Goal: Task Accomplishment & Management: Complete application form

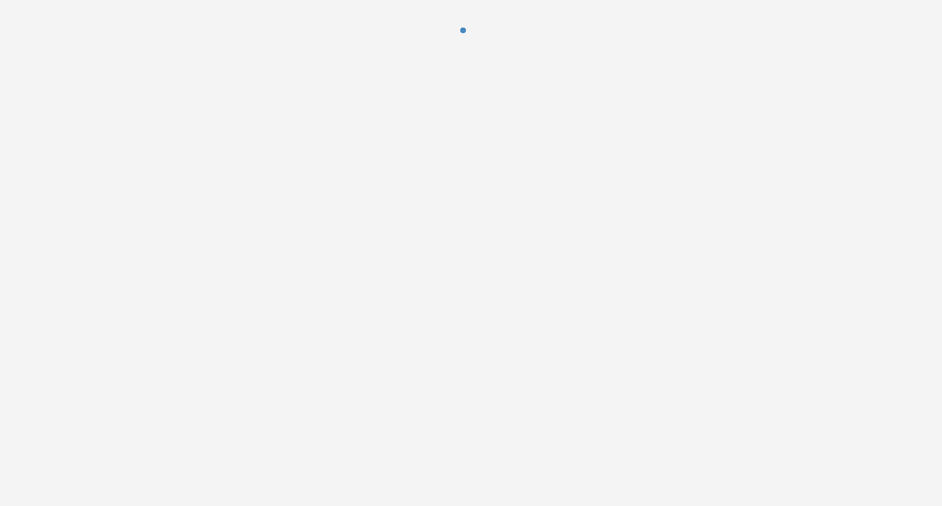
click at [721, 142] on div at bounding box center [471, 253] width 942 height 506
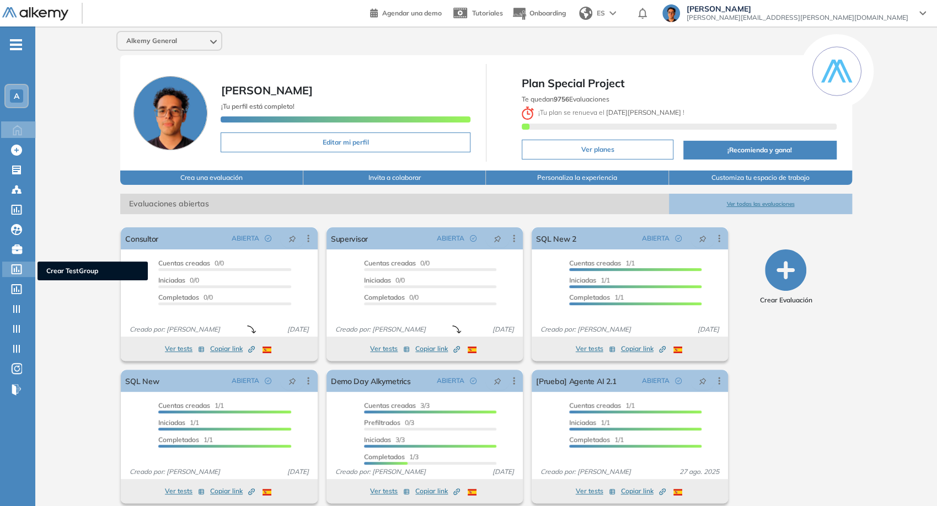
click at [12, 271] on icon at bounding box center [17, 269] width 10 height 10
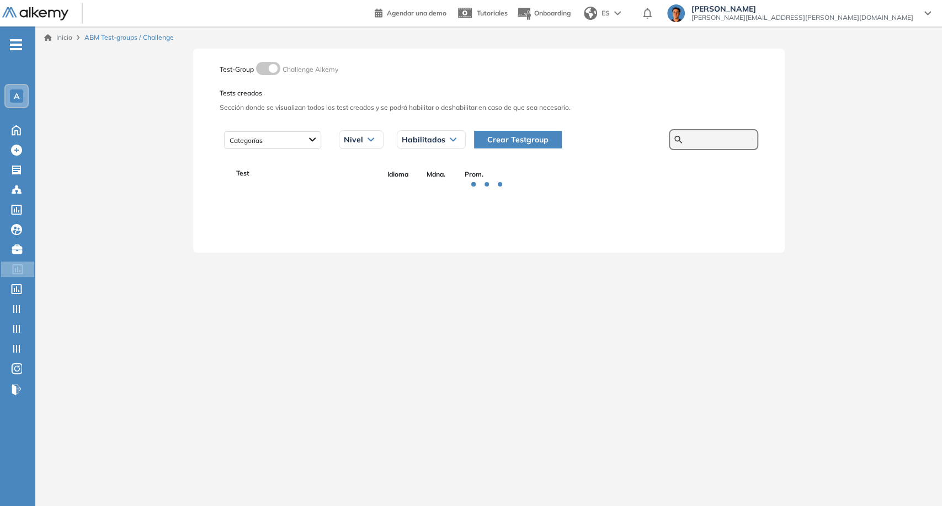
click at [686, 141] on input "text" at bounding box center [719, 140] width 66 height 10
paste input "*********"
type input "*********"
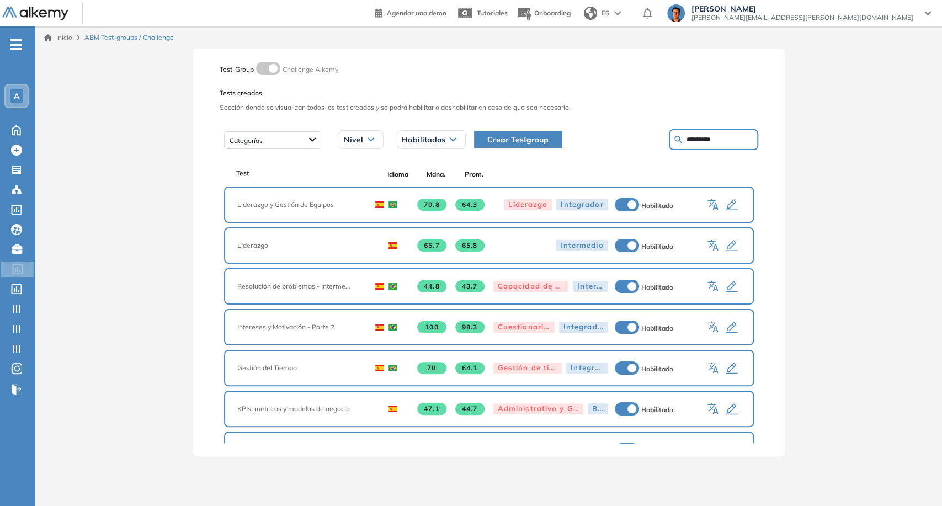
click at [718, 248] on div "65.7 65.8 Intermedio Habilitado" at bounding box center [556, 245] width 367 height 14
click at [727, 248] on icon "button" at bounding box center [731, 245] width 13 height 13
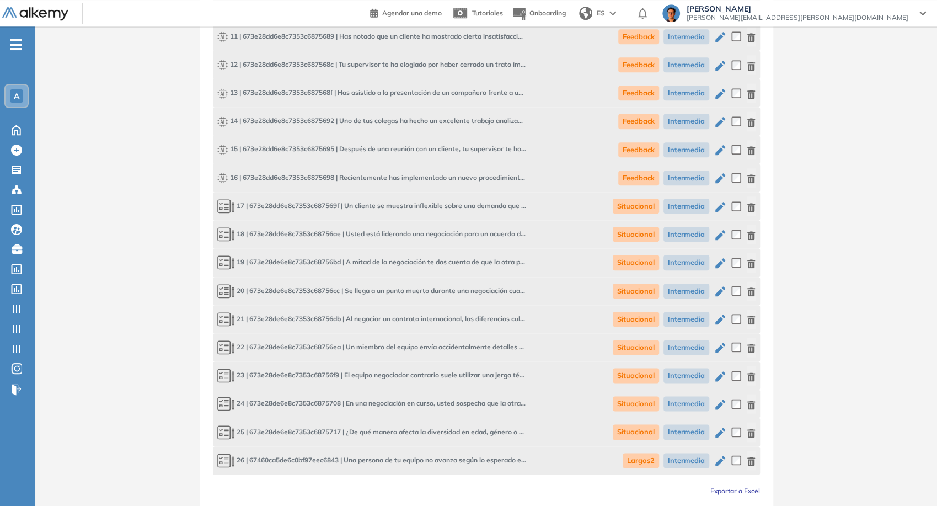
scroll to position [776, 0]
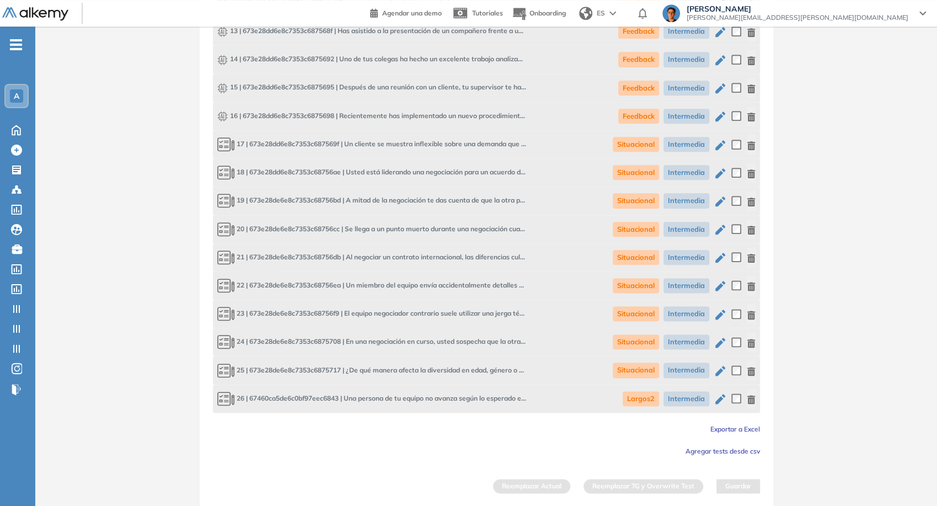
click at [706, 428] on div "Exportar a Excel" at bounding box center [486, 428] width 547 height 13
click at [711, 429] on span "Exportar a Excel" at bounding box center [736, 429] width 50 height 8
click at [736, 430] on span "Exportar a Excel" at bounding box center [736, 429] width 50 height 8
click at [750, 430] on span "Exportar a Excel" at bounding box center [736, 429] width 50 height 8
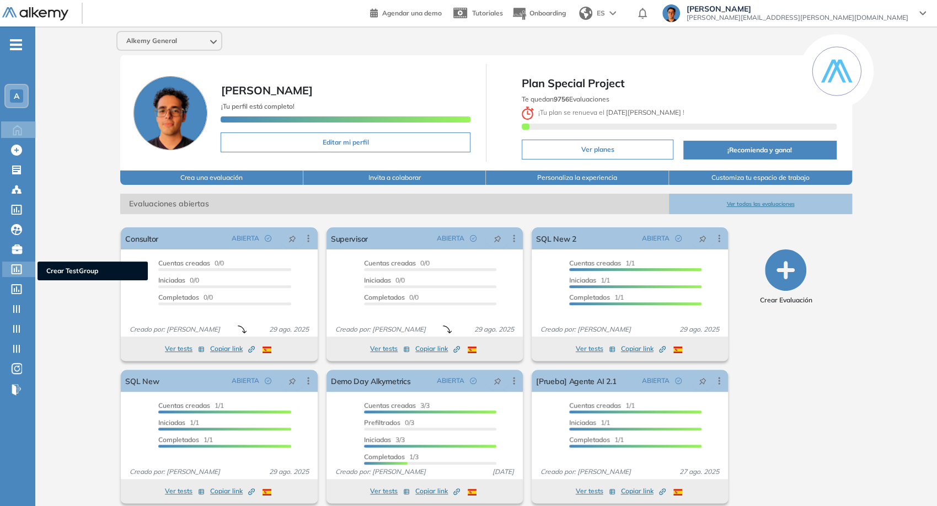
click at [13, 263] on div at bounding box center [17, 268] width 13 height 13
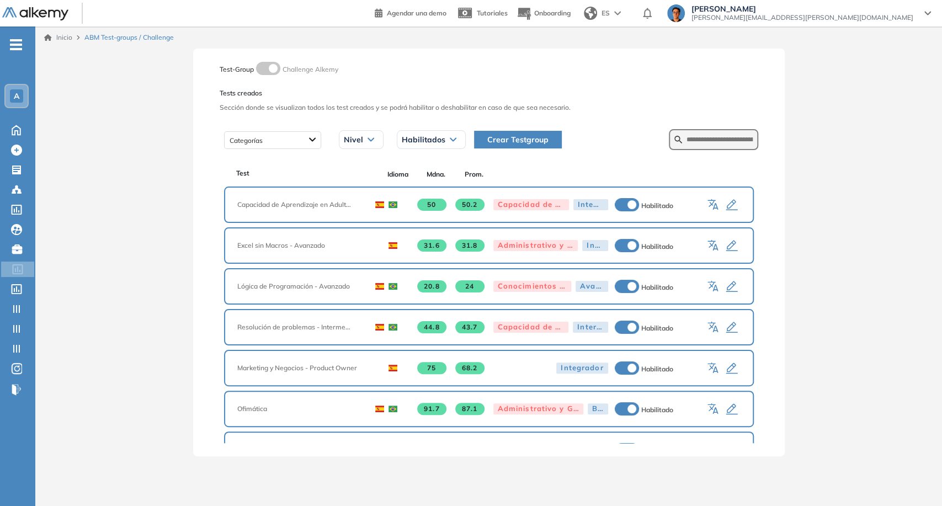
click at [17, 98] on span "A" at bounding box center [17, 96] width 6 height 9
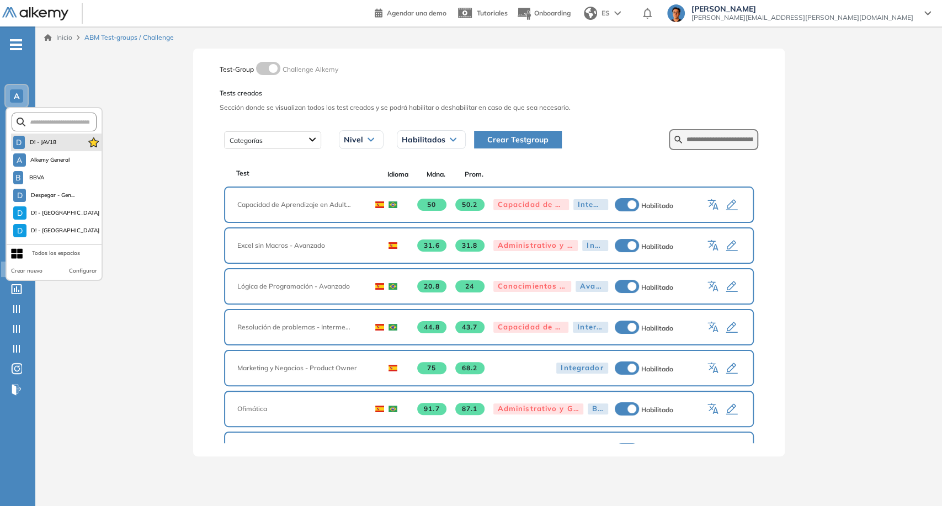
click at [43, 134] on li "D D! - JAV18" at bounding box center [56, 143] width 90 height 18
click at [40, 125] on input "text" at bounding box center [57, 122] width 64 height 8
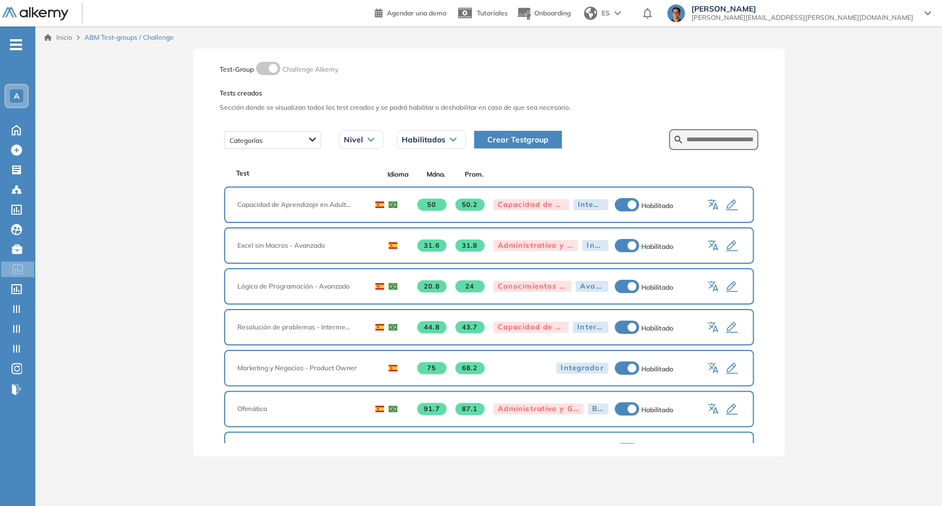
click at [43, 13] on img at bounding box center [35, 14] width 66 height 14
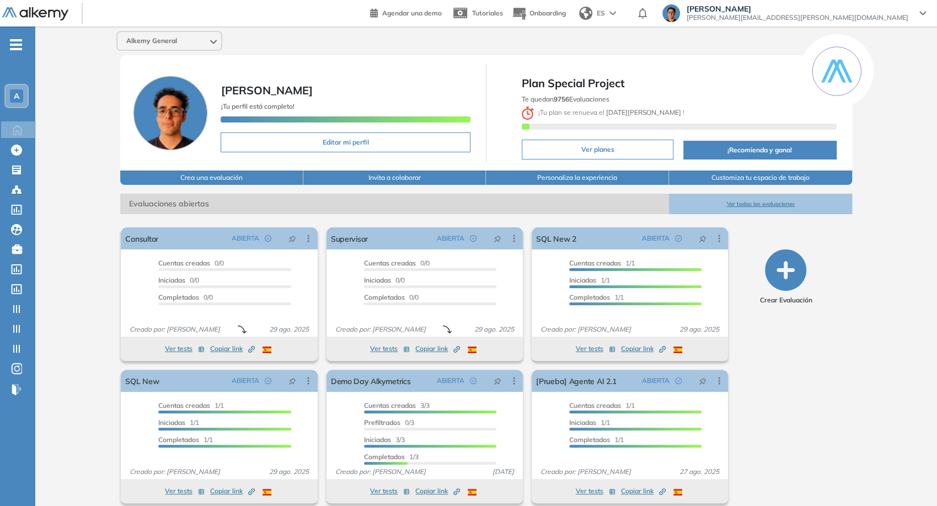
click at [196, 65] on div "[PERSON_NAME] ¡Tu perfil está completo! Editar mi perfil" at bounding box center [303, 113] width 366 height 98
click at [193, 54] on div "Alkemy General [PERSON_NAME] ¡Tu perfil está completo! Editar mi perfil Plan Sp…" at bounding box center [486, 271] width 902 height 490
click at [177, 41] on div "Alkemy General" at bounding box center [170, 41] width 104 height 18
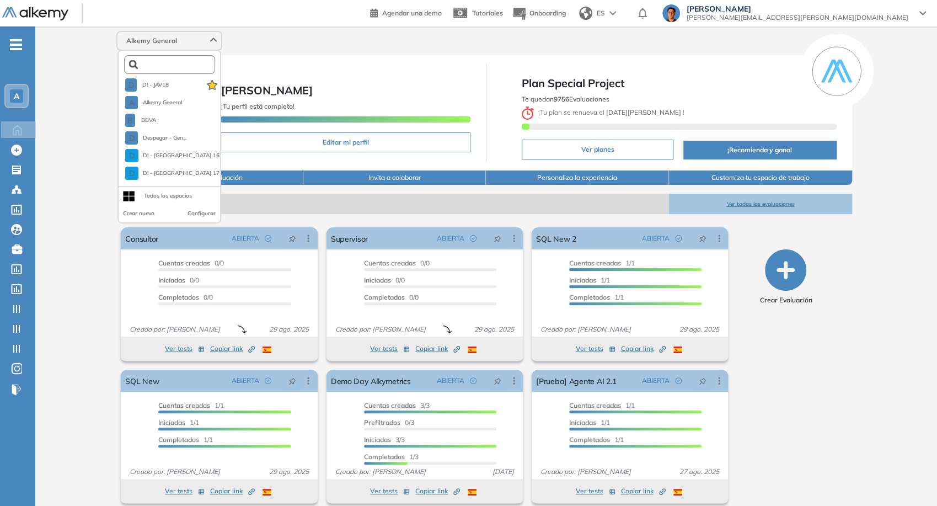
click at [174, 67] on input "text" at bounding box center [172, 65] width 69 height 8
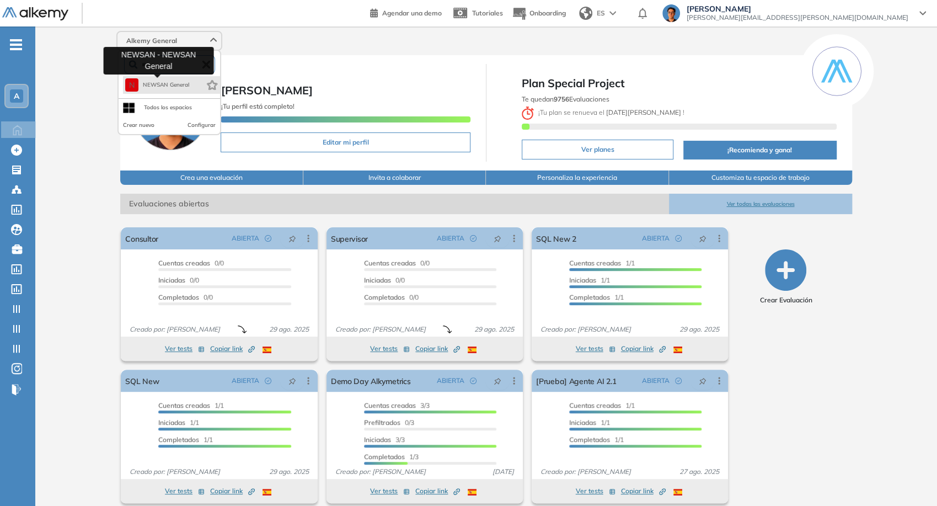
type input "***"
click at [185, 87] on span "NEWSAN General" at bounding box center [166, 85] width 47 height 9
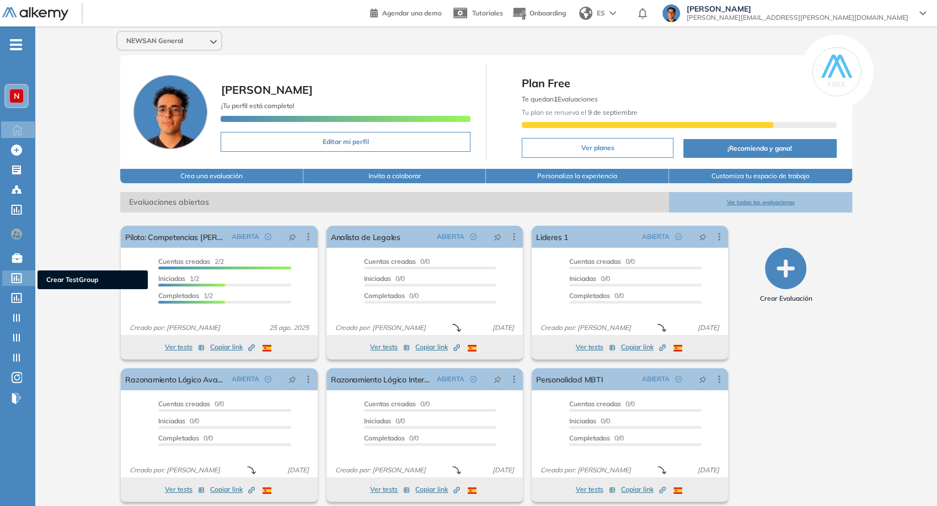
click at [19, 276] on icon at bounding box center [16, 278] width 11 height 10
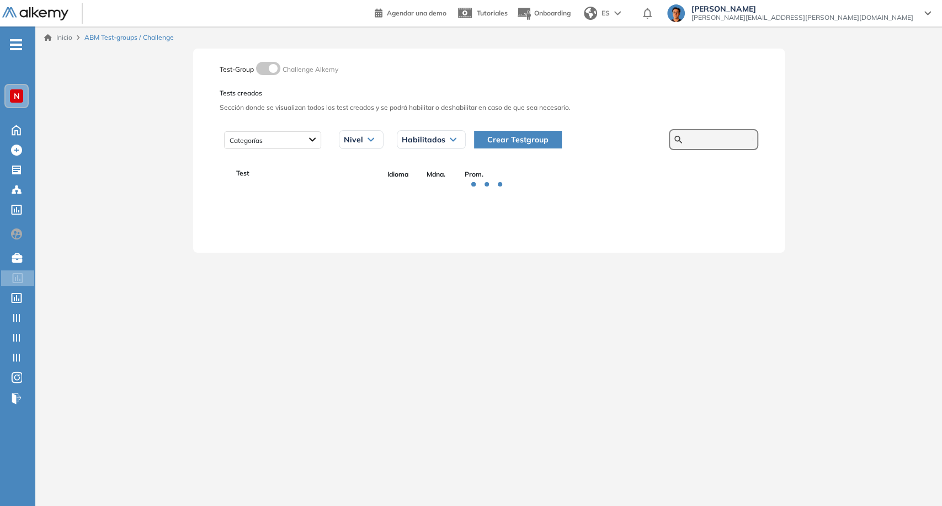
click at [732, 138] on input "text" at bounding box center [719, 140] width 66 height 10
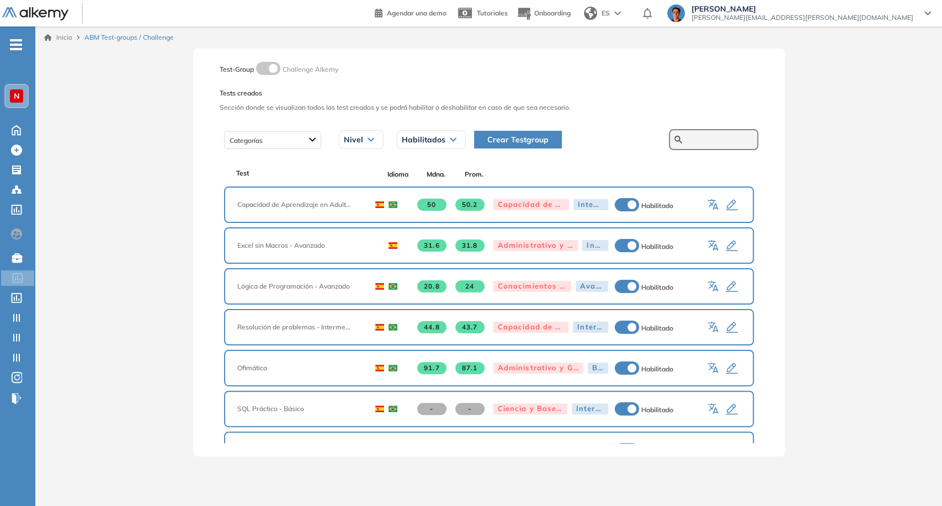
paste input "**********"
type input "**********"
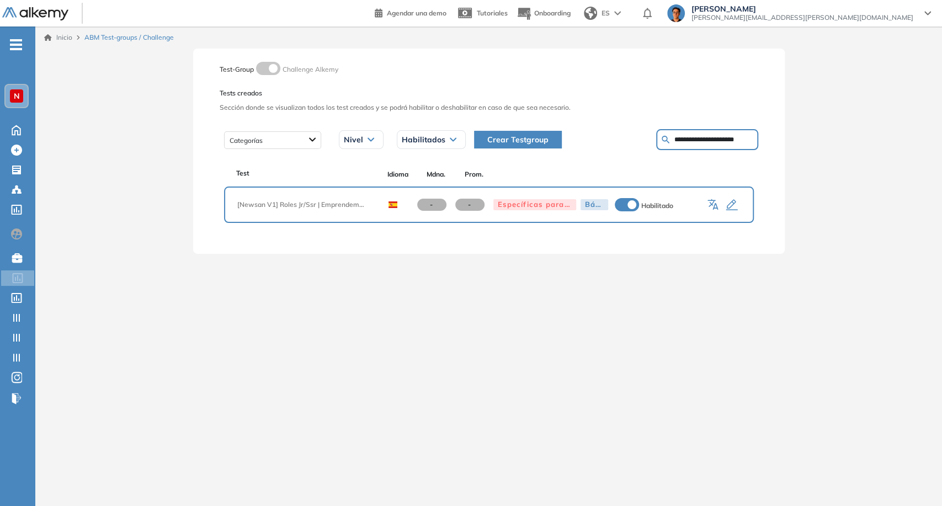
click at [731, 201] on icon "button" at bounding box center [731, 205] width 12 height 11
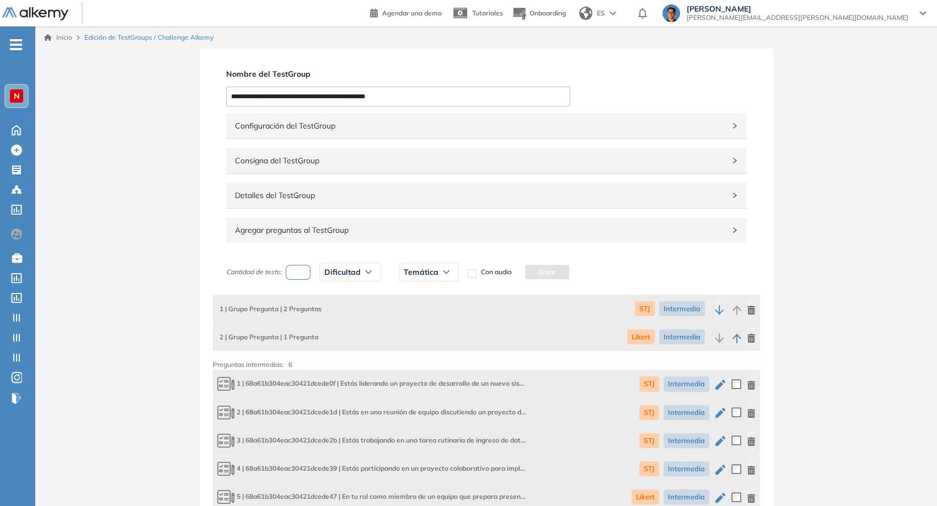
click at [330, 169] on div "Consigna del TestGroup" at bounding box center [486, 160] width 521 height 25
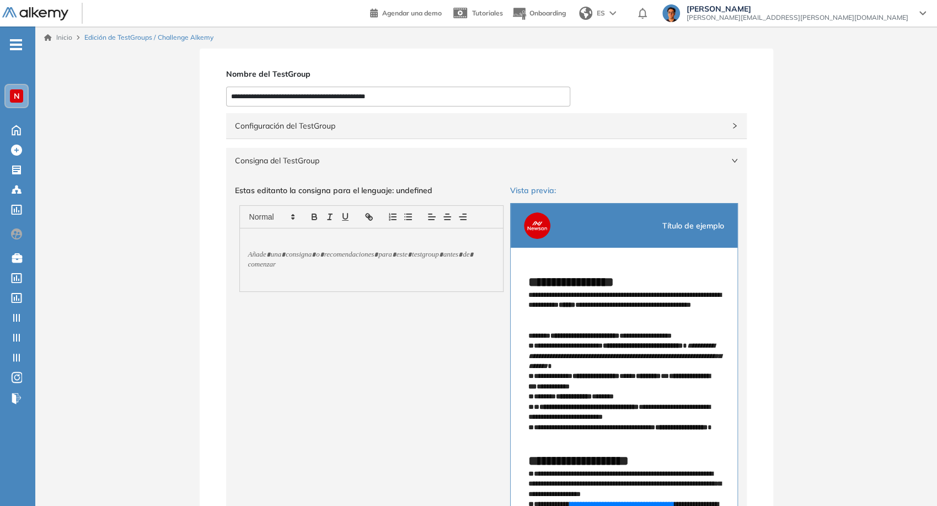
click at [343, 152] on div "Consigna del TestGroup" at bounding box center [486, 160] width 521 height 25
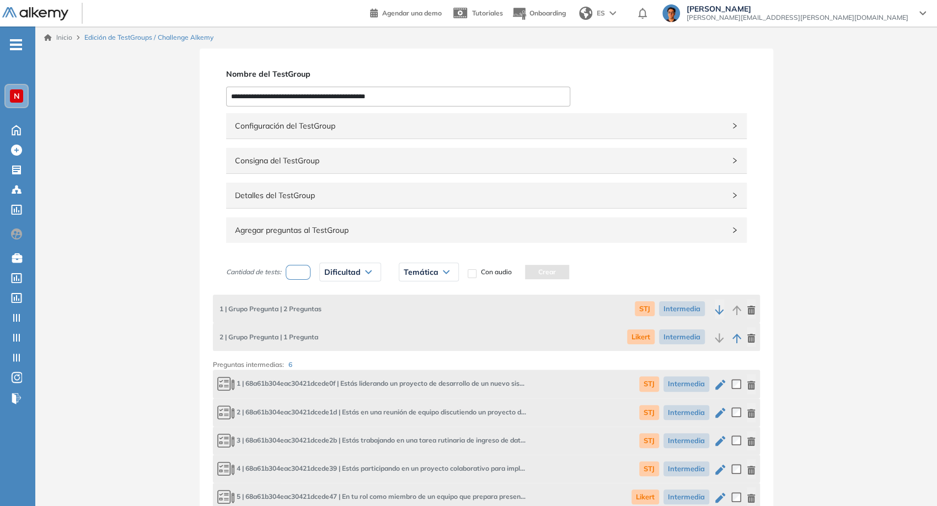
click at [327, 204] on div "Detalles del TestGroup Incompleto" at bounding box center [486, 195] width 521 height 25
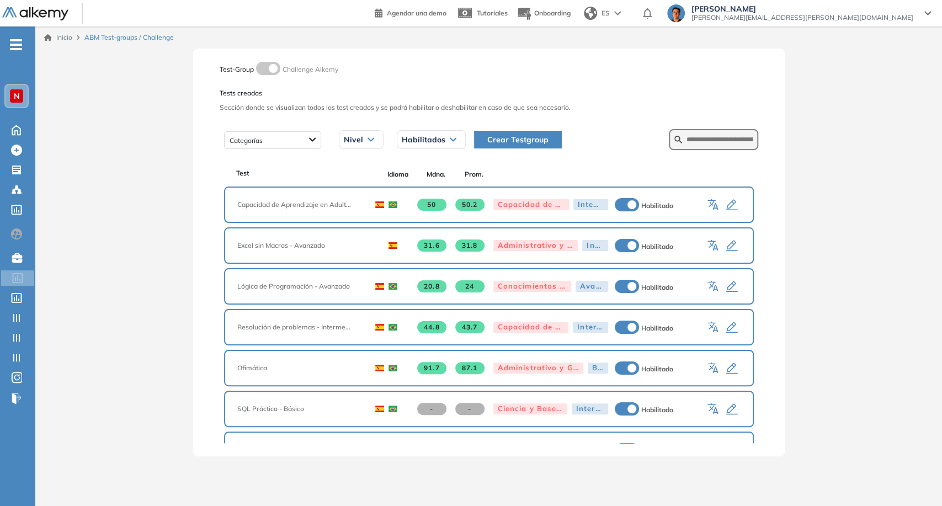
click at [531, 142] on span "Crear Testgroup" at bounding box center [517, 140] width 61 height 12
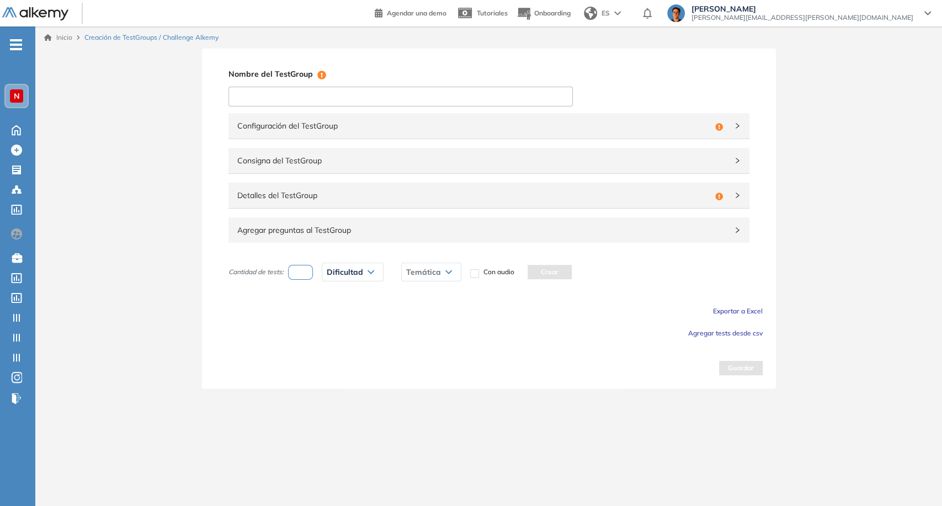
click at [292, 93] on input at bounding box center [400, 97] width 344 height 20
paste input "**********"
type input "**********"
click at [394, 127] on span "Configuración del TestGroup" at bounding box center [473, 126] width 473 height 12
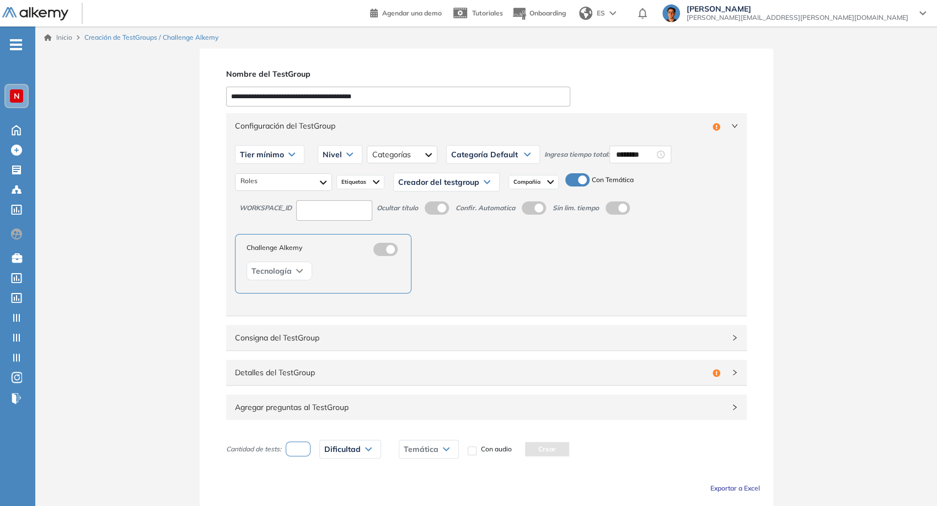
click at [629, 143] on div "Tier mínimo Tier N° 1 Tier N° 2 Tier N° 3 Tier N° 4 Tier N° 5 Tier N° 6 Tier N°…" at bounding box center [486, 155] width 503 height 28
click at [629, 148] on input "********" at bounding box center [635, 154] width 39 height 12
click at [657, 266] on div "06" at bounding box center [653, 266] width 30 height 15
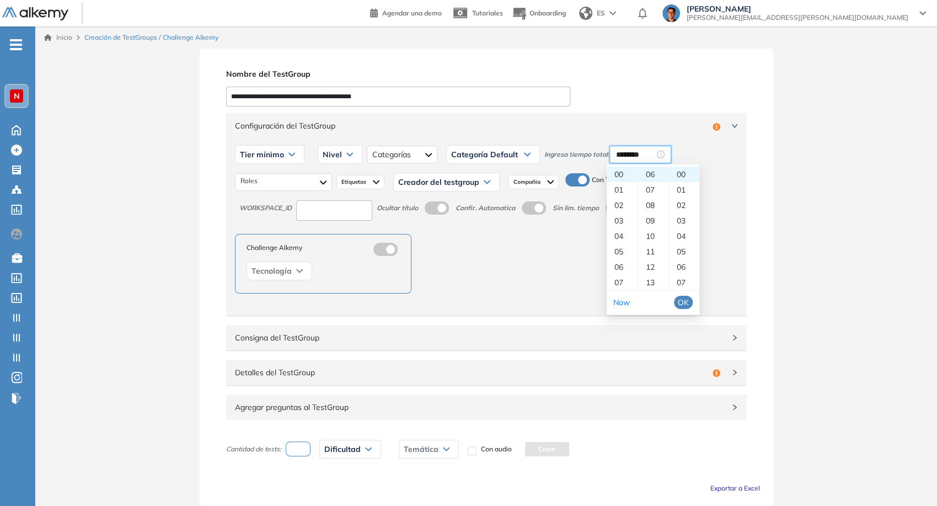
type input "********"
click at [287, 151] on div "Tier mínimo" at bounding box center [270, 155] width 68 height 18
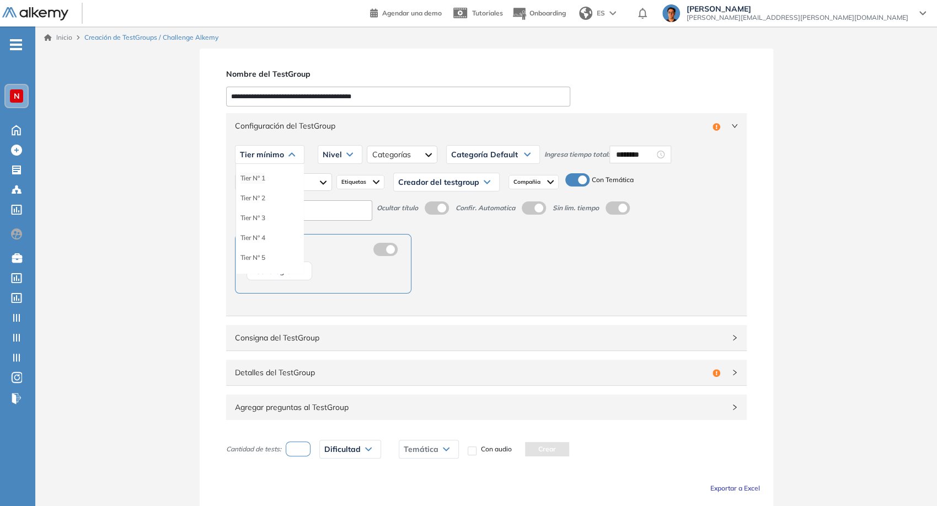
click at [262, 175] on li "Tier N° 1" at bounding box center [253, 178] width 25 height 11
click at [325, 154] on span "Nivel" at bounding box center [320, 154] width 19 height 9
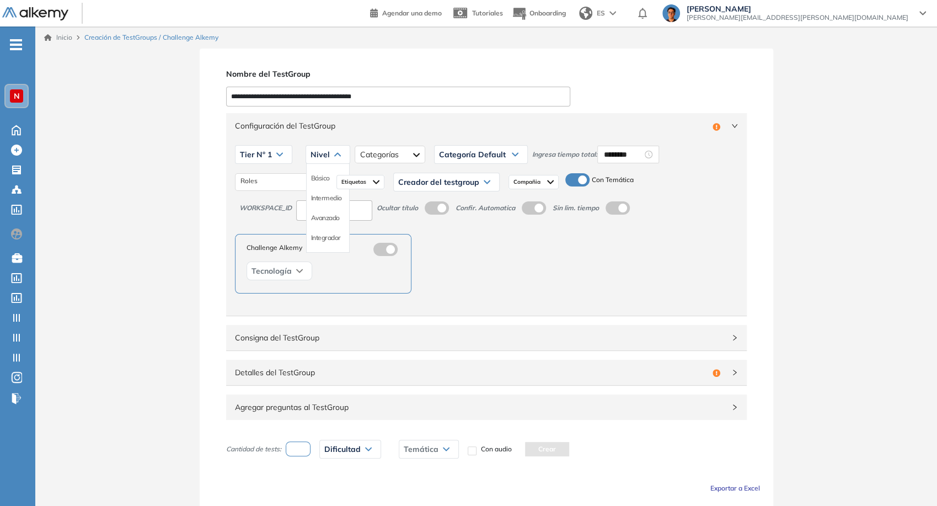
drag, startPoint x: 325, startPoint y: 154, endPoint x: 342, endPoint y: 158, distance: 17.4
click at [325, 154] on span "Nivel" at bounding box center [320, 154] width 19 height 9
click at [386, 161] on div at bounding box center [390, 155] width 71 height 18
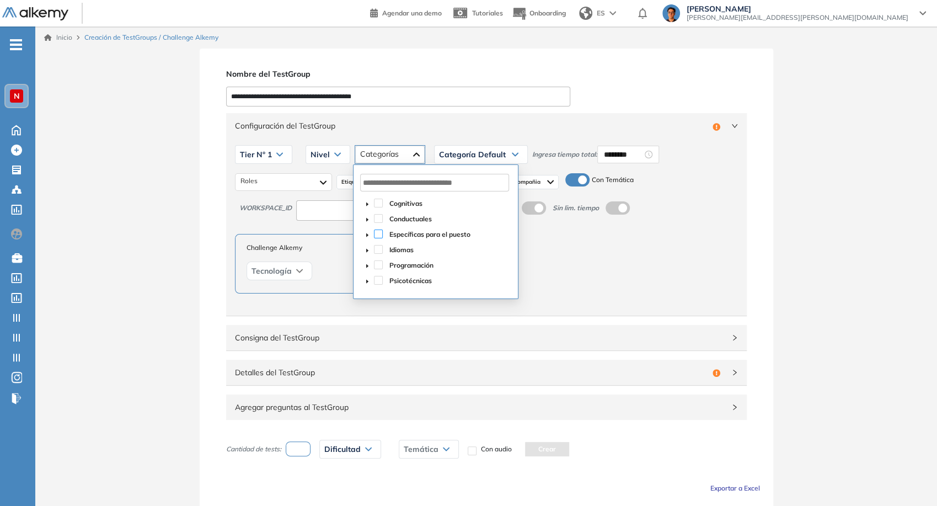
click at [375, 236] on span at bounding box center [378, 234] width 9 height 9
click at [465, 159] on div "Categoría Default" at bounding box center [481, 155] width 93 height 18
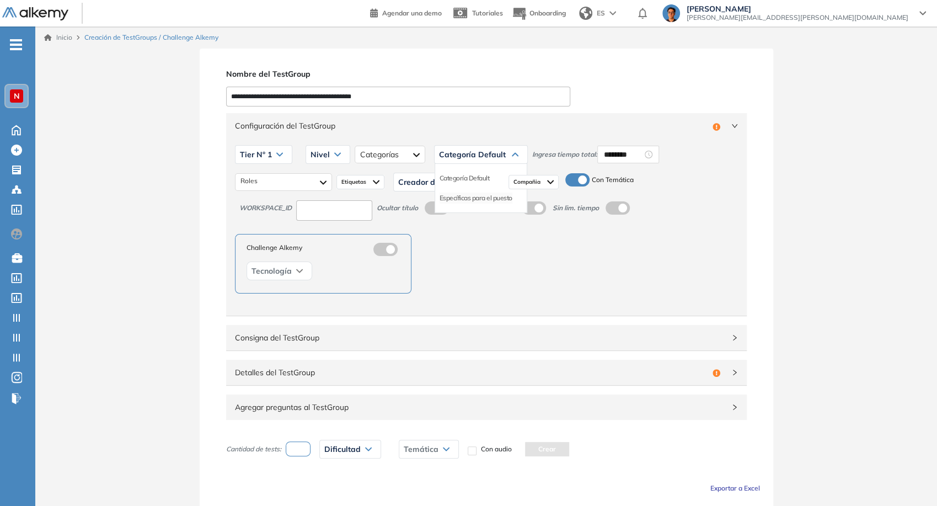
click at [467, 198] on li "Específicas para el puesto" at bounding box center [476, 198] width 73 height 11
click at [313, 185] on div at bounding box center [284, 182] width 96 height 18
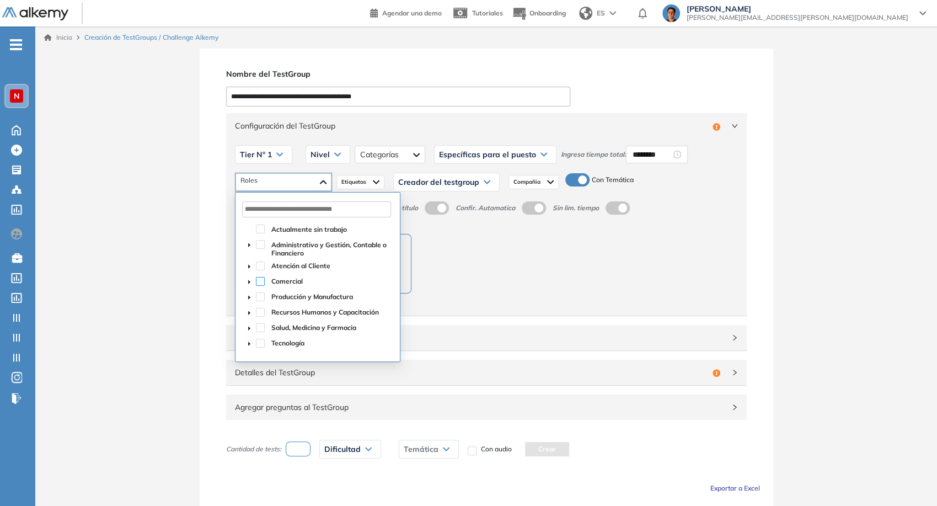
click at [260, 284] on span at bounding box center [260, 281] width 9 height 9
click at [260, 293] on span at bounding box center [260, 296] width 9 height 9
click at [256, 269] on span at bounding box center [260, 266] width 9 height 9
click at [252, 269] on icon "caret-down" at bounding box center [250, 267] width 6 height 6
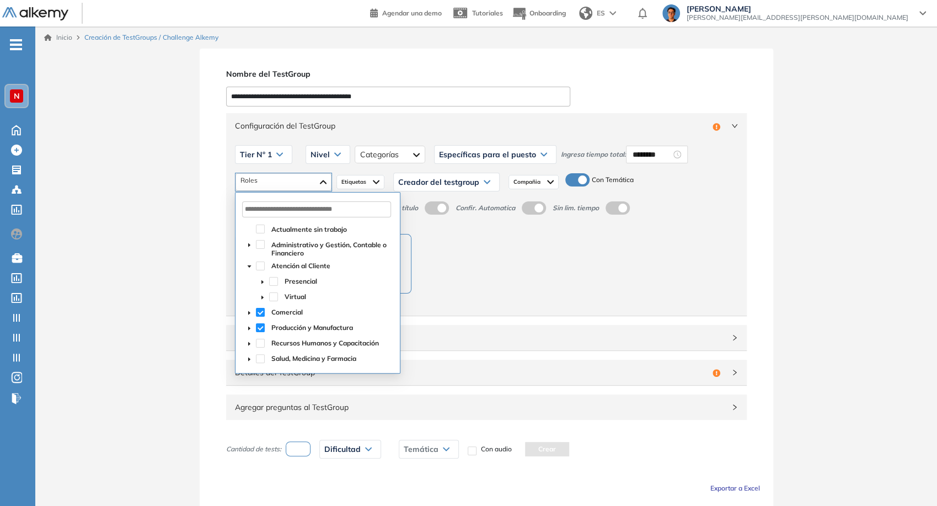
click at [252, 269] on icon "caret-down" at bounding box center [250, 267] width 6 height 6
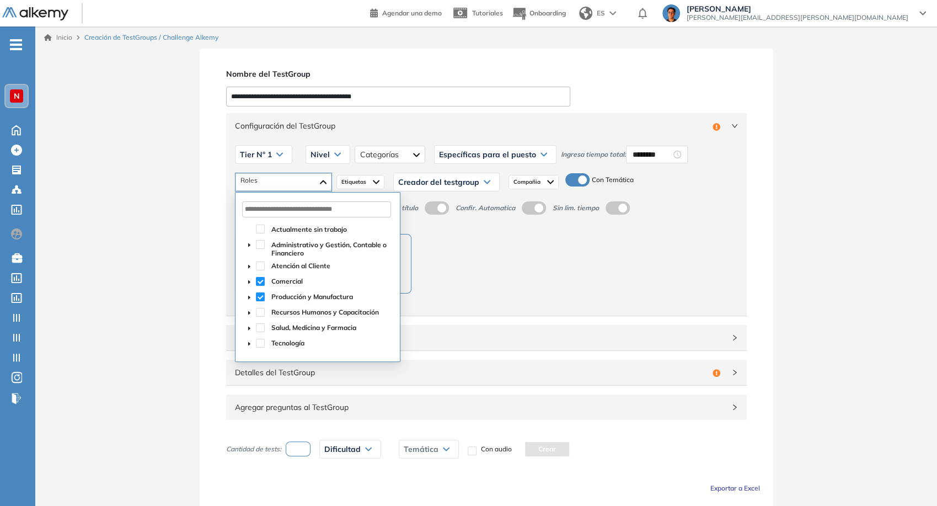
click at [248, 246] on icon "caret-down" at bounding box center [250, 245] width 6 height 6
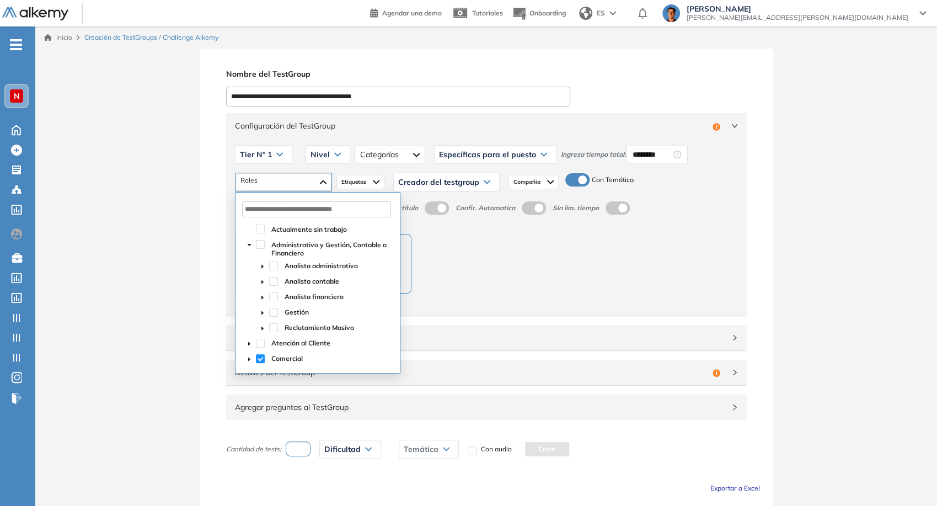
click at [248, 246] on icon "caret-down" at bounding box center [250, 245] width 6 height 6
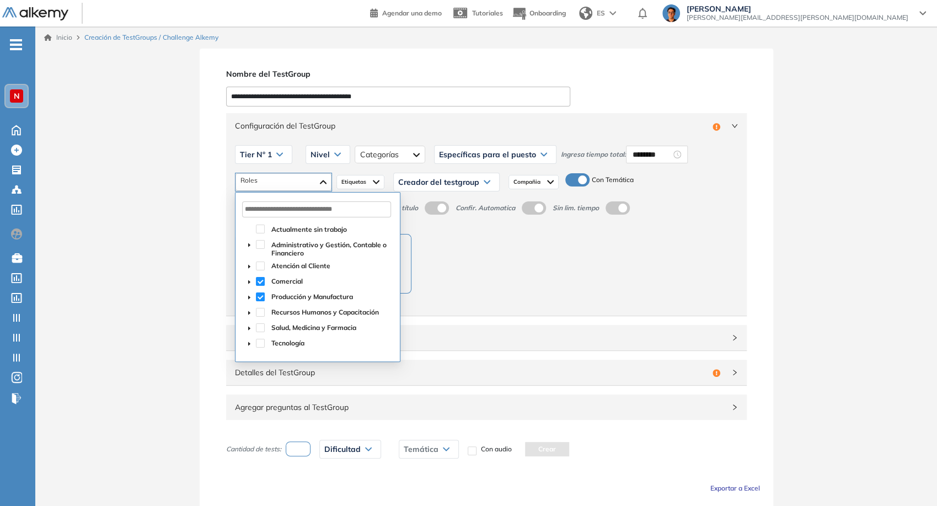
click at [247, 278] on span at bounding box center [249, 281] width 13 height 13
click at [260, 242] on span at bounding box center [260, 244] width 9 height 9
click at [366, 182] on span "Etiquetas" at bounding box center [355, 182] width 27 height 9
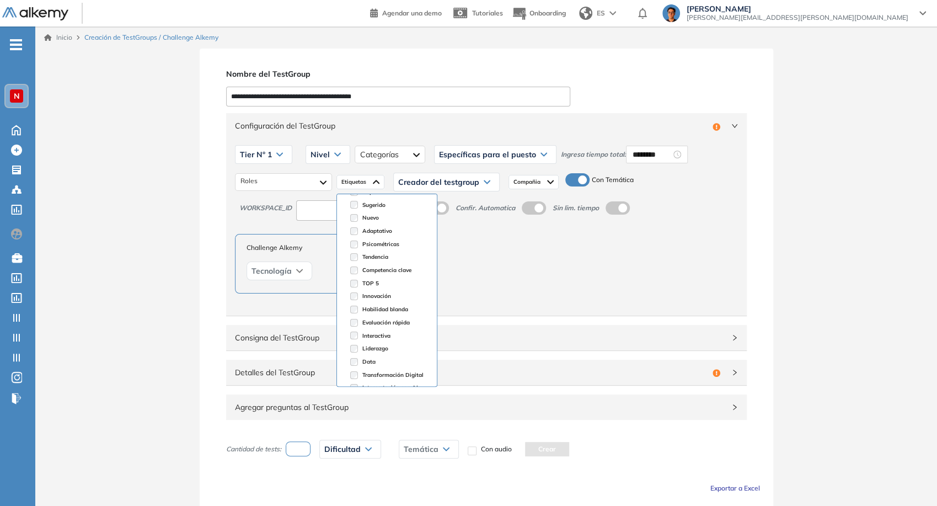
scroll to position [47, 0]
click at [426, 184] on span "Creador del testgroup" at bounding box center [438, 182] width 81 height 9
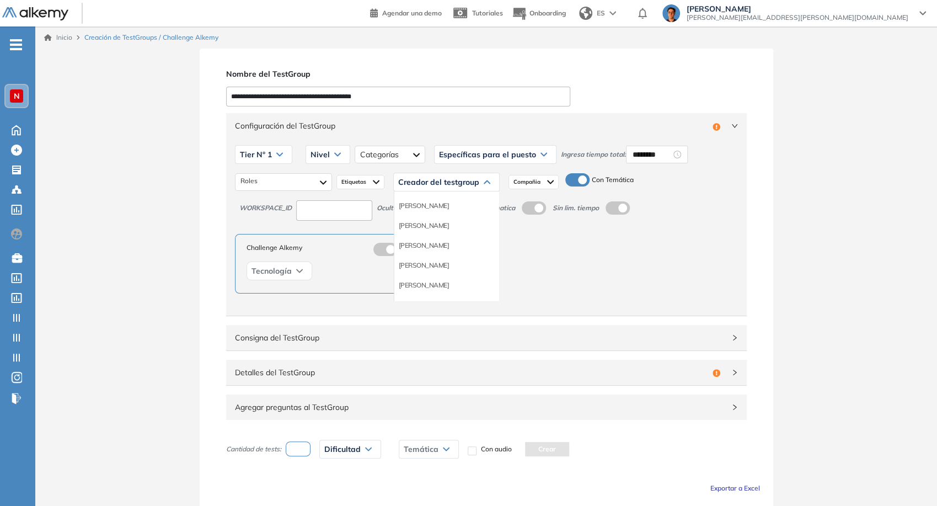
scroll to position [61, 0]
click at [445, 284] on li "Equipo Pedagógico Alkemy" at bounding box center [437, 283] width 77 height 11
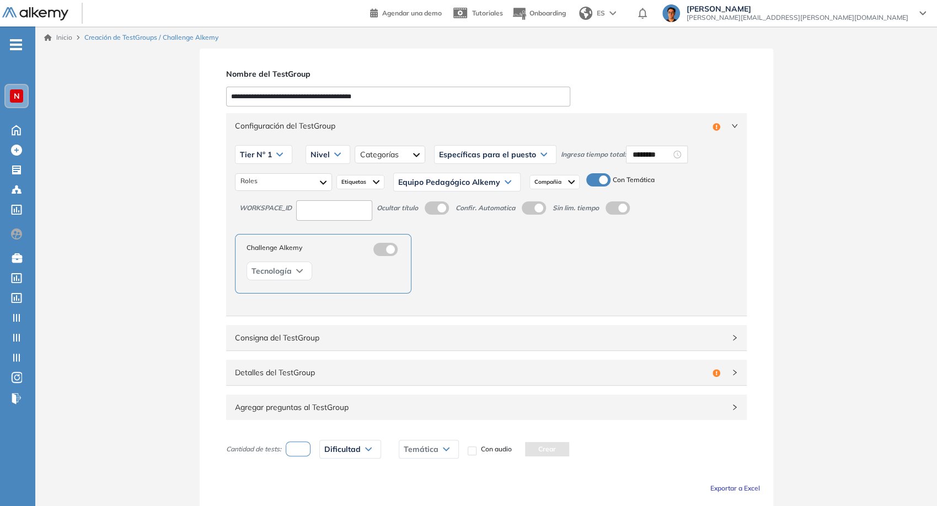
click at [561, 180] on div "Compañia" at bounding box center [555, 182] width 50 height 14
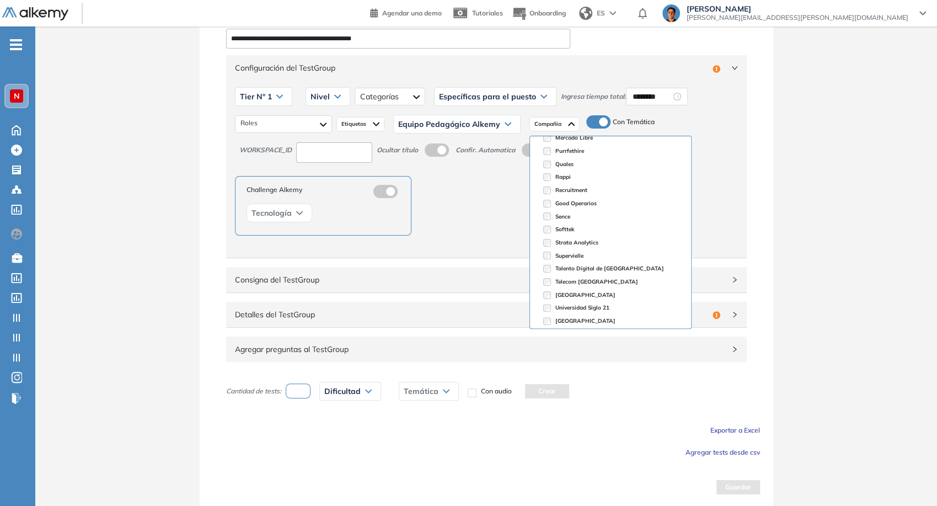
scroll to position [231, 0]
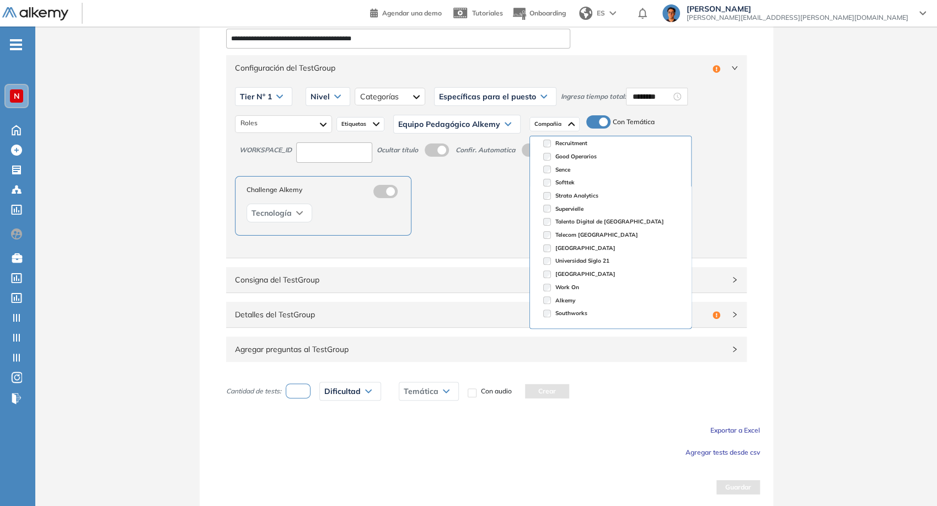
click at [719, 122] on div "Comercial Producción y Manufactura Administrativo y Gestión, Contable o Financi…" at bounding box center [486, 124] width 503 height 28
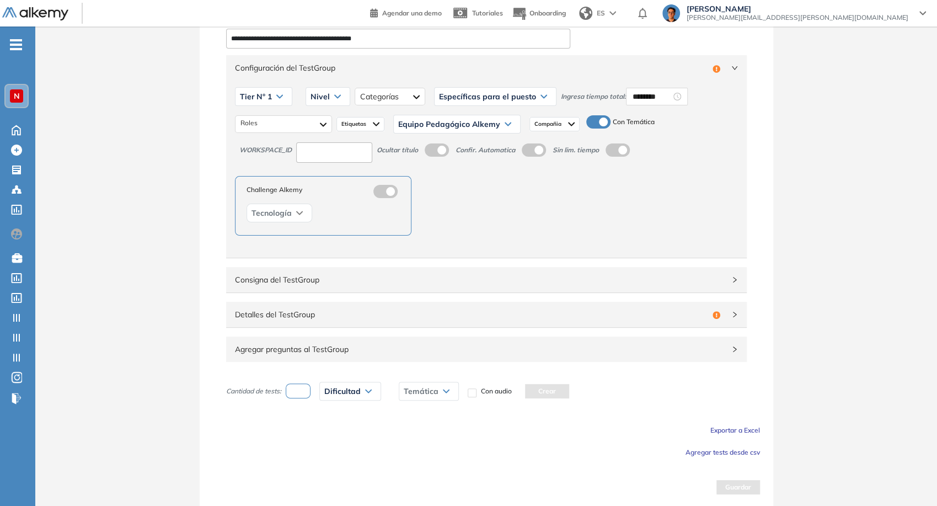
click at [356, 147] on input at bounding box center [334, 152] width 76 height 20
type input "****"
click at [434, 147] on span at bounding box center [429, 147] width 9 height 9
click at [517, 274] on span "Consigna del TestGroup" at bounding box center [480, 280] width 490 height 12
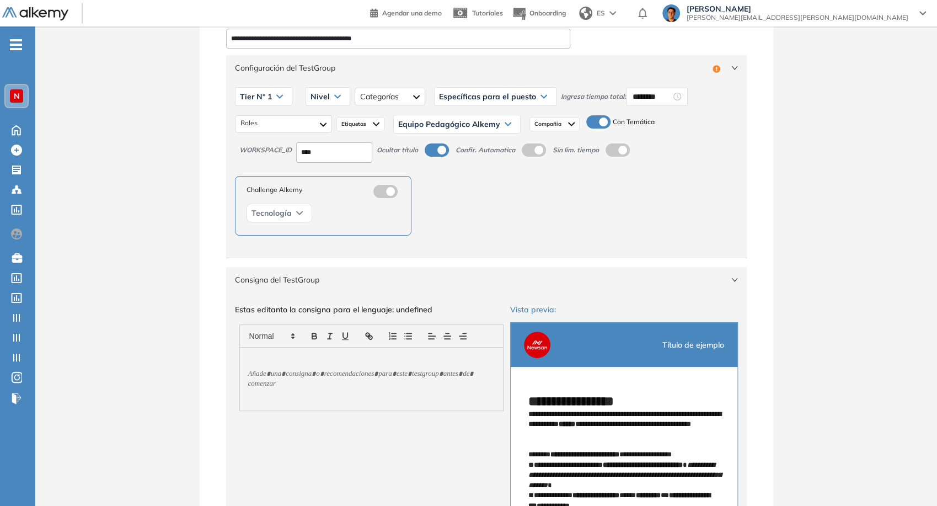
click at [517, 274] on span "Consigna del TestGroup" at bounding box center [480, 280] width 490 height 12
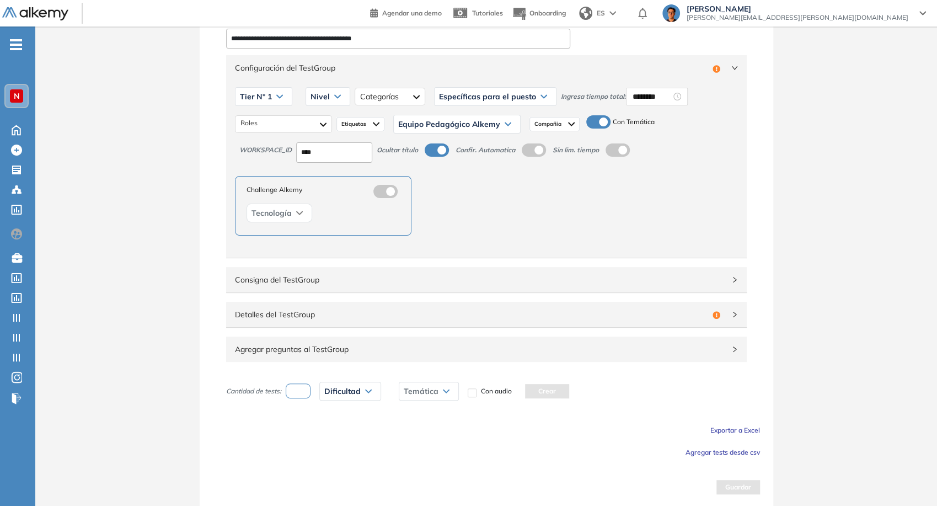
click at [541, 306] on div "Detalles del TestGroup Incompleto" at bounding box center [486, 314] width 521 height 25
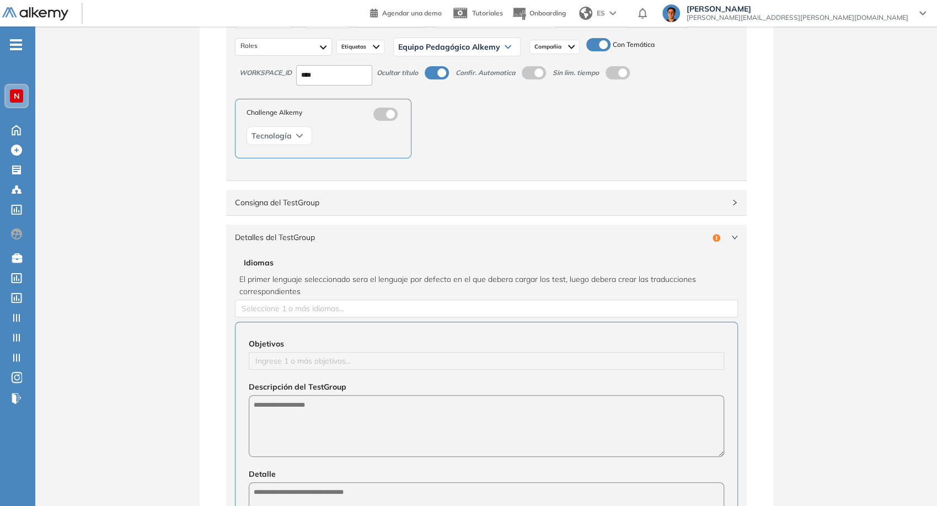
scroll to position [242, 0]
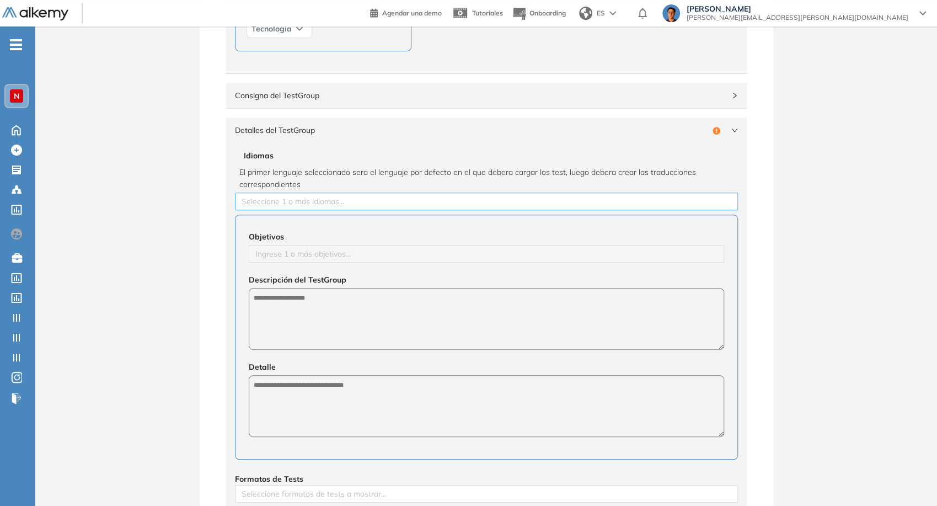
click at [444, 195] on div at bounding box center [487, 201] width 498 height 13
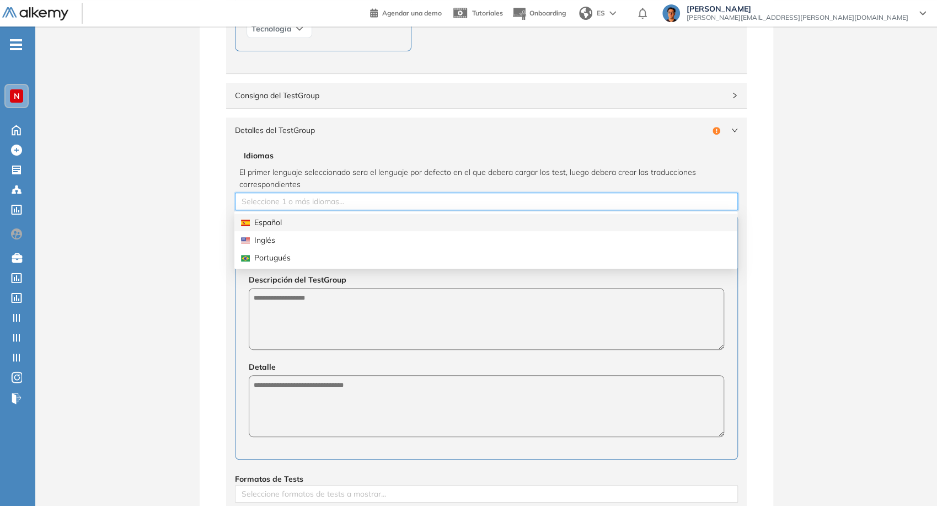
click at [433, 214] on div "Español" at bounding box center [485, 223] width 503 height 18
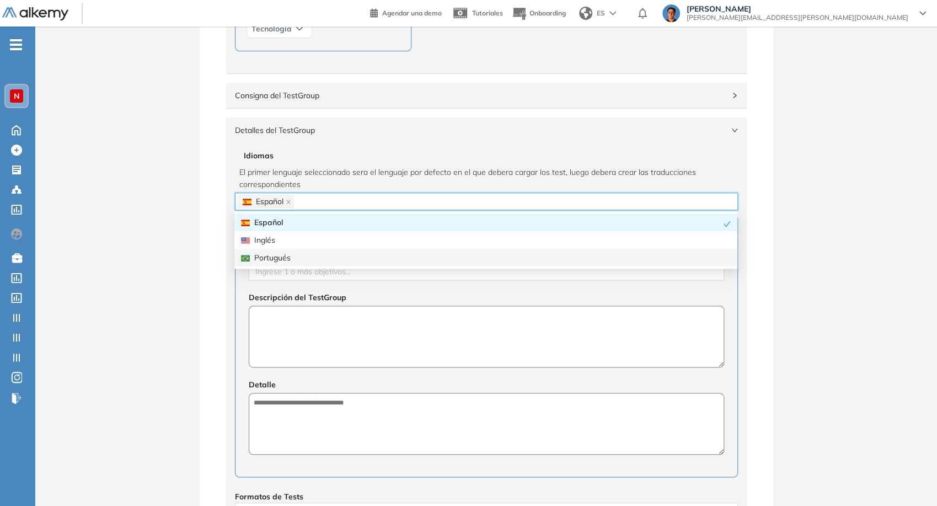
click at [405, 316] on textarea at bounding box center [487, 337] width 476 height 62
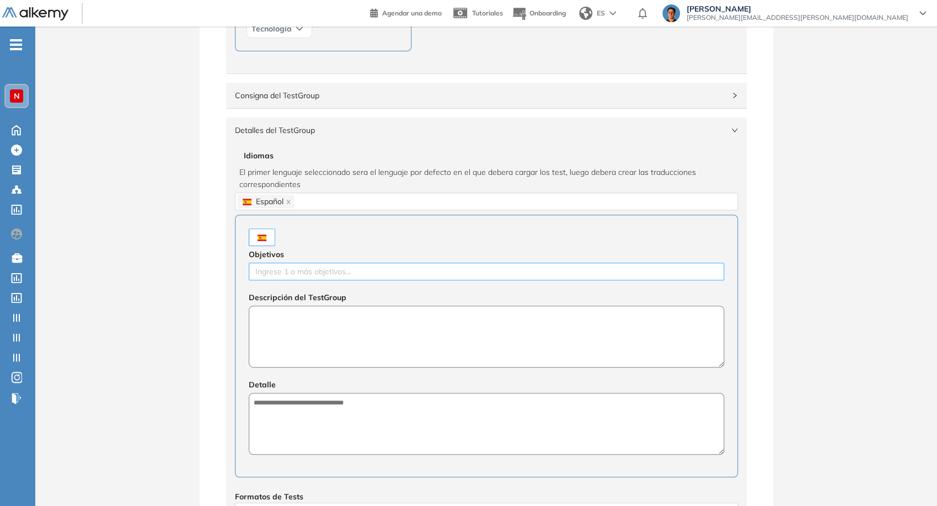
click at [404, 275] on div at bounding box center [487, 271] width 470 height 13
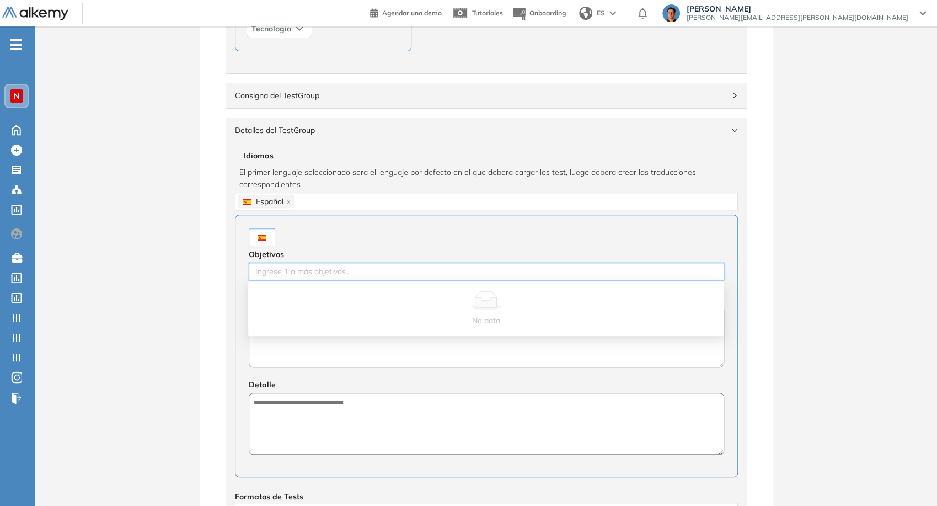
paste input "**********"
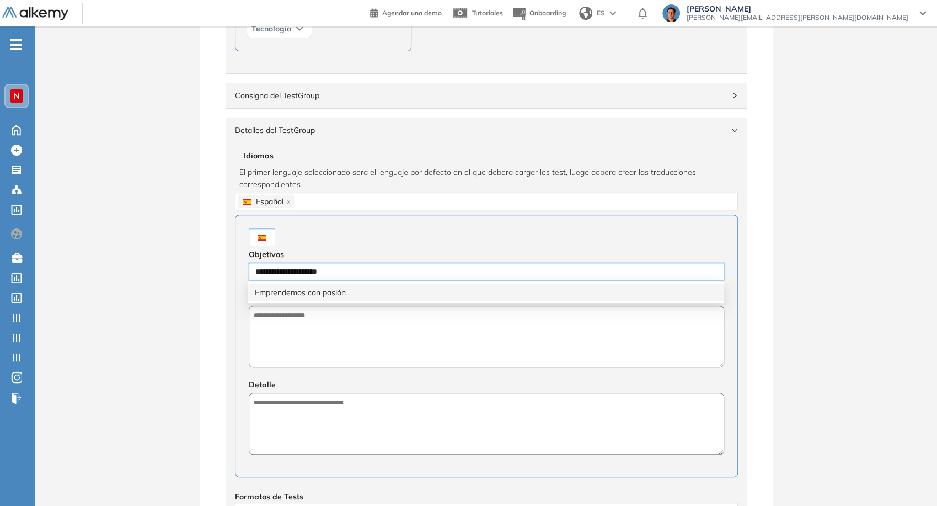
type input "**********"
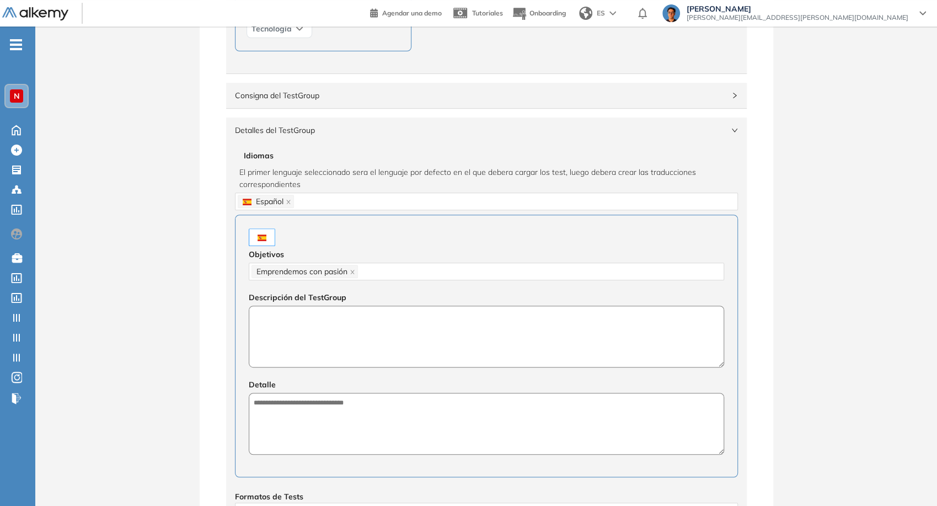
click at [313, 354] on textarea at bounding box center [487, 337] width 476 height 62
type textarea "**********"
paste textarea "**********"
click at [342, 328] on textarea "**********" at bounding box center [487, 337] width 476 height 62
click at [349, 390] on div "**********" at bounding box center [487, 415] width 476 height 78
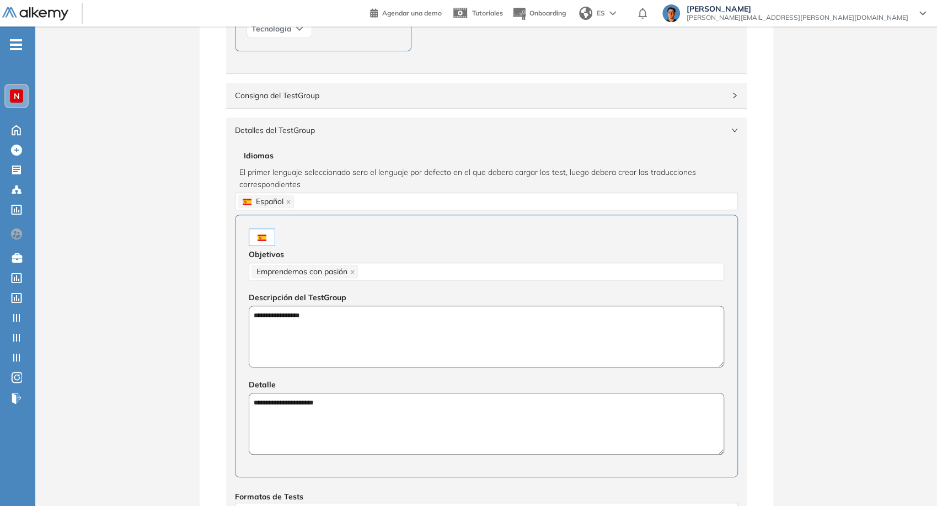
click at [356, 398] on textarea "**********" at bounding box center [487, 424] width 476 height 62
paste textarea
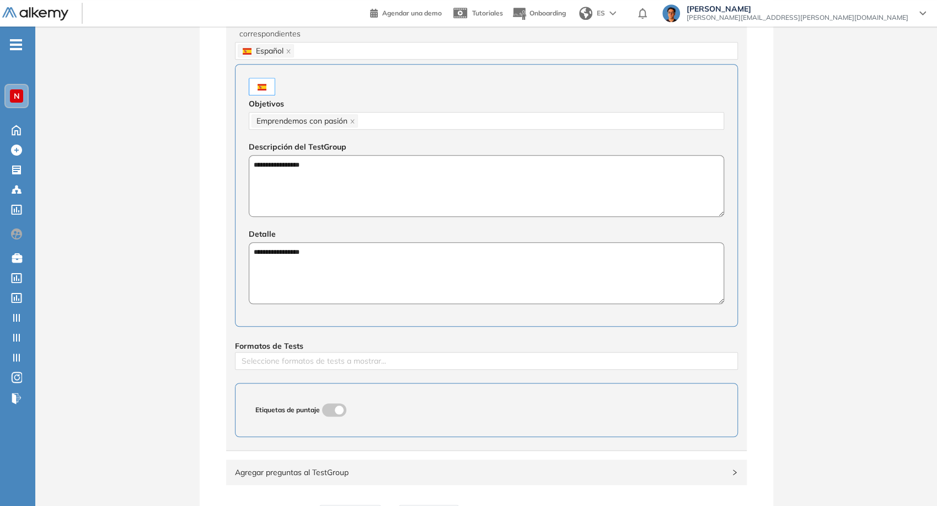
scroll to position [426, 0]
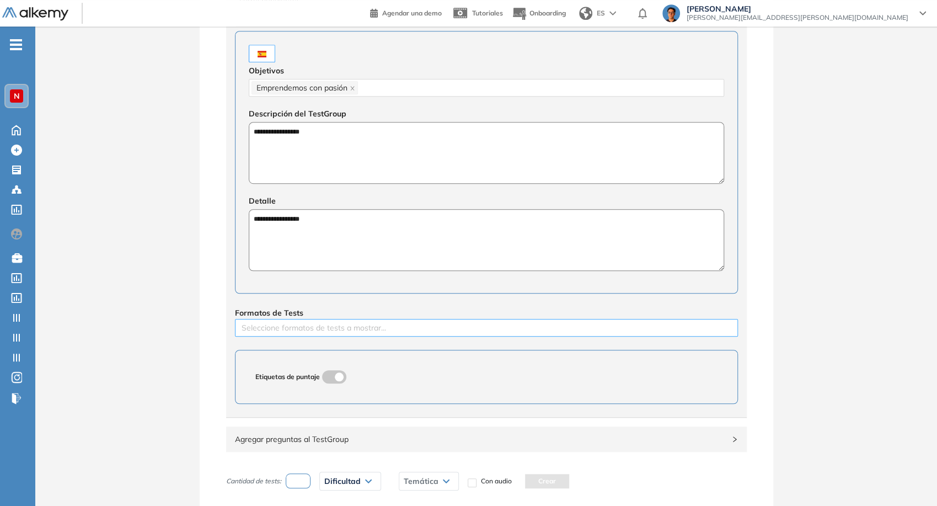
click at [344, 328] on div at bounding box center [487, 327] width 498 height 13
type textarea "**********"
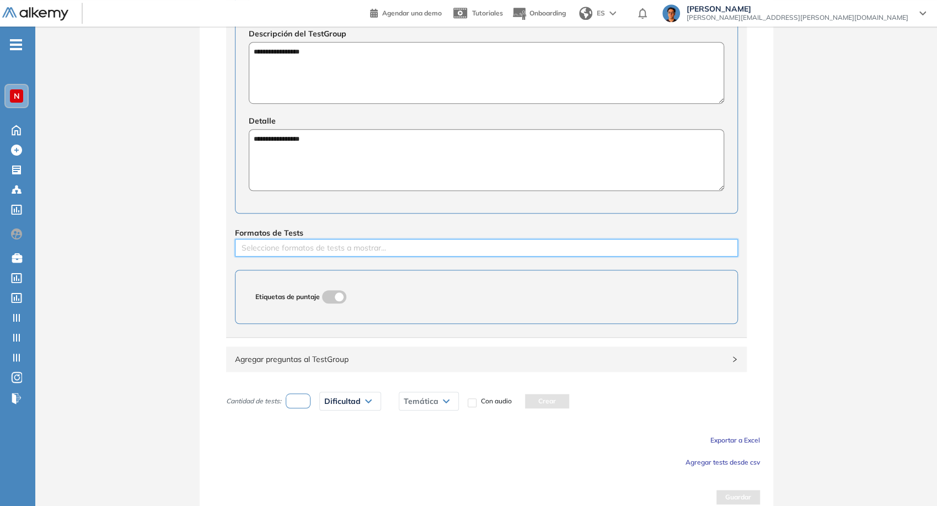
scroll to position [516, 0]
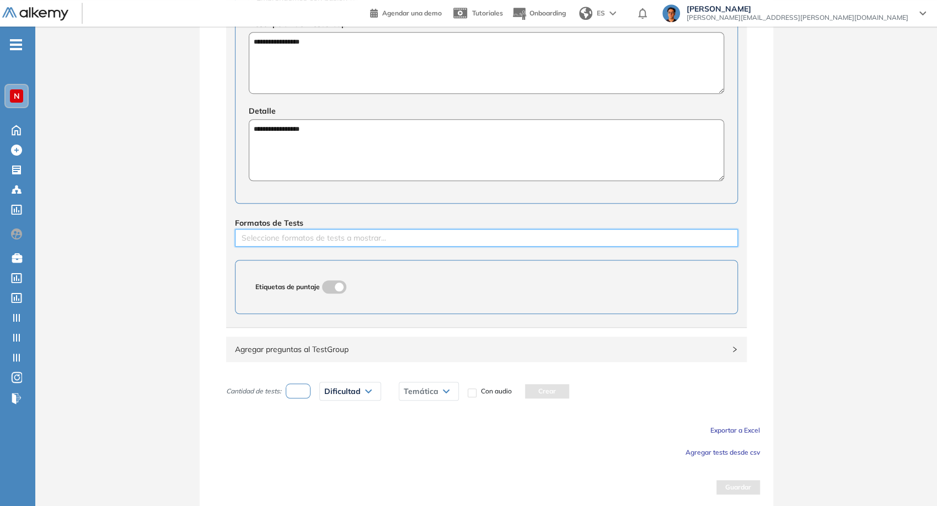
click at [413, 238] on div at bounding box center [487, 237] width 498 height 13
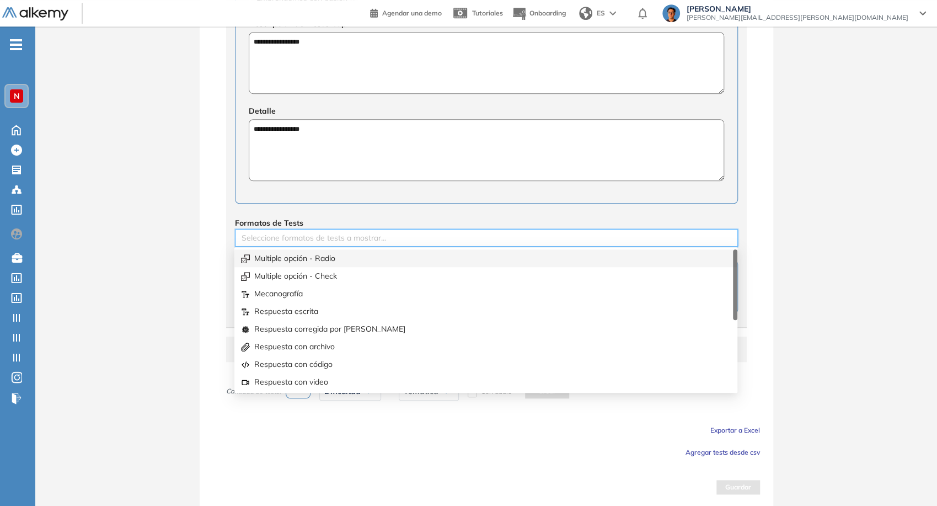
click at [412, 259] on div "Multiple opción - Radio" at bounding box center [486, 258] width 490 height 12
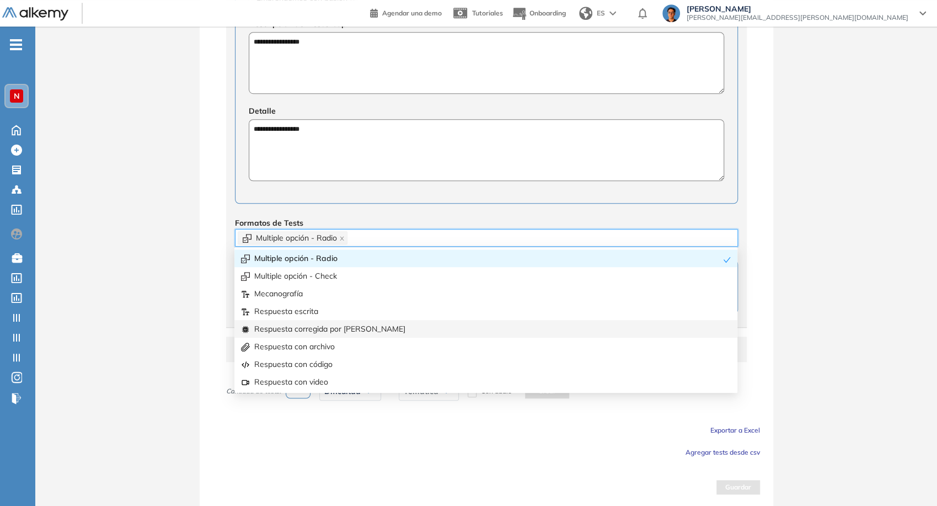
click at [371, 335] on div "Respuesta corregida por [PERSON_NAME]" at bounding box center [485, 329] width 503 height 18
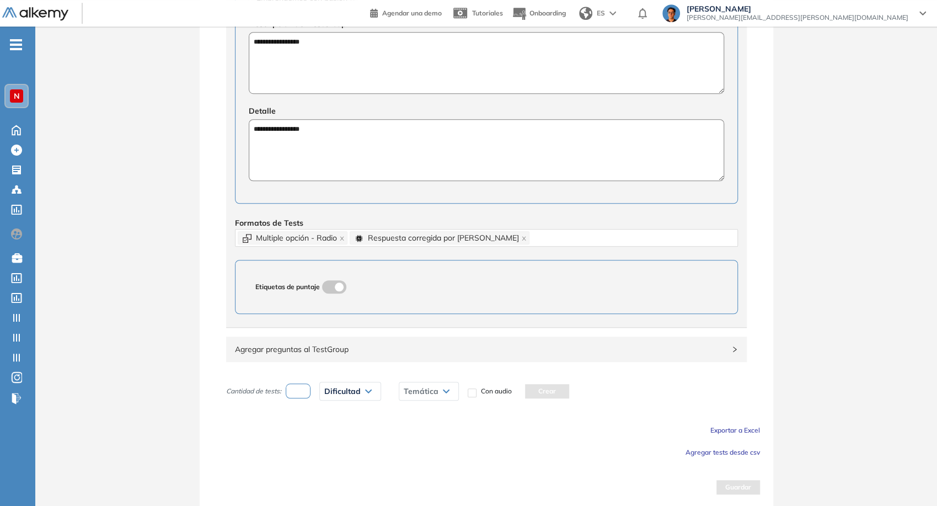
click at [403, 431] on div "Exportar a Excel" at bounding box center [486, 429] width 547 height 13
click at [730, 451] on span "Agregar tests desde csv" at bounding box center [723, 452] width 74 height 8
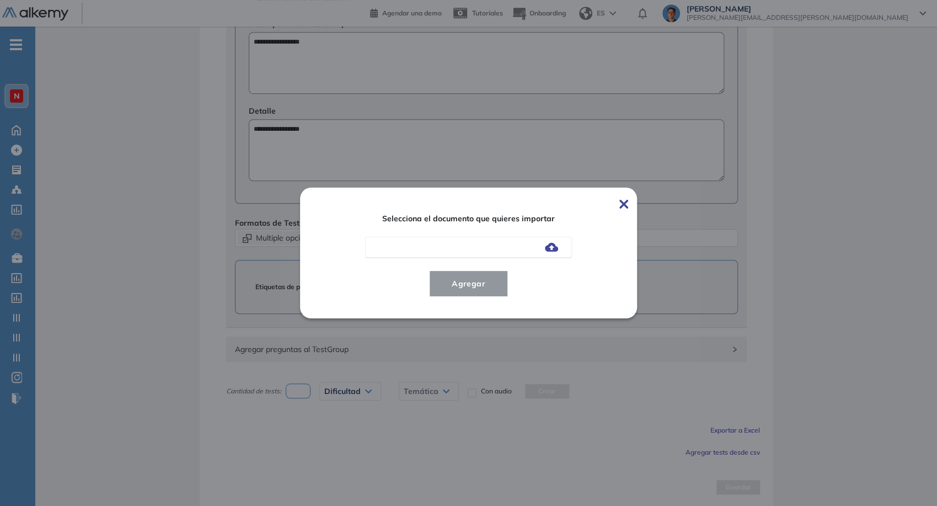
click at [551, 250] on img at bounding box center [551, 247] width 13 height 9
click at [0, 0] on input "file" at bounding box center [0, 0] width 0 height 0
click at [477, 285] on span "Agregar" at bounding box center [468, 283] width 51 height 13
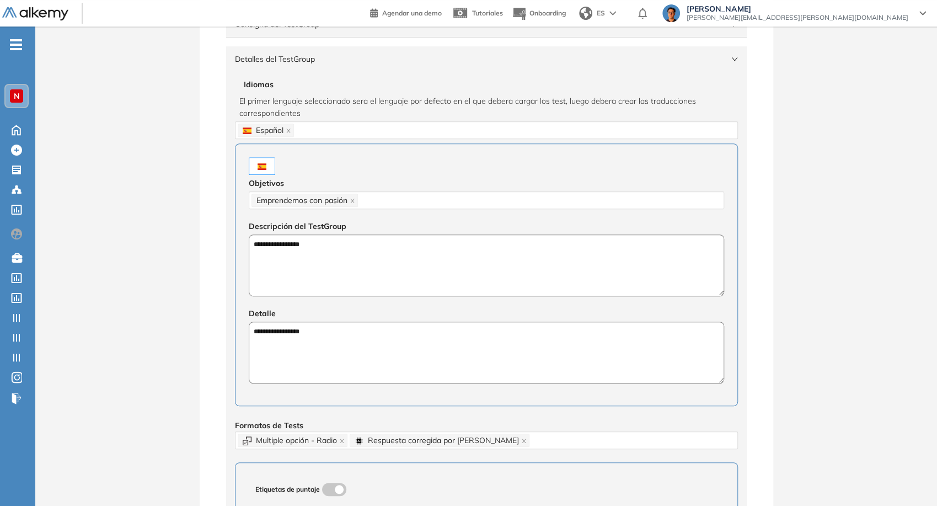
scroll to position [547, 0]
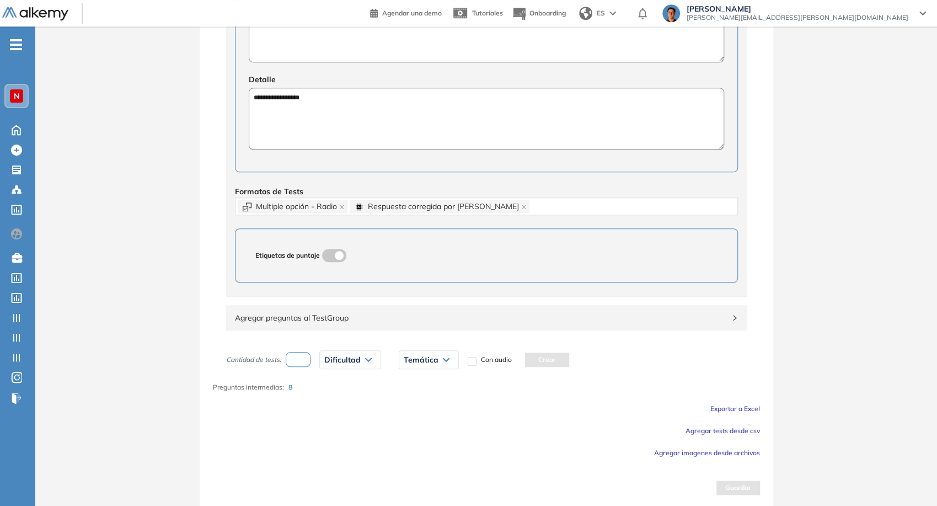
click at [450, 314] on span "Agregar preguntas al TestGroup" at bounding box center [480, 318] width 490 height 12
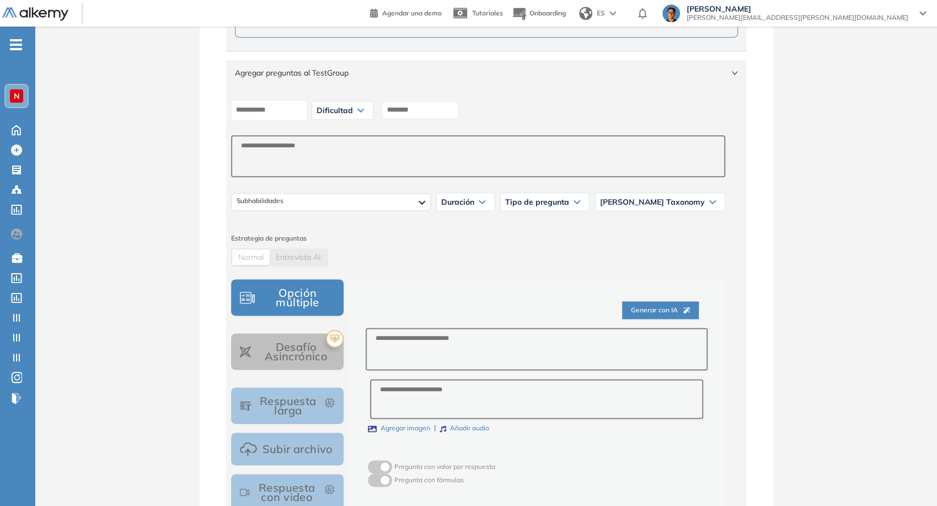
scroll to position [793, 0]
click at [460, 342] on textarea at bounding box center [537, 348] width 342 height 42
type textarea "*"
click at [462, 385] on textarea at bounding box center [536, 398] width 333 height 40
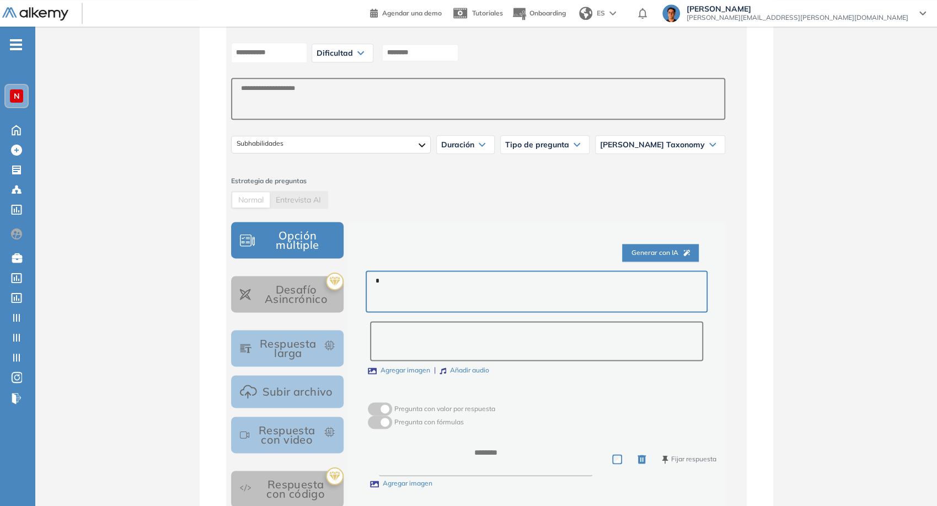
scroll to position [915, 0]
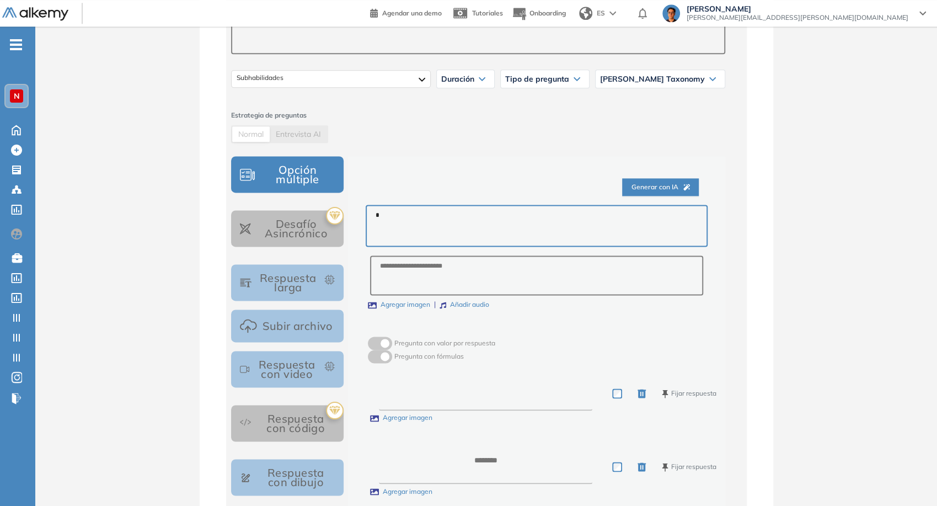
click at [466, 398] on textarea at bounding box center [486, 393] width 214 height 34
type textarea "*"
click at [489, 452] on textarea at bounding box center [486, 467] width 214 height 34
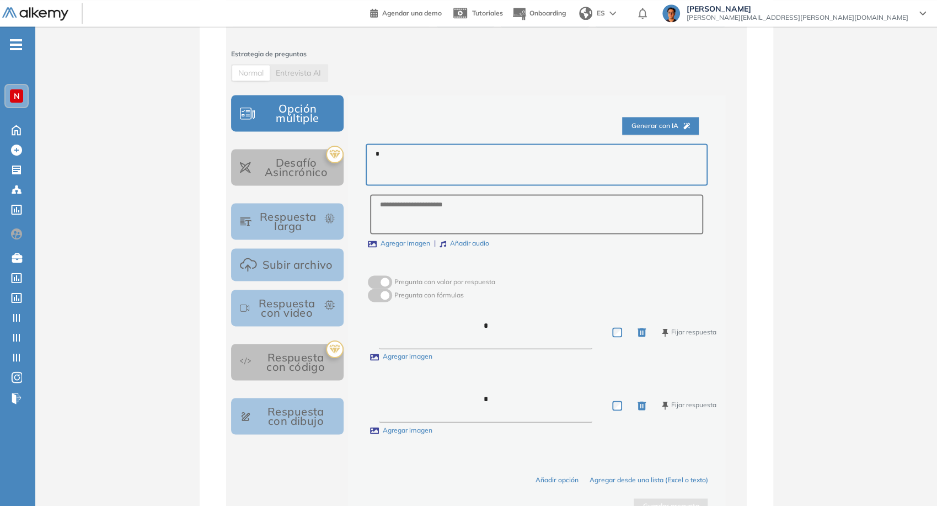
type textarea "*"
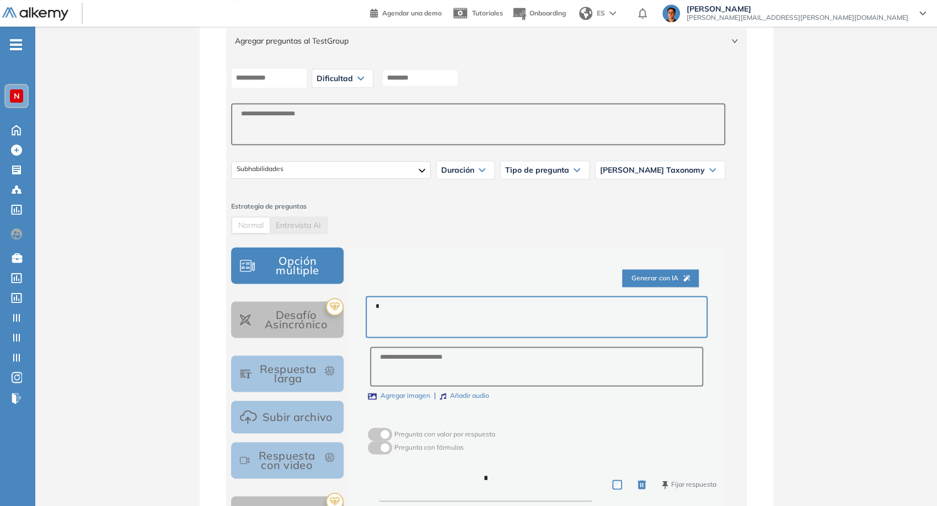
scroll to position [818, 0]
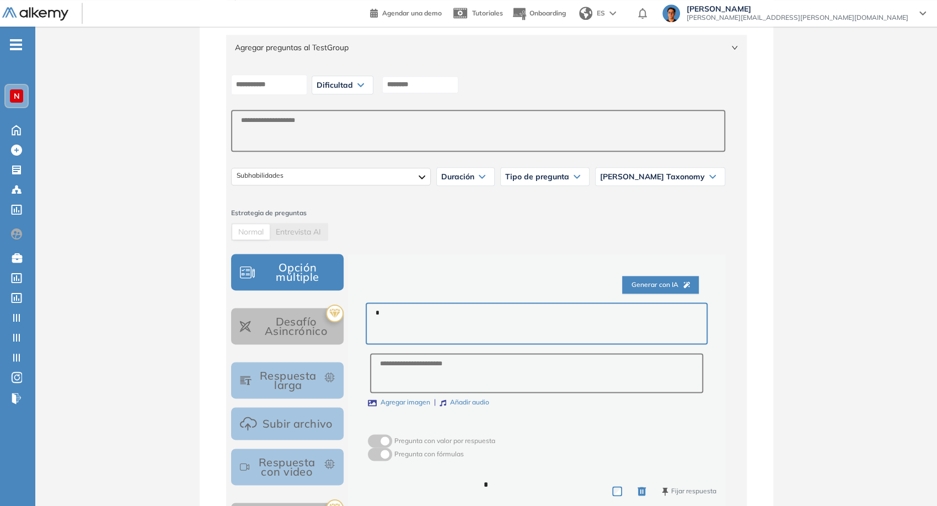
click at [364, 83] on icon at bounding box center [361, 85] width 7 height 4
click at [358, 109] on div "Muy fácil" at bounding box center [346, 109] width 66 height 20
click at [342, 107] on li "Muy fácil" at bounding box center [329, 108] width 25 height 11
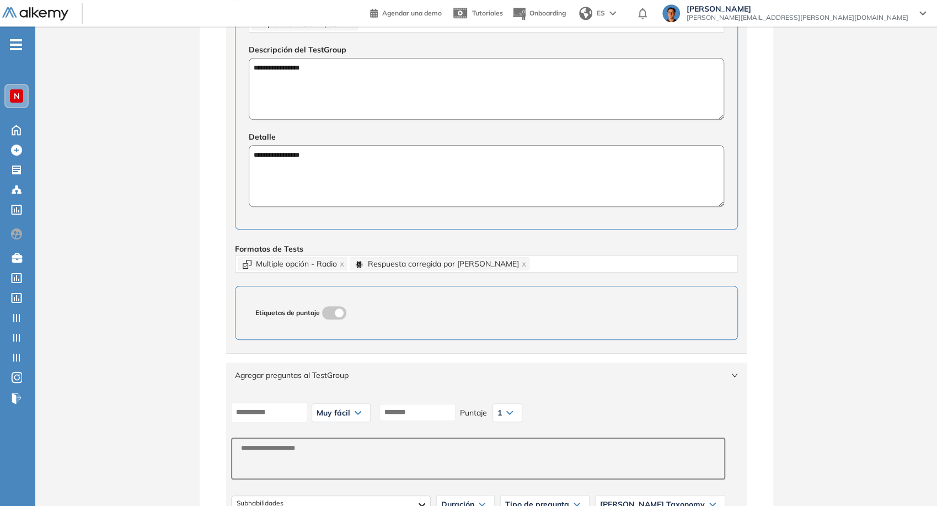
scroll to position [735, 0]
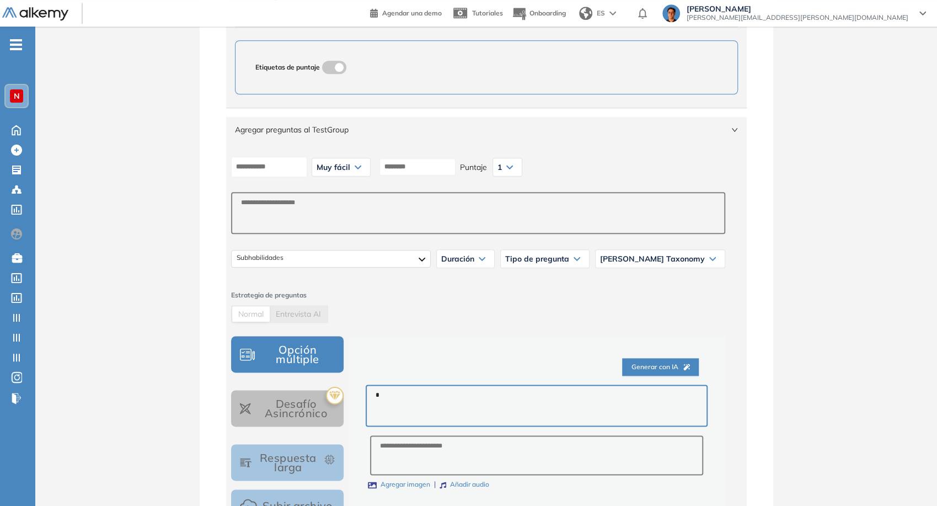
click at [564, 257] on span "Tipo de pregunta" at bounding box center [537, 258] width 64 height 9
click at [522, 283] on li "Likert" at bounding box center [514, 282] width 16 height 11
click at [589, 262] on div "Likert" at bounding box center [566, 259] width 45 height 18
click at [541, 294] on span "Estrategia de preguntas" at bounding box center [478, 295] width 494 height 10
click at [466, 211] on textarea at bounding box center [478, 213] width 494 height 42
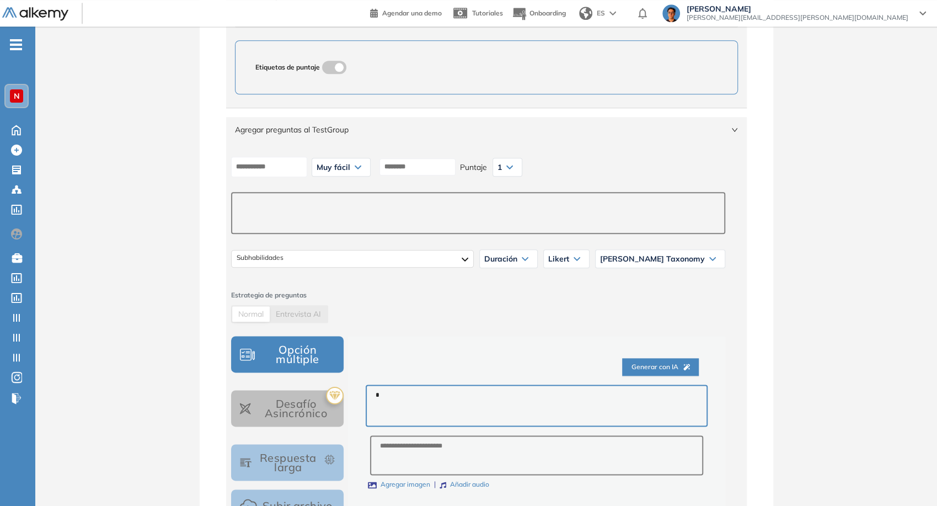
type textarea "*"
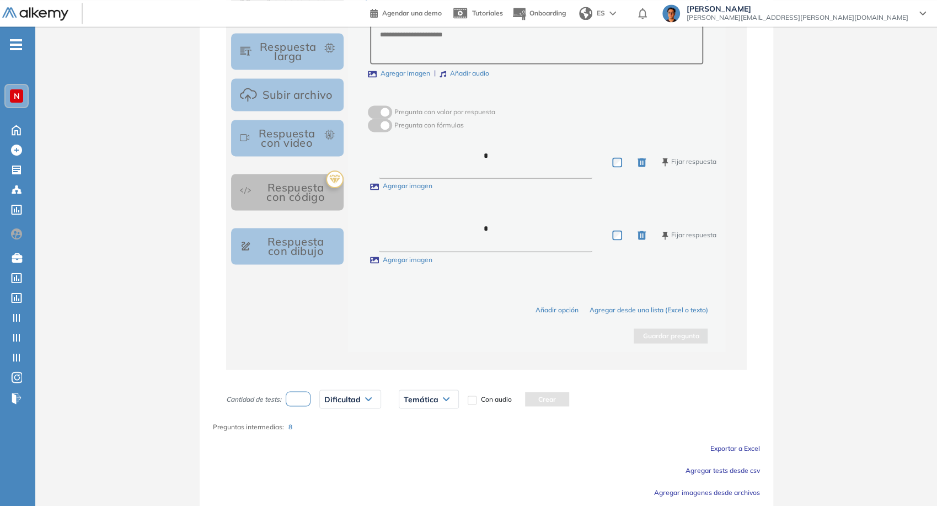
scroll to position [818, 0]
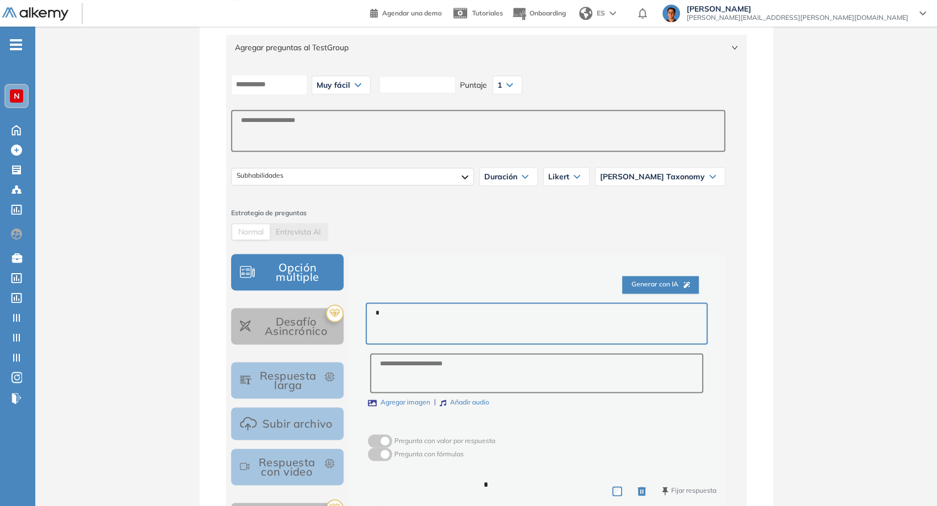
click at [430, 83] on input at bounding box center [418, 84] width 76 height 17
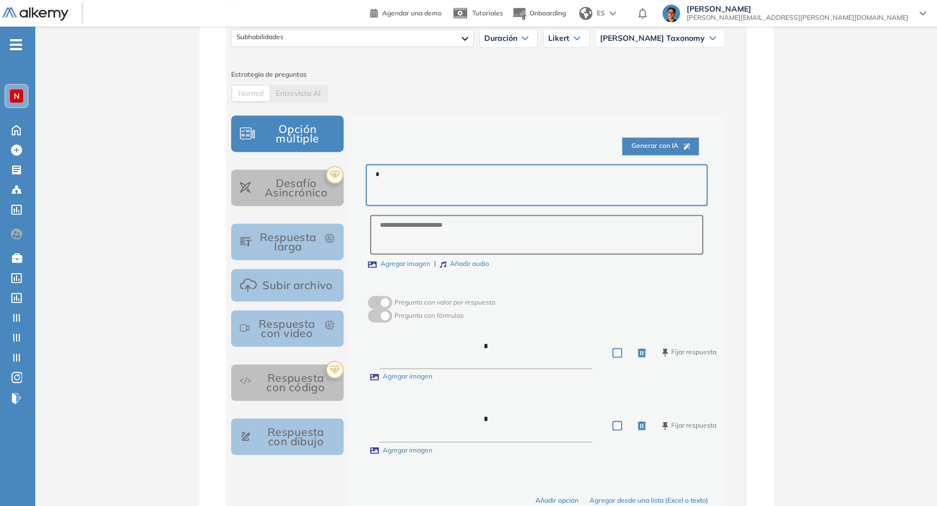
scroll to position [1124, 0]
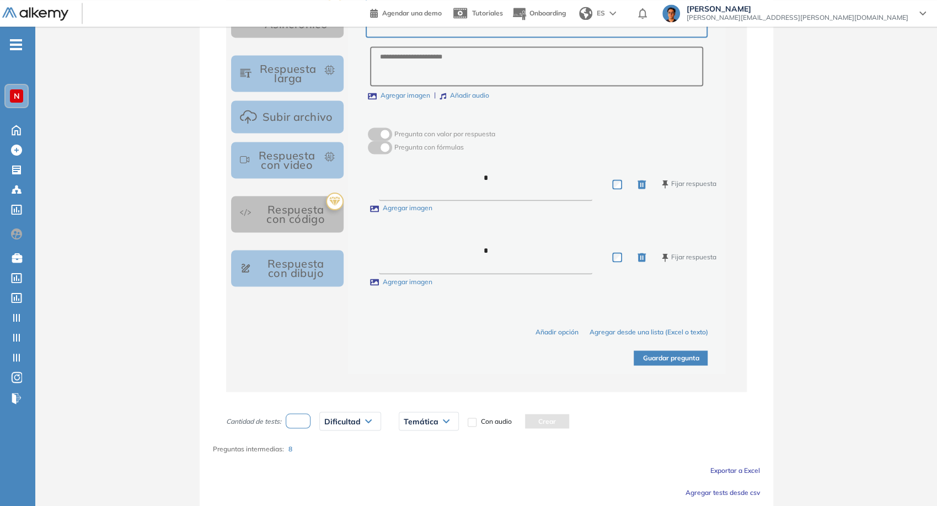
type input "*"
click at [634, 350] on button "Guardar pregunta" at bounding box center [671, 357] width 74 height 15
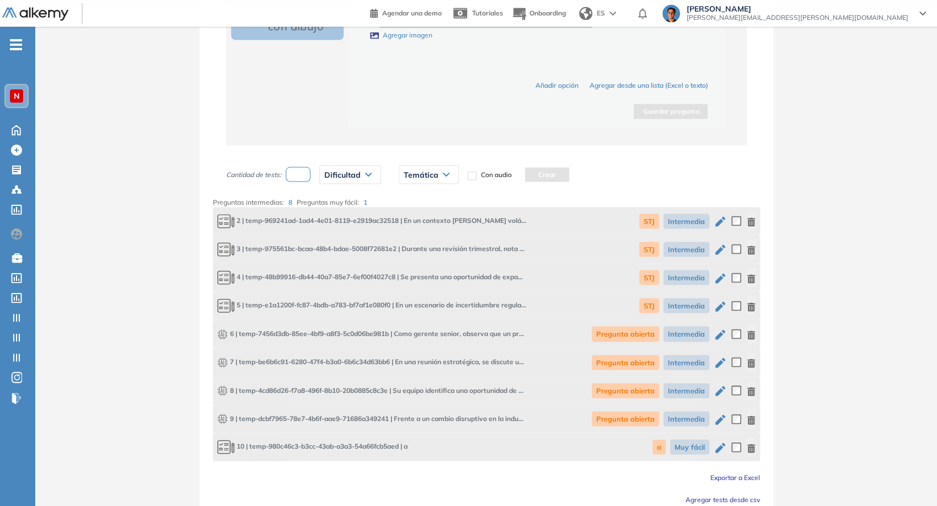
scroll to position [1440, 0]
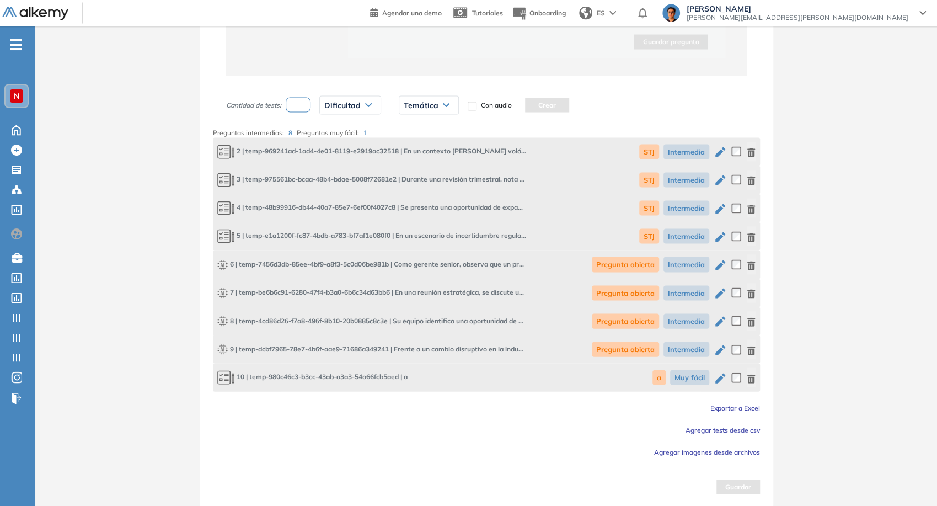
click at [749, 381] on icon "button" at bounding box center [752, 379] width 8 height 9
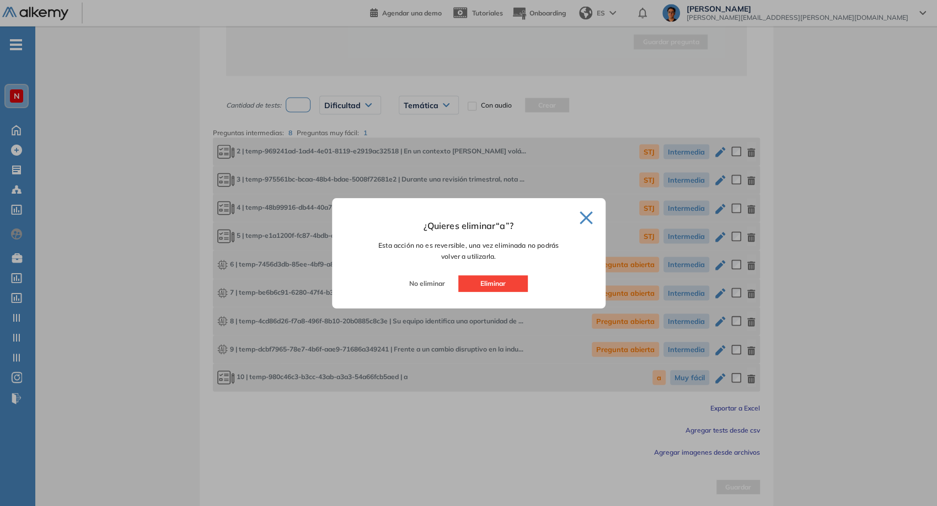
click at [513, 284] on button "Eliminar" at bounding box center [493, 283] width 70 height 17
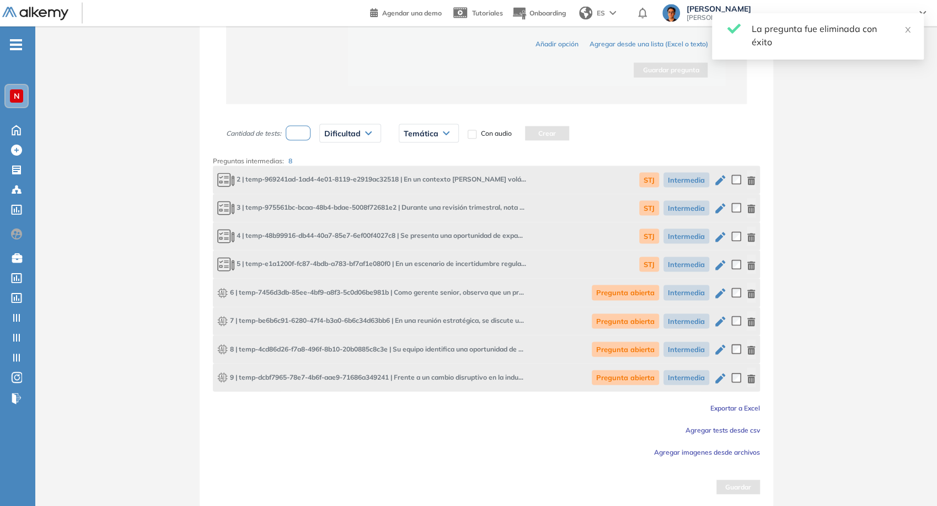
click at [298, 135] on input "number" at bounding box center [298, 133] width 25 height 15
type input "*"
click at [358, 131] on span "Dificultad" at bounding box center [342, 133] width 36 height 9
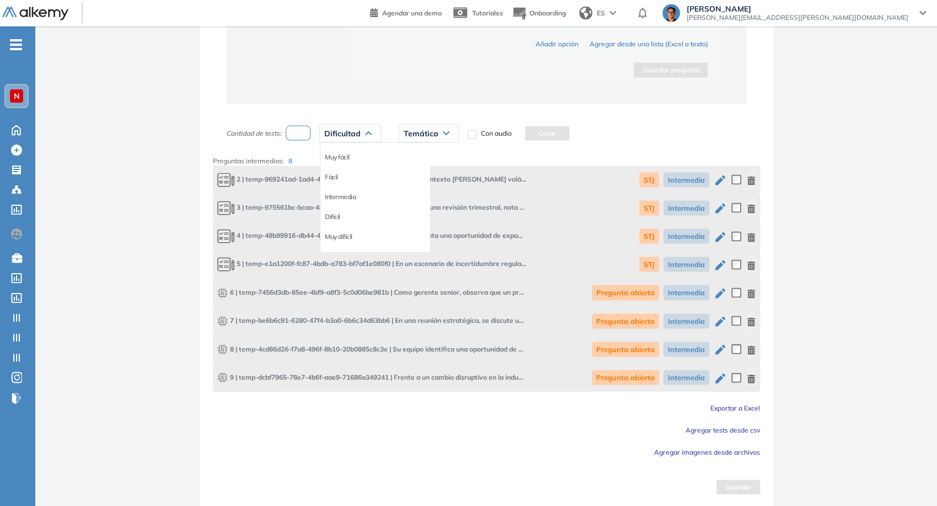
drag, startPoint x: 351, startPoint y: 191, endPoint x: 361, endPoint y: 184, distance: 12.7
click at [350, 191] on li "Intermedia" at bounding box center [340, 196] width 31 height 11
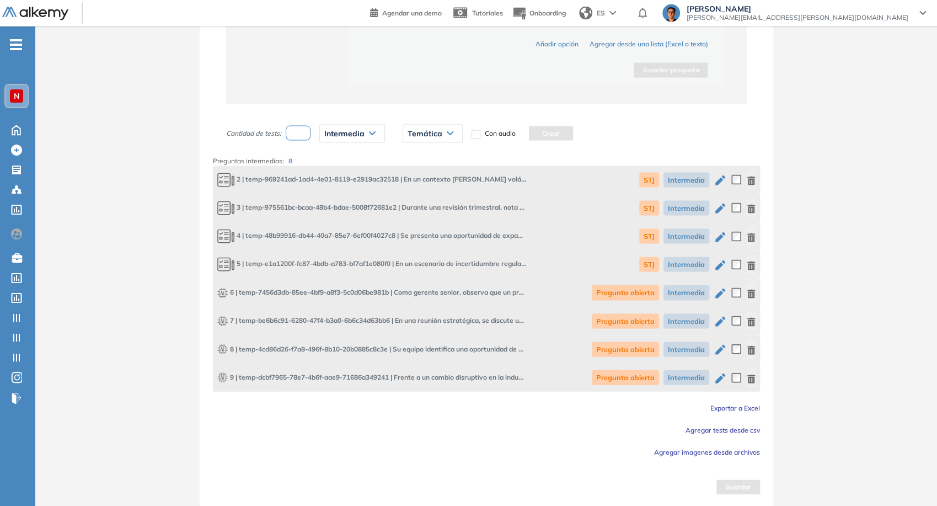
click at [420, 135] on span "Temática" at bounding box center [425, 133] width 35 height 9
click at [419, 151] on div "STJ" at bounding box center [433, 157] width 58 height 20
click at [415, 153] on li "STJ" at bounding box center [412, 157] width 9 height 11
click at [527, 129] on button "Crear" at bounding box center [528, 133] width 44 height 14
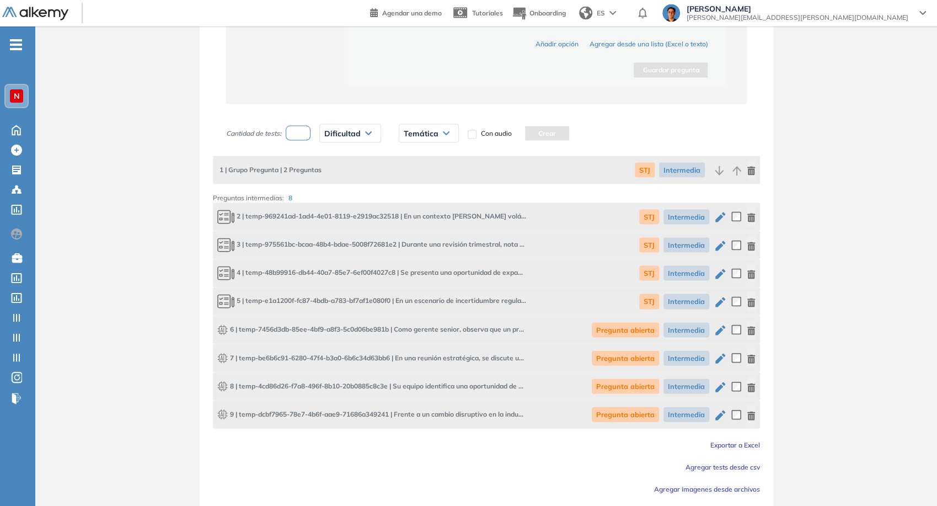
click at [307, 127] on input "number" at bounding box center [298, 133] width 25 height 15
type input "*"
click at [349, 137] on div "Dificultad" at bounding box center [350, 134] width 61 height 18
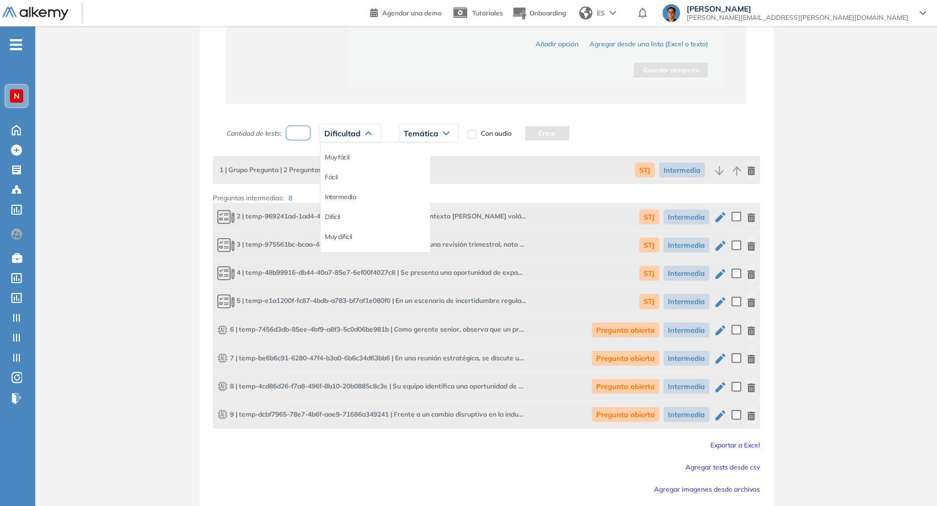
click at [342, 193] on li "Intermedia" at bounding box center [340, 196] width 31 height 11
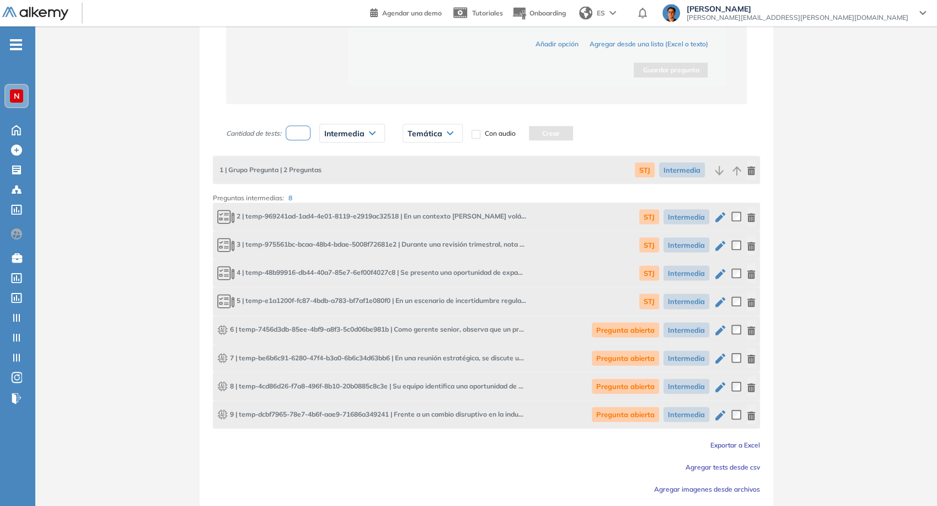
click at [412, 132] on span "Temática" at bounding box center [425, 133] width 35 height 9
click at [433, 172] on li "Pregunta abierta" at bounding box center [432, 177] width 48 height 11
click at [561, 132] on button "Crear" at bounding box center [579, 133] width 44 height 14
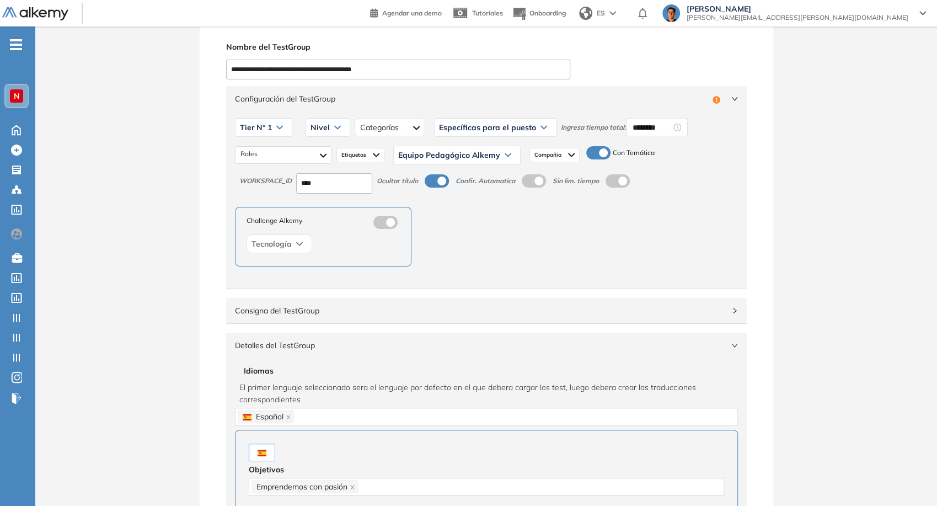
scroll to position [0, 0]
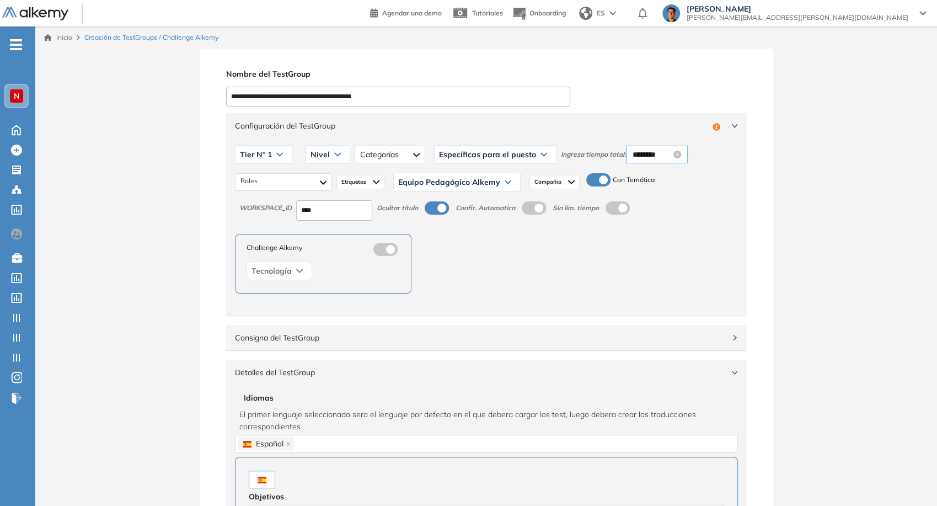
click at [644, 152] on input "********" at bounding box center [652, 154] width 39 height 12
click at [669, 264] on div "10" at bounding box center [669, 267] width 30 height 15
click at [665, 217] on div "09" at bounding box center [669, 220] width 30 height 15
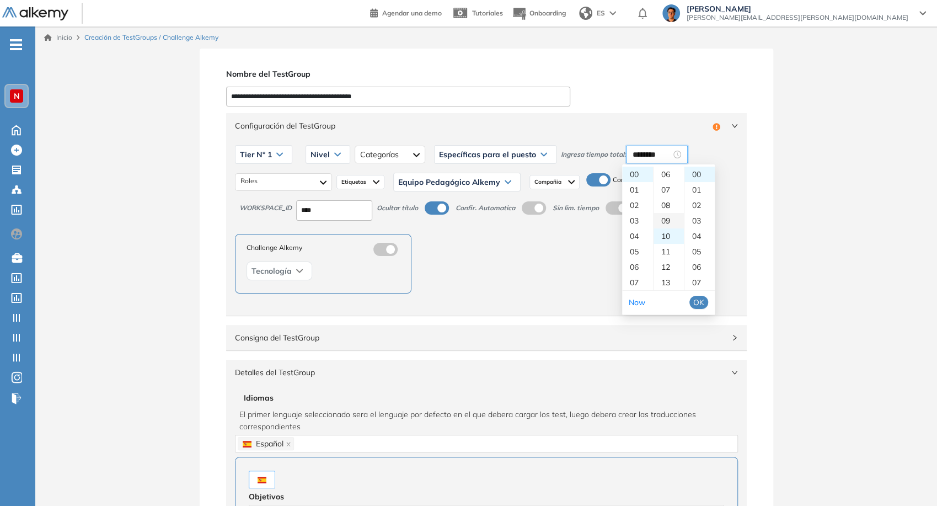
type input "********"
click at [703, 309] on li "OK" at bounding box center [699, 302] width 19 height 19
click at [700, 301] on span "OK" at bounding box center [698, 302] width 11 height 12
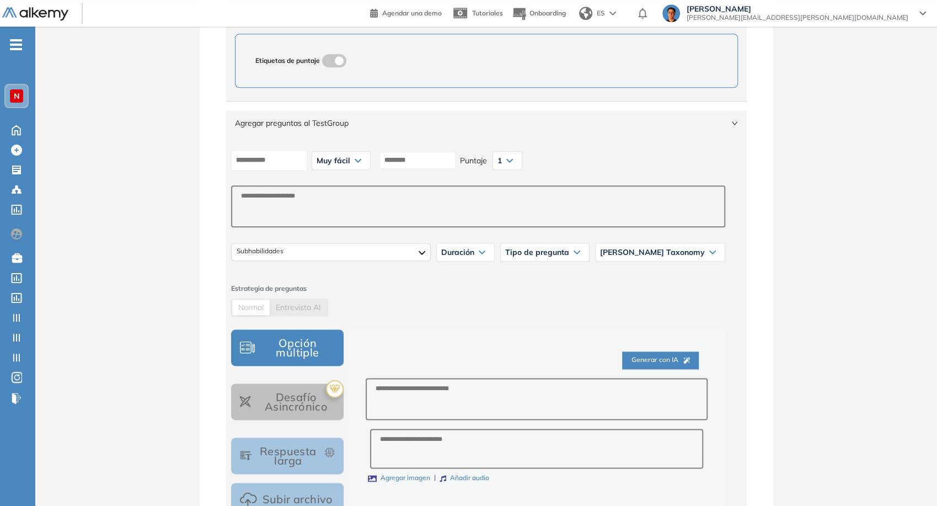
scroll to position [680, 0]
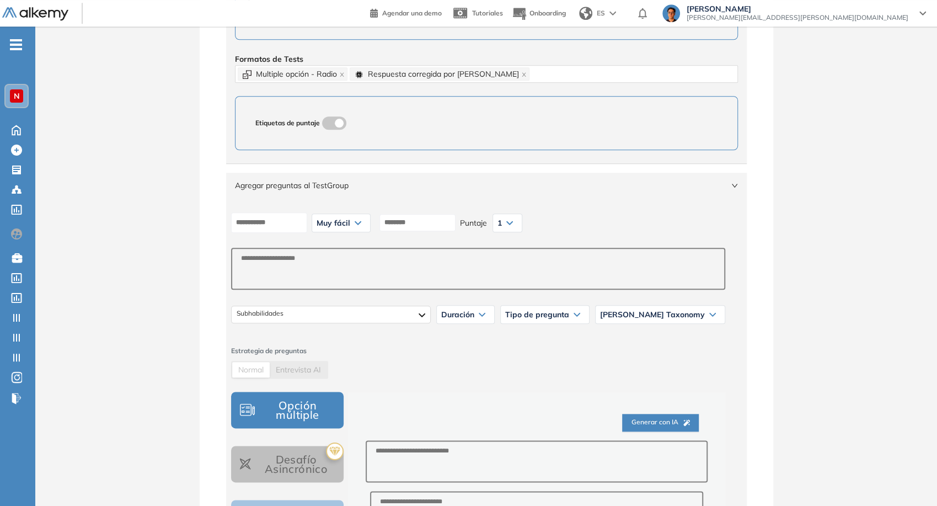
click at [580, 180] on span "Agregar preguntas al TestGroup" at bounding box center [480, 185] width 490 height 12
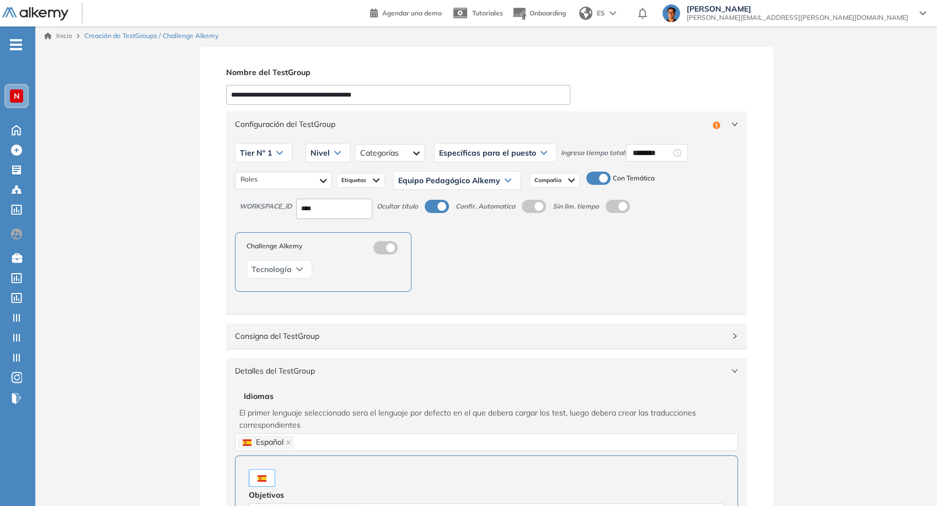
scroll to position [0, 0]
click at [302, 189] on div "Comercial Producción y Manufactura Administrativo y Gestión, Contable o Financi…" at bounding box center [283, 182] width 97 height 18
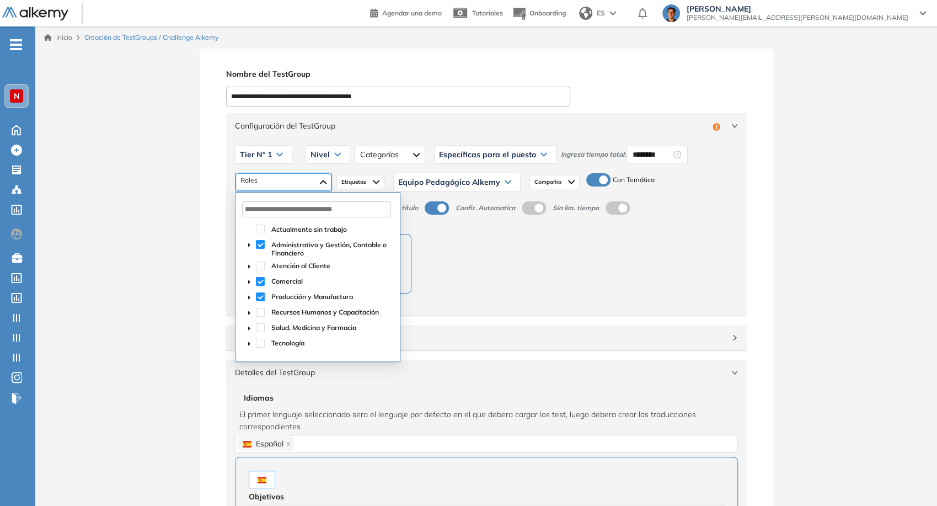
click at [302, 189] on div "Comercial Producción y Manufactura Administrativo y Gestión, Contable o Financi…" at bounding box center [284, 182] width 96 height 18
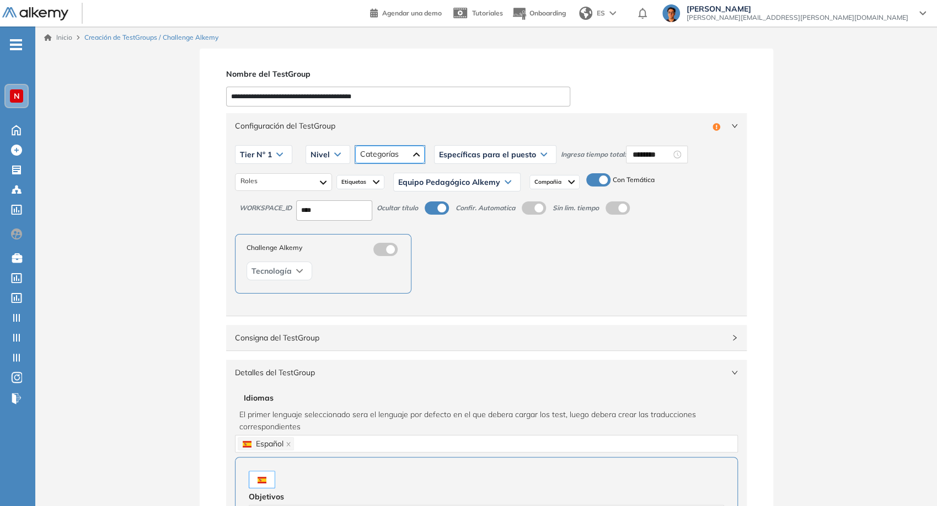
click at [418, 157] on div "Específicas para el puesto" at bounding box center [390, 155] width 70 height 18
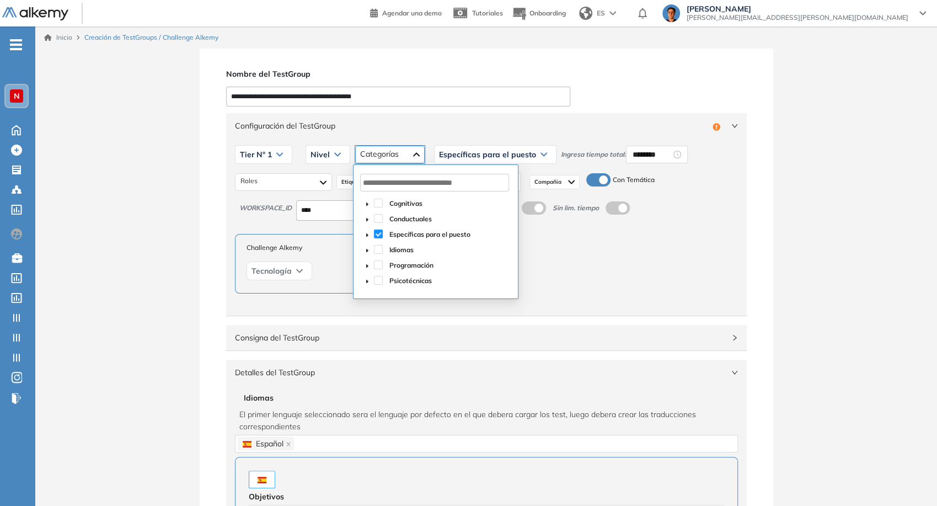
click at [418, 157] on div "Específicas para el puesto" at bounding box center [390, 155] width 70 height 18
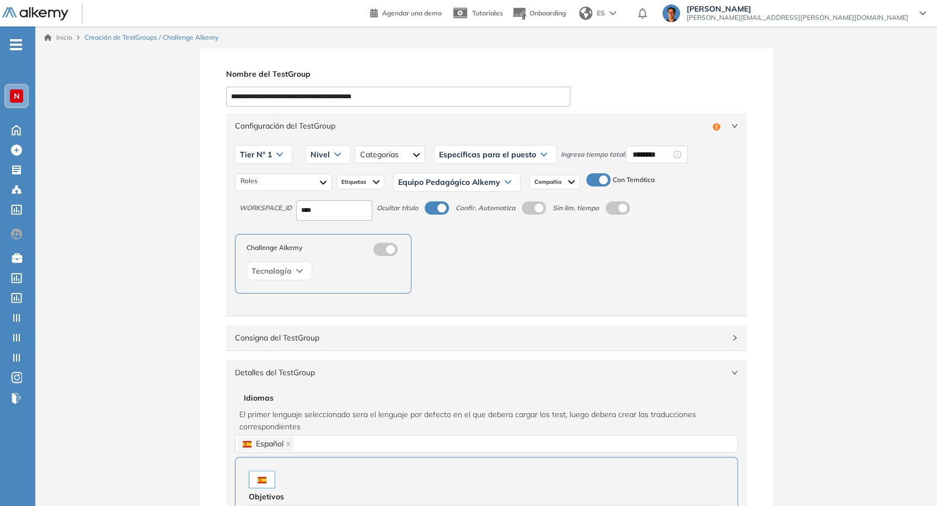
click at [323, 157] on span "Nivel" at bounding box center [320, 154] width 19 height 9
click at [330, 238] on li "Integrador" at bounding box center [326, 237] width 30 height 11
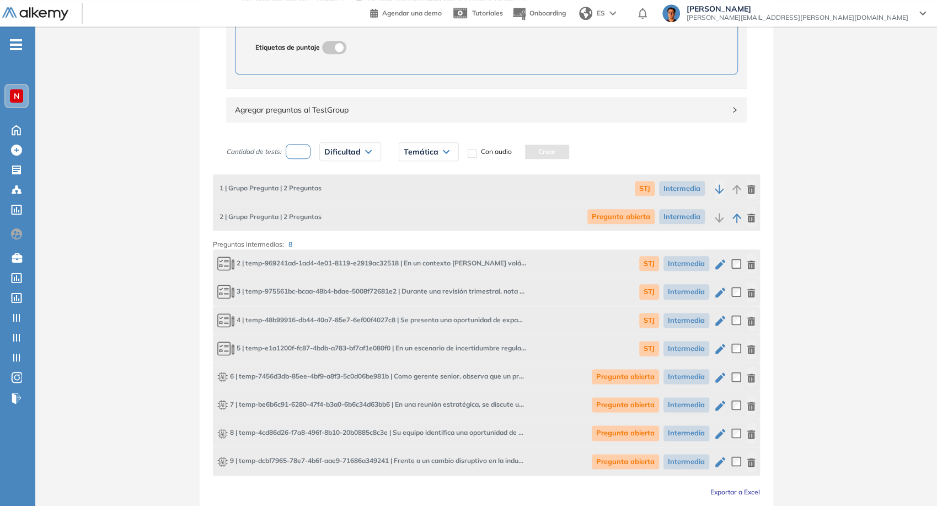
scroll to position [839, 0]
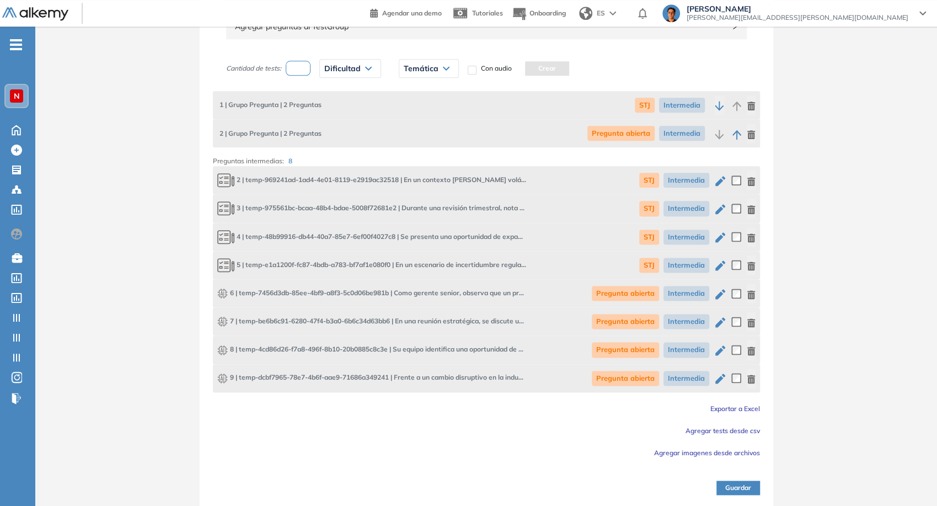
click at [722, 297] on icon "button" at bounding box center [720, 293] width 13 height 13
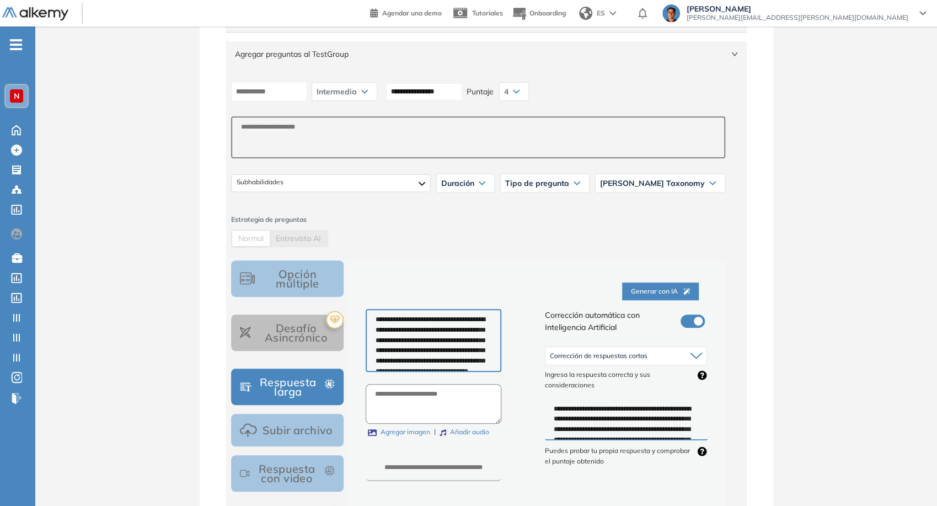
scroll to position [245, 0]
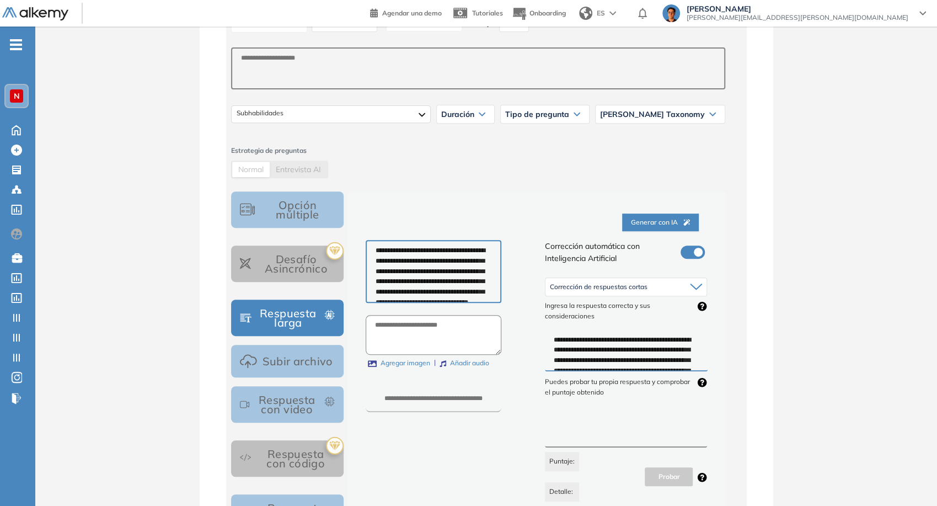
click at [661, 290] on div "Corrección de respuestas cortas" at bounding box center [627, 287] width 162 height 18
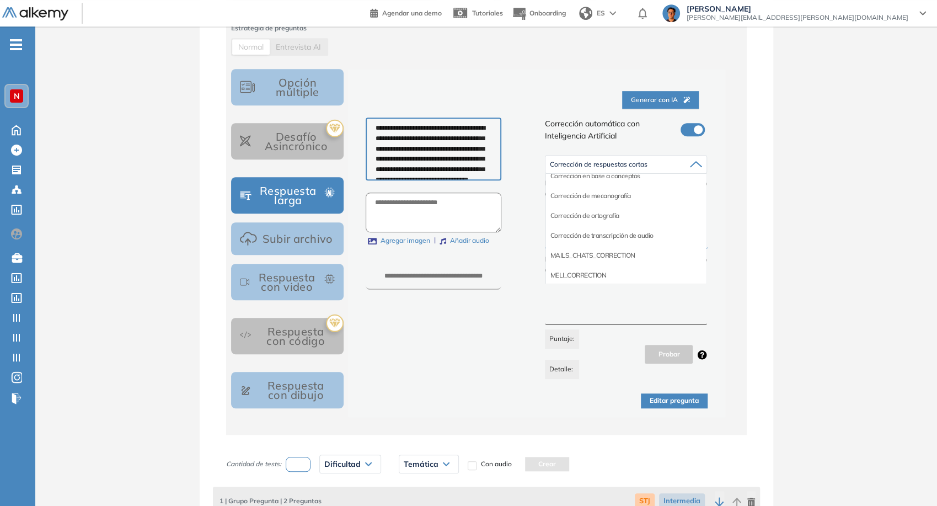
scroll to position [0, 0]
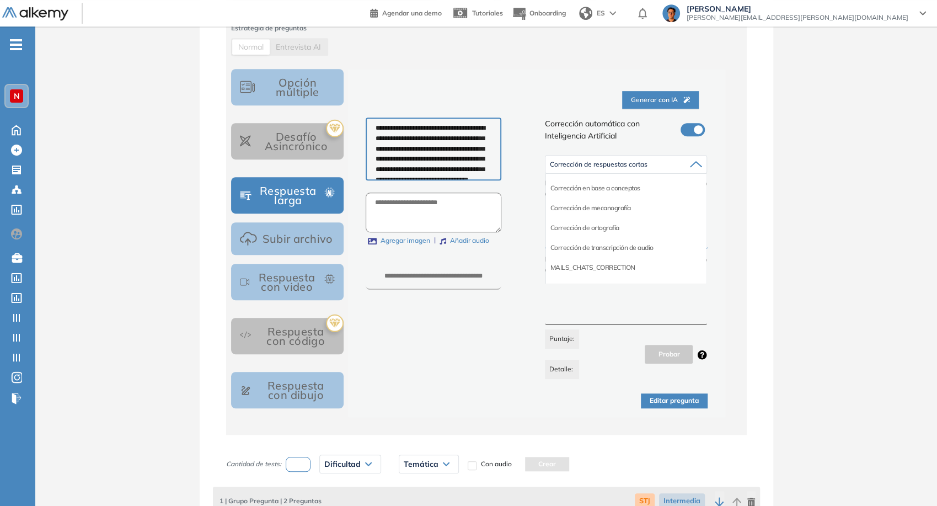
click at [783, 222] on div "**********" at bounding box center [486, 292] width 902 height 1223
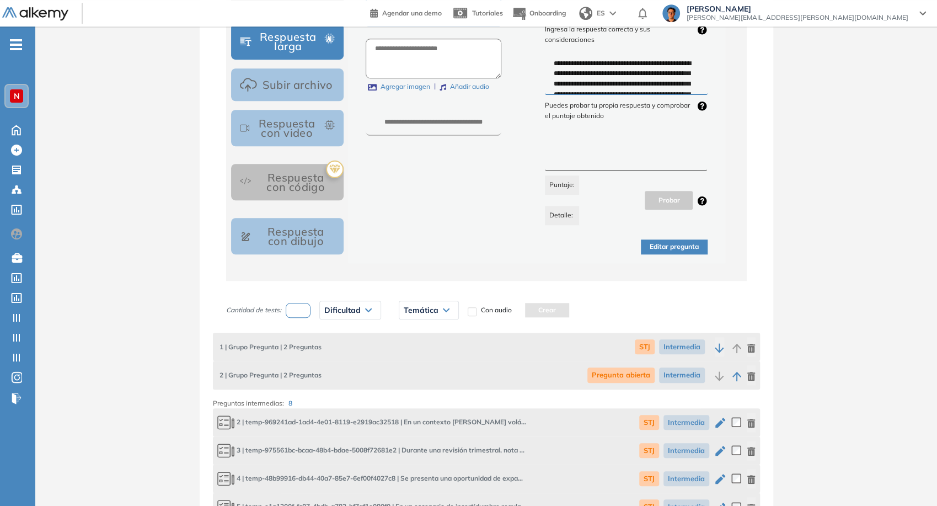
scroll to position [613, 0]
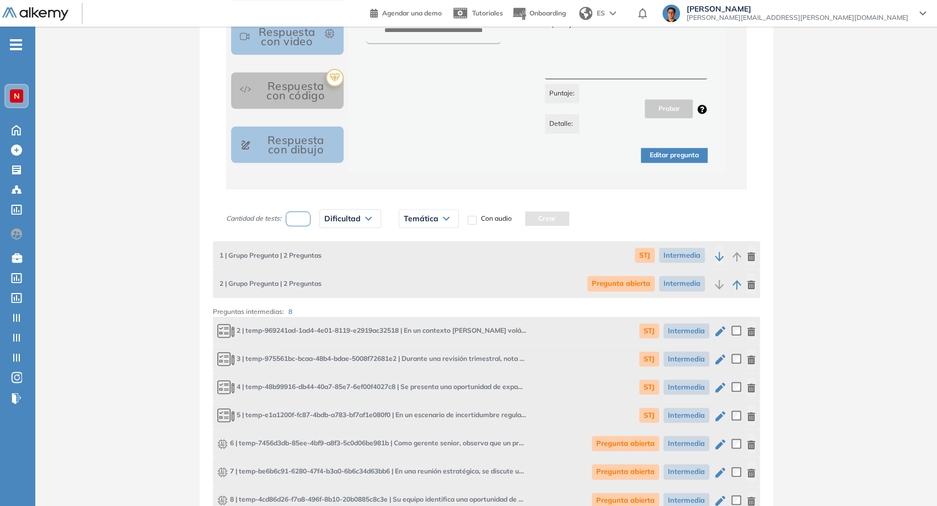
click at [724, 330] on icon "button" at bounding box center [720, 330] width 13 height 13
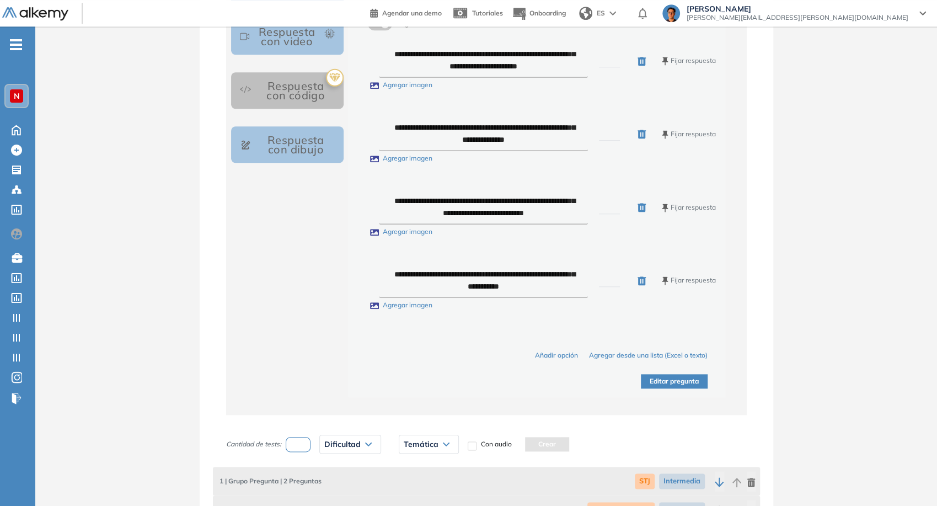
type input "***"
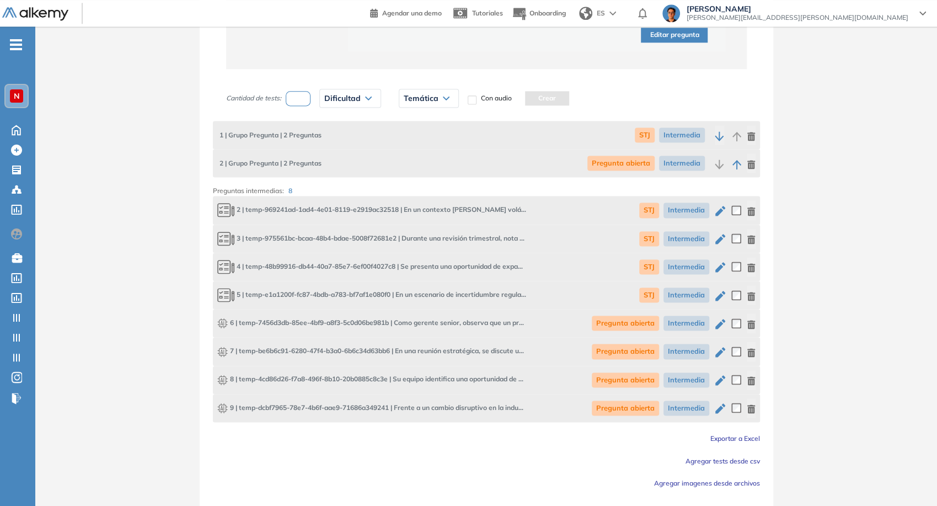
scroll to position [989, 0]
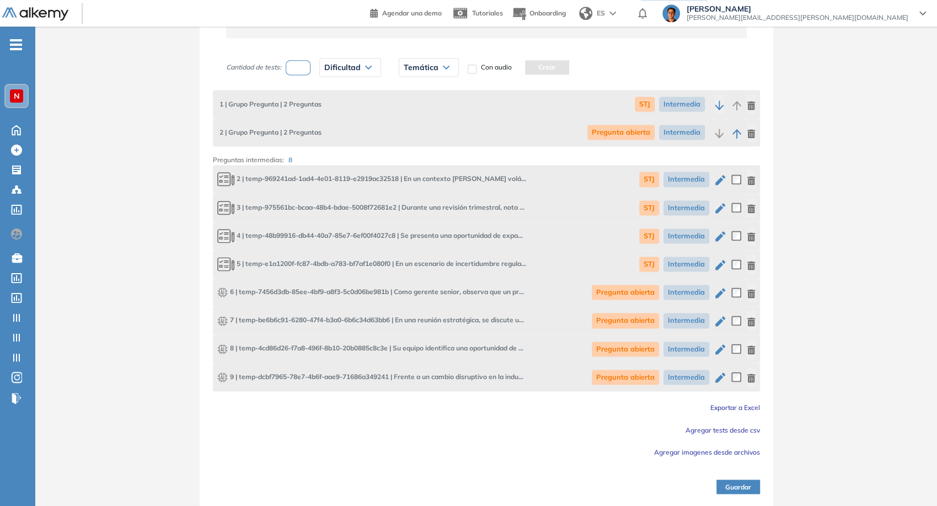
click at [748, 484] on button "Guardar" at bounding box center [739, 486] width 44 height 14
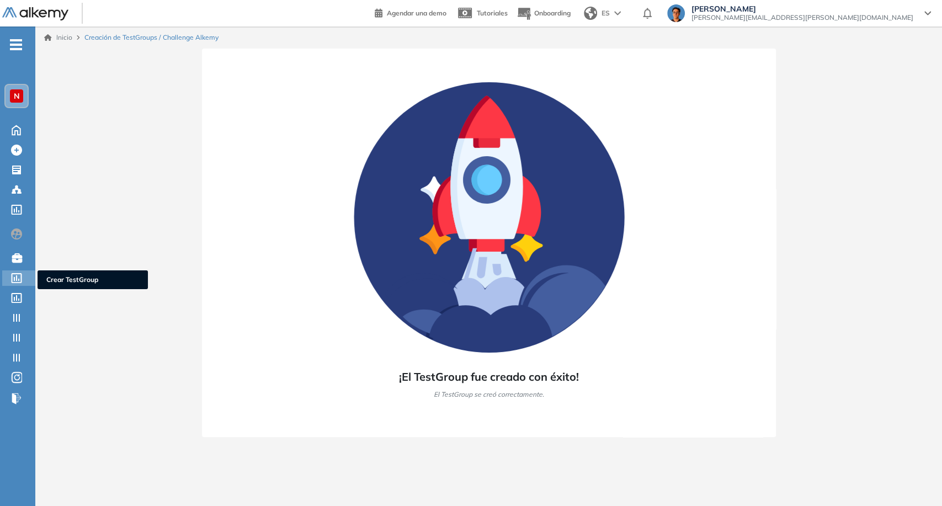
click at [24, 279] on div at bounding box center [17, 276] width 13 height 13
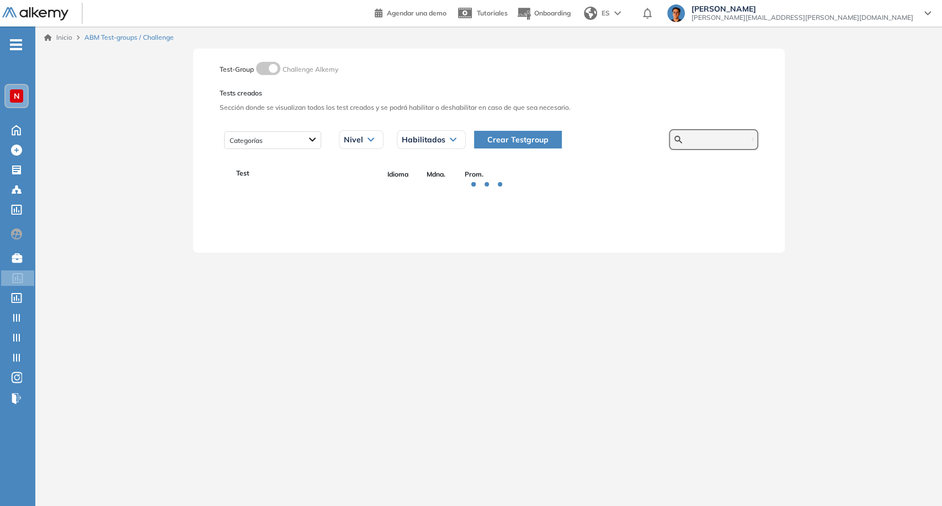
click at [689, 142] on input "text" at bounding box center [719, 140] width 66 height 10
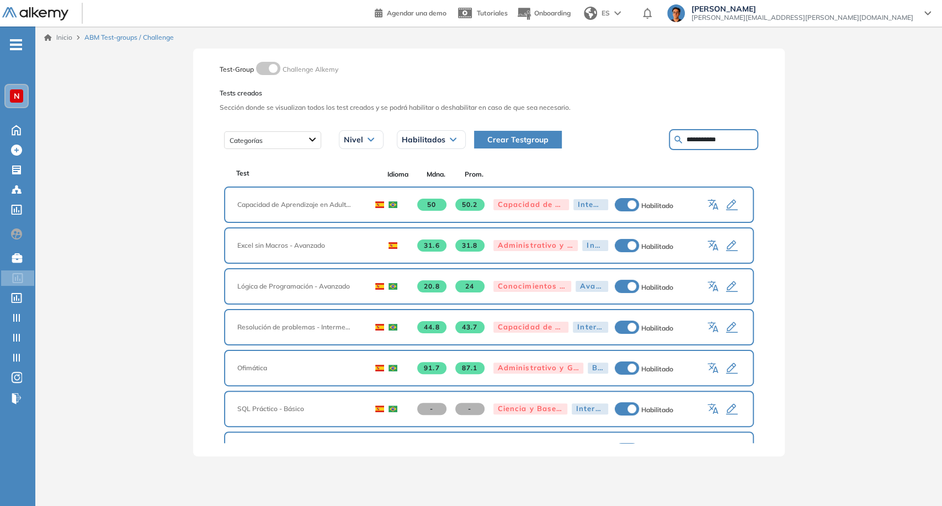
type input "**********"
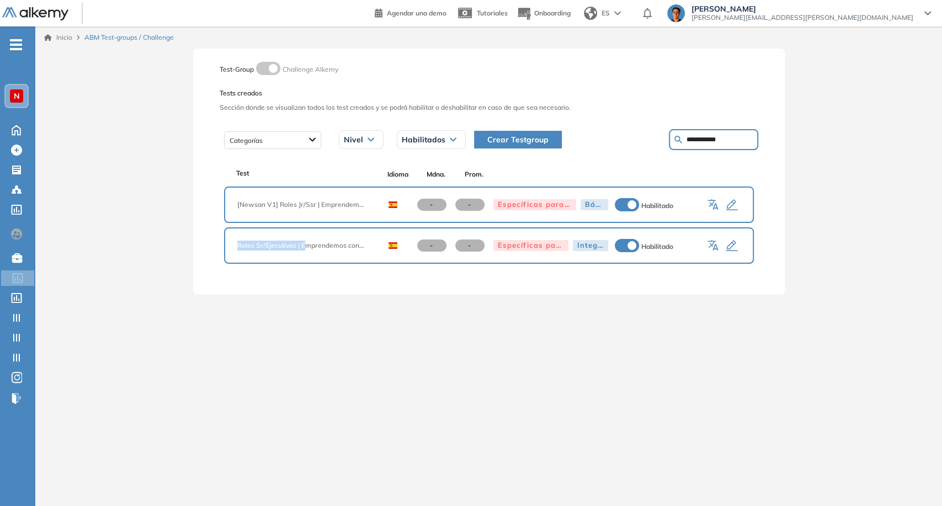
drag, startPoint x: 303, startPoint y: 248, endPoint x: 223, endPoint y: 238, distance: 80.6
click at [223, 237] on div "Test Idioma Mdna. Prom. [Newsan V1] Roles Jr/Ssr | Emprendemos con pasión - - E…" at bounding box center [489, 224] width 538 height 115
click at [268, 242] on span "Roles Sr/Ejecutivos | Emprendemos con pasión" at bounding box center [305, 246] width 136 height 10
drag, startPoint x: 301, startPoint y: 247, endPoint x: 224, endPoint y: 245, distance: 77.3
click at [224, 244] on div "Roles Sr/Ejecutivos | Emprendemos con pasión - - Específicas para el puesto Int…" at bounding box center [489, 245] width 530 height 36
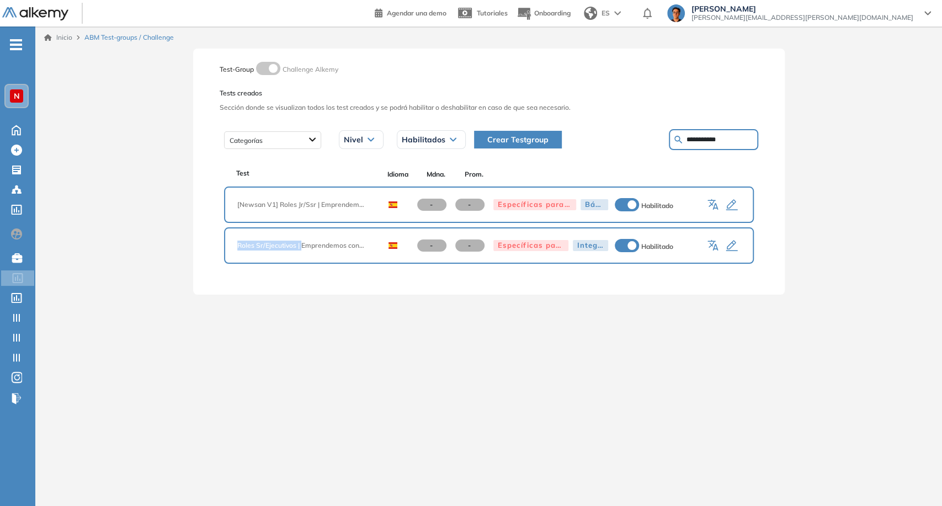
copy span "Roles Sr/Ejecutivos |"
click at [533, 137] on span "Crear Testgroup" at bounding box center [517, 140] width 61 height 12
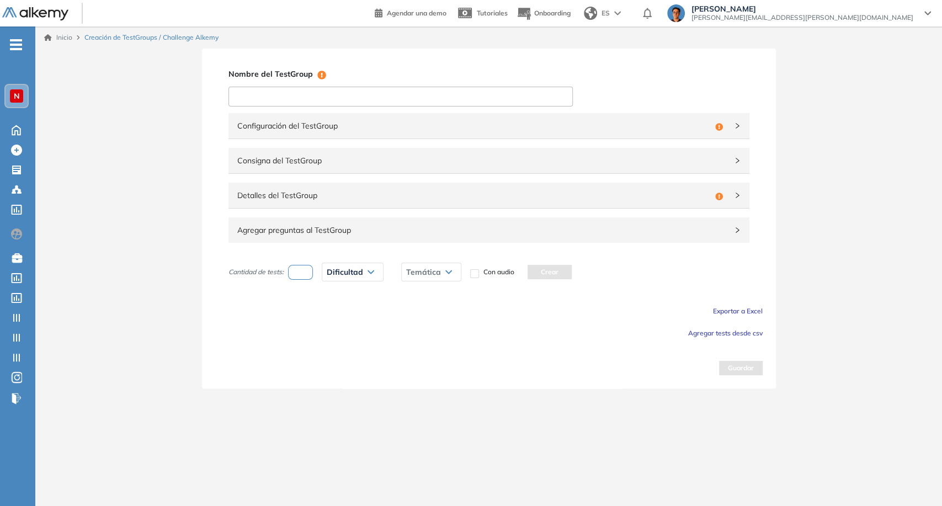
click at [322, 99] on input at bounding box center [400, 97] width 344 height 20
paste input "**********"
click at [387, 93] on input "**********" at bounding box center [400, 97] width 344 height 20
paste input "**********"
type input "**********"
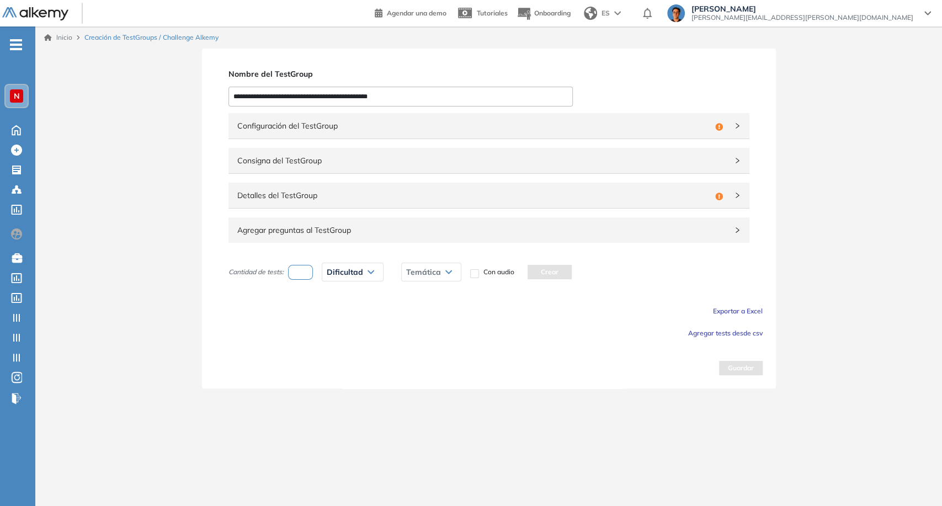
click at [419, 121] on span "Configuración del TestGroup" at bounding box center [473, 126] width 473 height 12
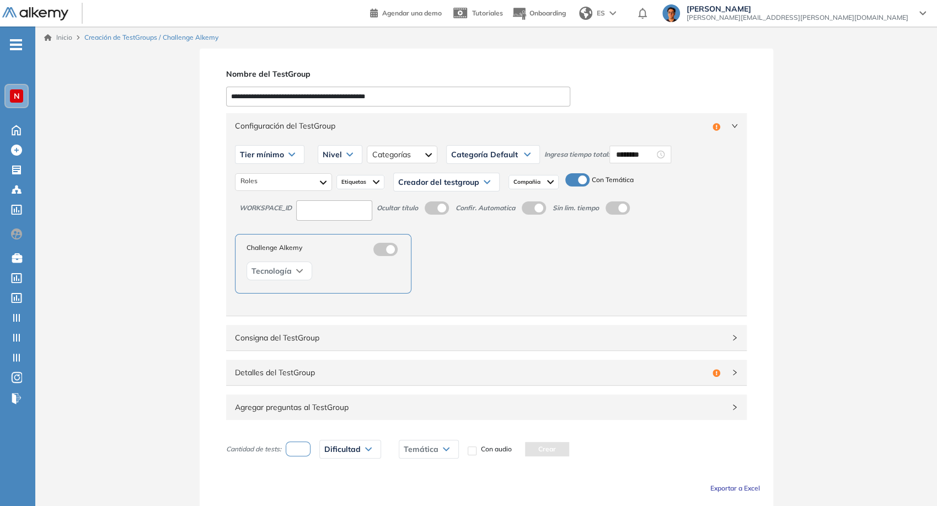
click at [293, 153] on div "Tier mínimo" at bounding box center [270, 155] width 68 height 18
click at [274, 180] on div "Tier N° 1" at bounding box center [269, 178] width 67 height 20
click at [263, 177] on li "Tier N° 1" at bounding box center [253, 178] width 25 height 11
click at [335, 153] on icon at bounding box center [338, 154] width 6 height 3
click at [319, 234] on li "Integrador" at bounding box center [326, 237] width 30 height 11
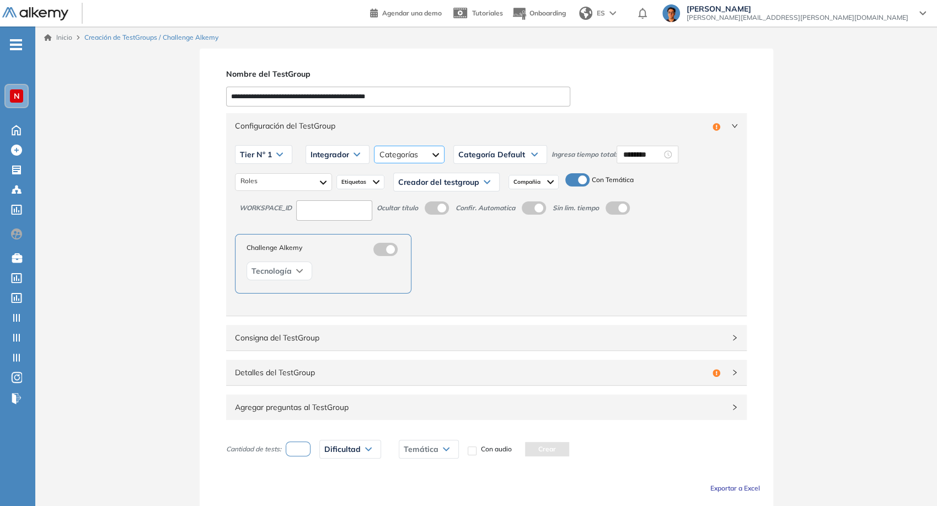
click at [391, 156] on div at bounding box center [409, 155] width 71 height 18
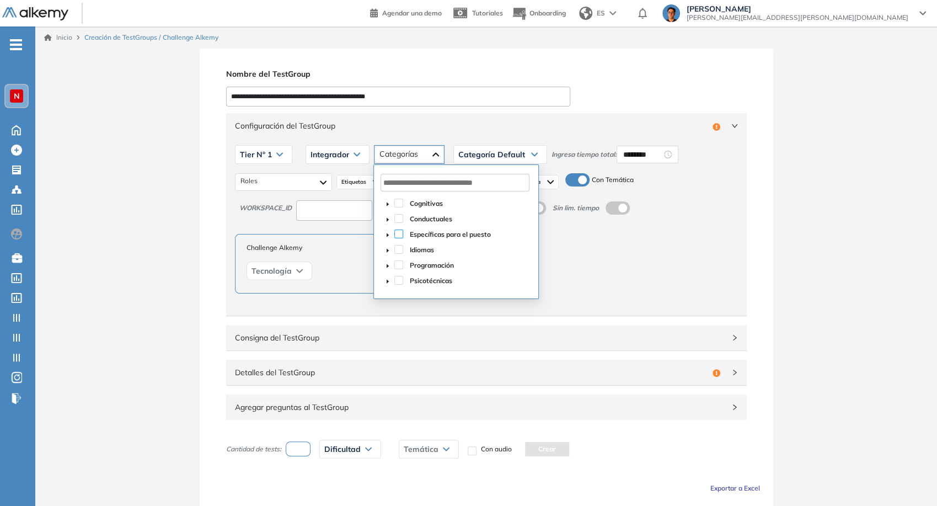
click at [393, 235] on span at bounding box center [387, 233] width 13 height 13
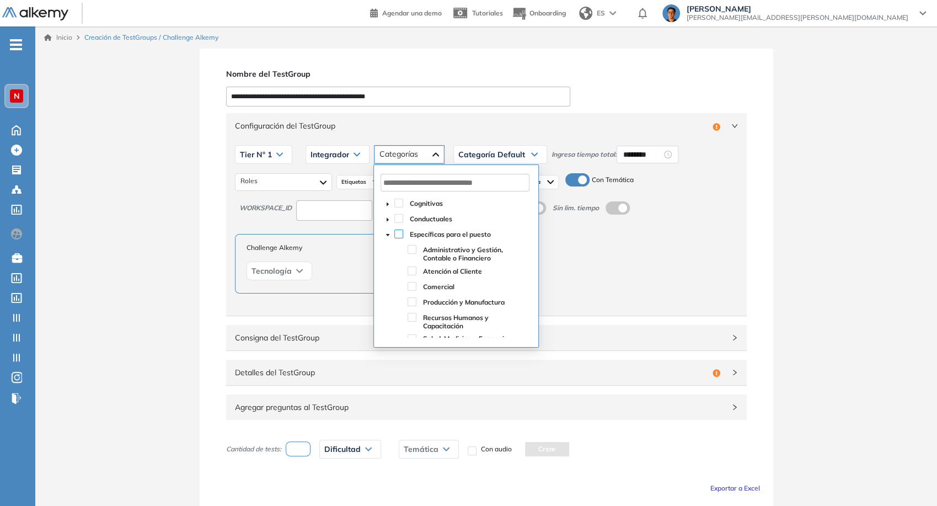
click at [401, 232] on span at bounding box center [398, 234] width 9 height 9
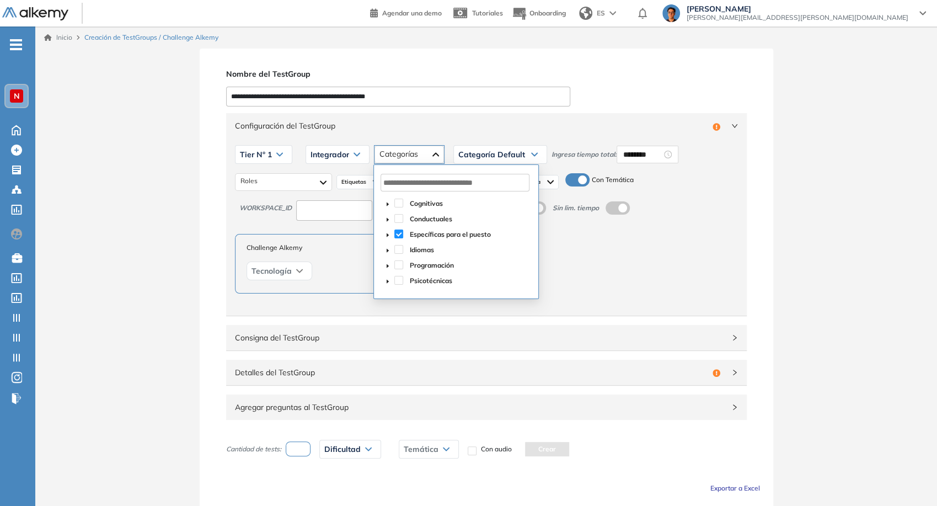
click at [481, 152] on span "Categoría Default" at bounding box center [491, 154] width 67 height 9
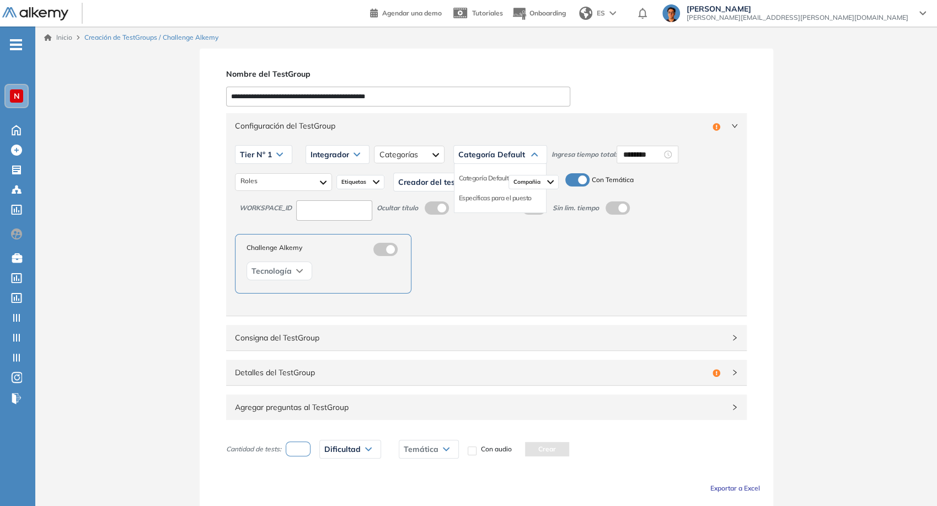
drag, startPoint x: 486, startPoint y: 196, endPoint x: 495, endPoint y: 196, distance: 9.4
click at [488, 198] on li "Específicas para el puesto" at bounding box center [495, 198] width 73 height 11
click at [670, 155] on input "********" at bounding box center [671, 154] width 39 height 12
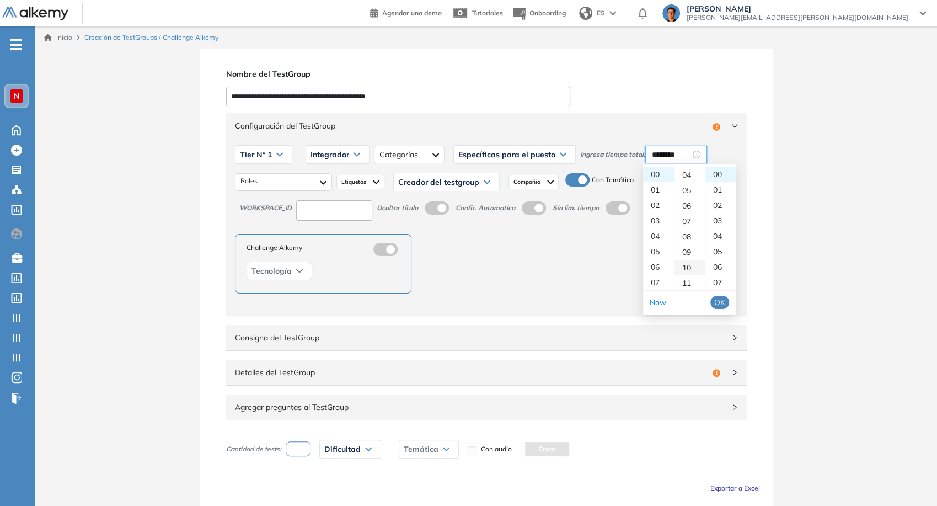
click at [683, 269] on div "10" at bounding box center [690, 267] width 30 height 15
type input "********"
click at [722, 301] on span "OK" at bounding box center [719, 302] width 11 height 12
click at [274, 173] on div at bounding box center [283, 182] width 97 height 18
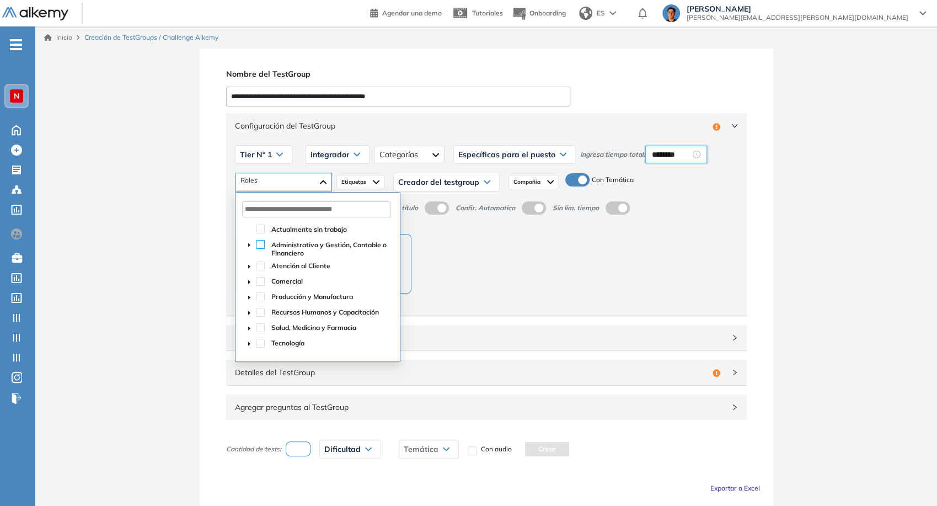
click at [262, 245] on span at bounding box center [260, 244] width 9 height 9
click at [260, 297] on span at bounding box center [260, 296] width 9 height 9
click at [257, 281] on span at bounding box center [260, 281] width 9 height 9
click at [251, 312] on icon "caret-down" at bounding box center [250, 313] width 6 height 6
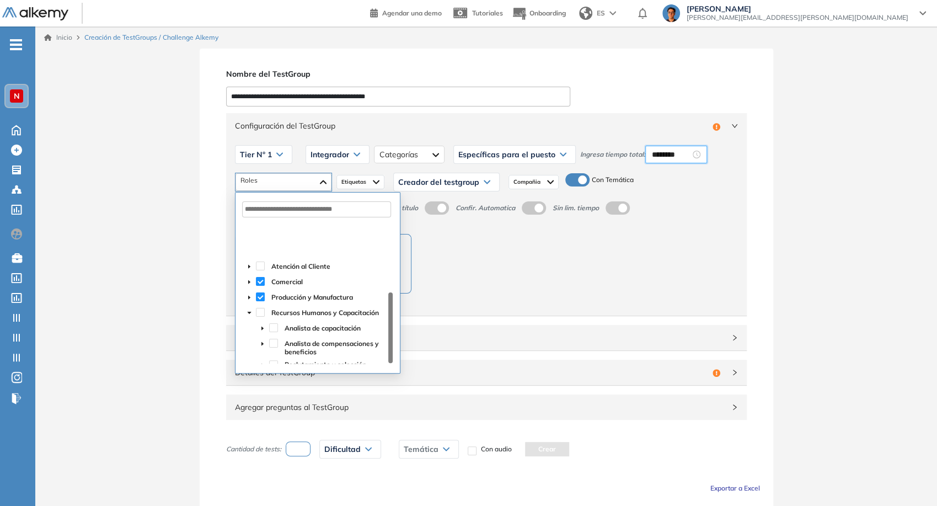
scroll to position [40, 0]
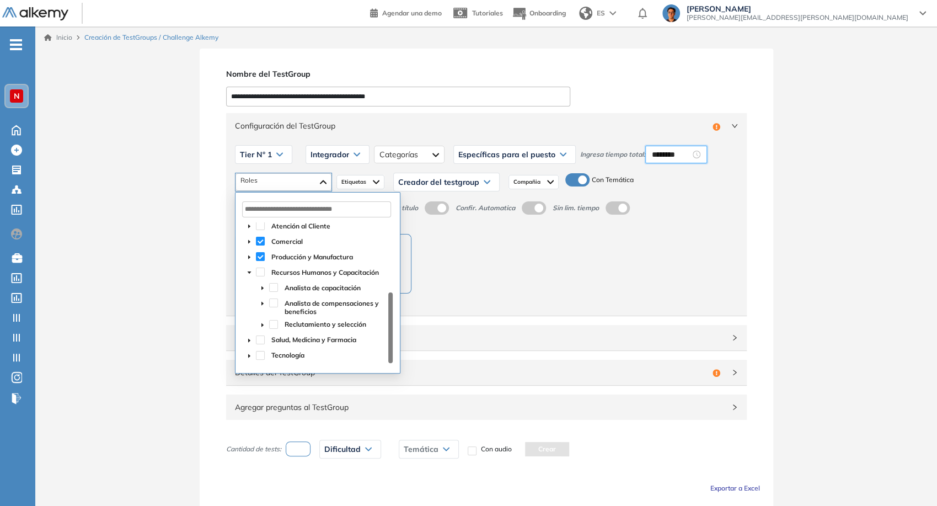
click at [247, 273] on icon "caret-down" at bounding box center [250, 273] width 6 height 6
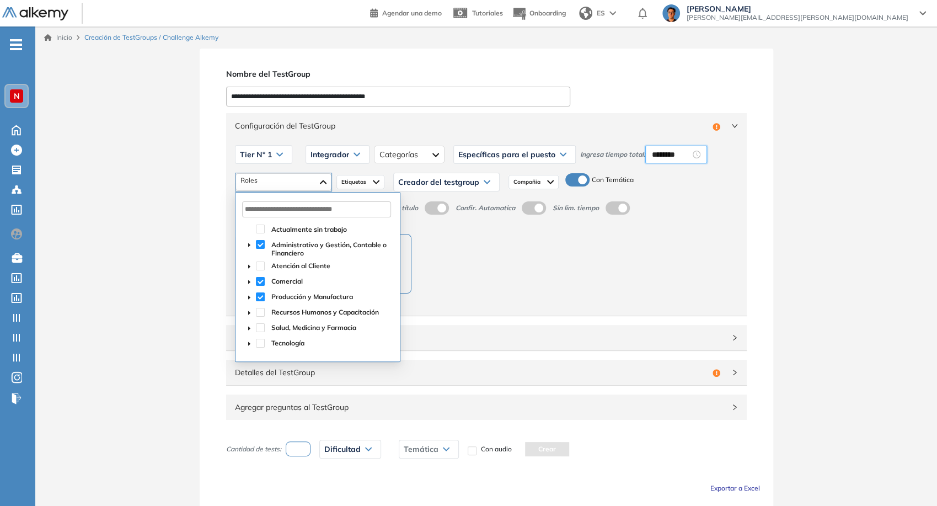
scroll to position [0, 0]
click at [394, 180] on div "Creador del testgroup" at bounding box center [446, 182] width 105 height 18
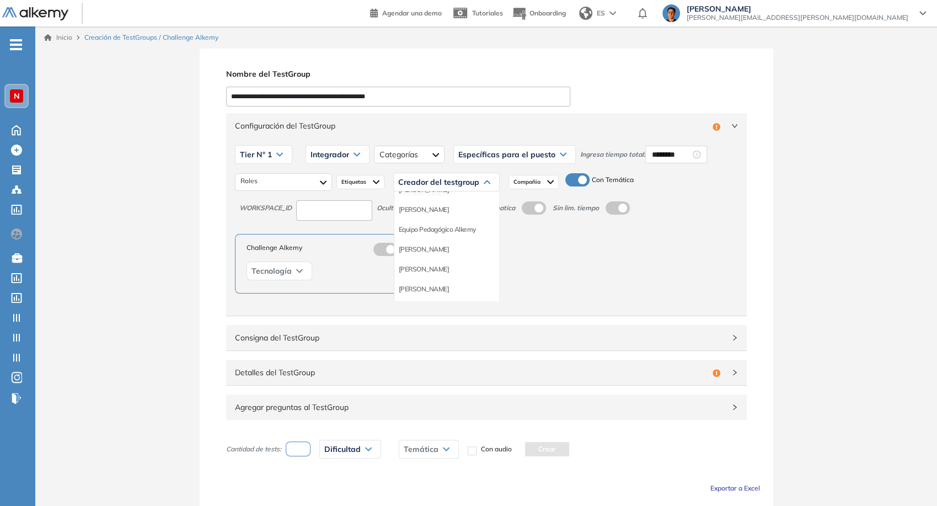
scroll to position [122, 0]
click at [415, 225] on li "Equipo Pedagógico Alkemy" at bounding box center [437, 222] width 77 height 11
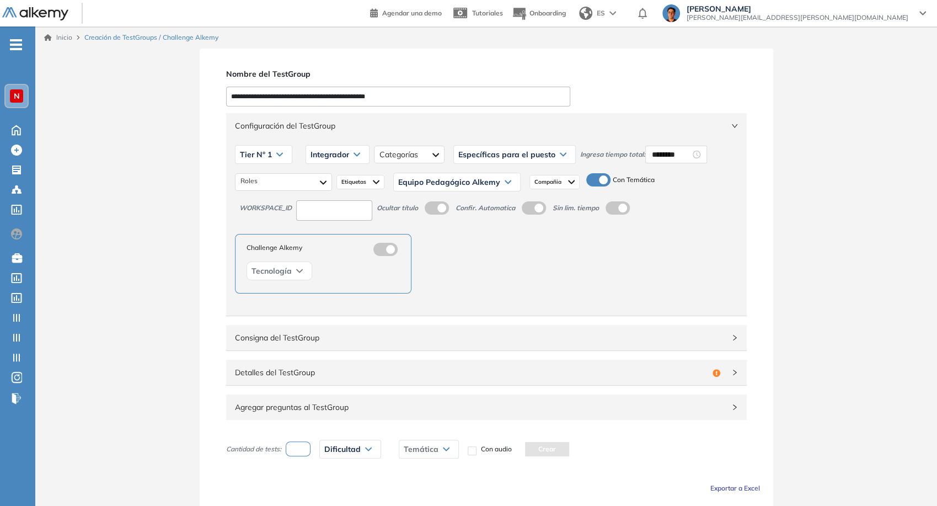
click at [367, 218] on input at bounding box center [334, 210] width 76 height 20
type input "****"
click at [448, 201] on label at bounding box center [437, 207] width 24 height 13
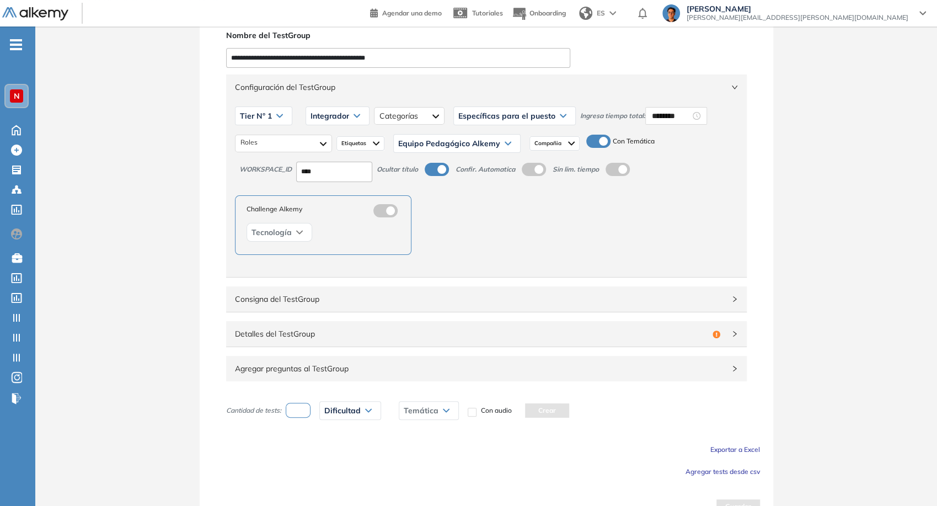
scroll to position [58, 0]
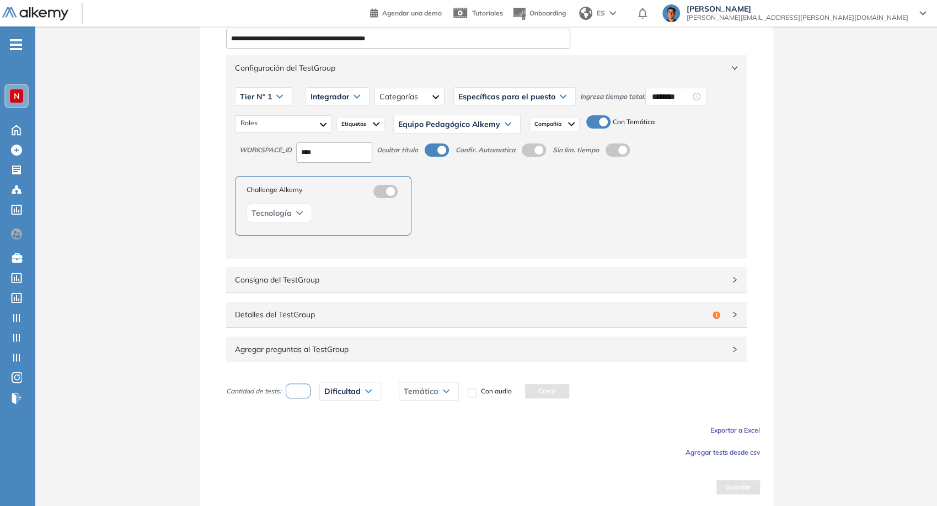
click at [441, 275] on span "Consigna del TestGroup" at bounding box center [480, 280] width 490 height 12
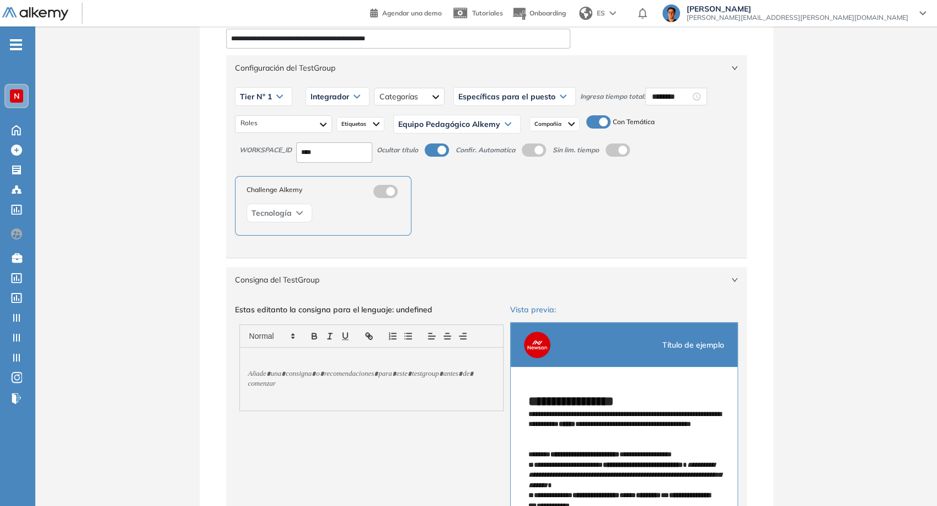
click at [441, 275] on span "Consigna del TestGroup" at bounding box center [480, 280] width 490 height 12
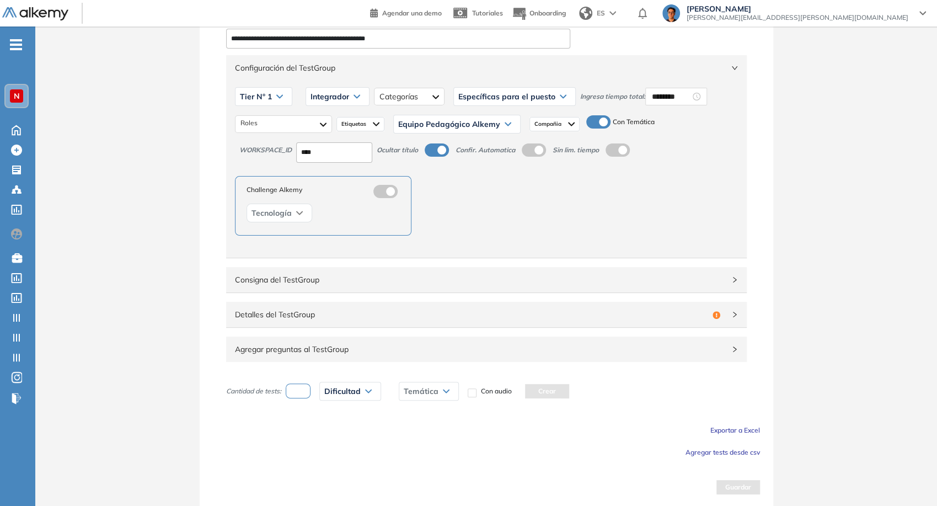
click at [441, 305] on div "Detalles del TestGroup Incompleto" at bounding box center [486, 314] width 521 height 25
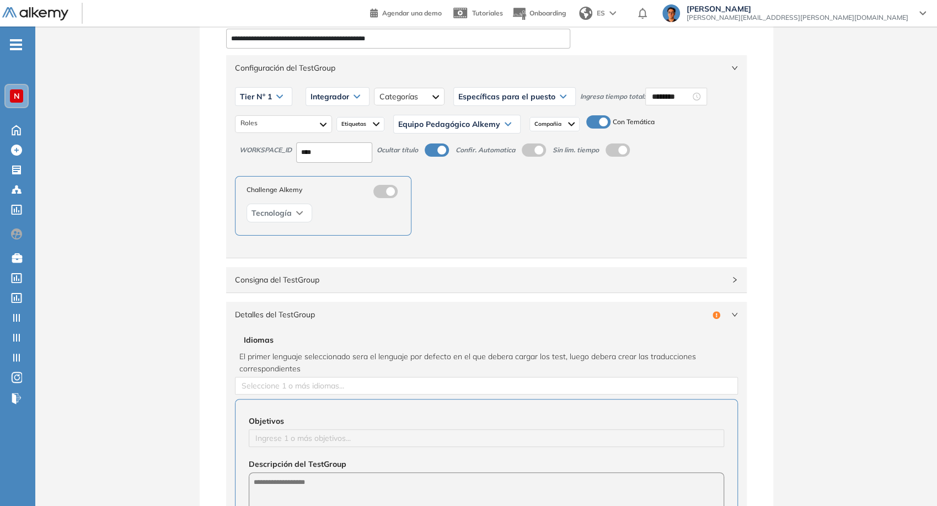
click at [633, 70] on span "Configuración del TestGroup" at bounding box center [480, 68] width 490 height 12
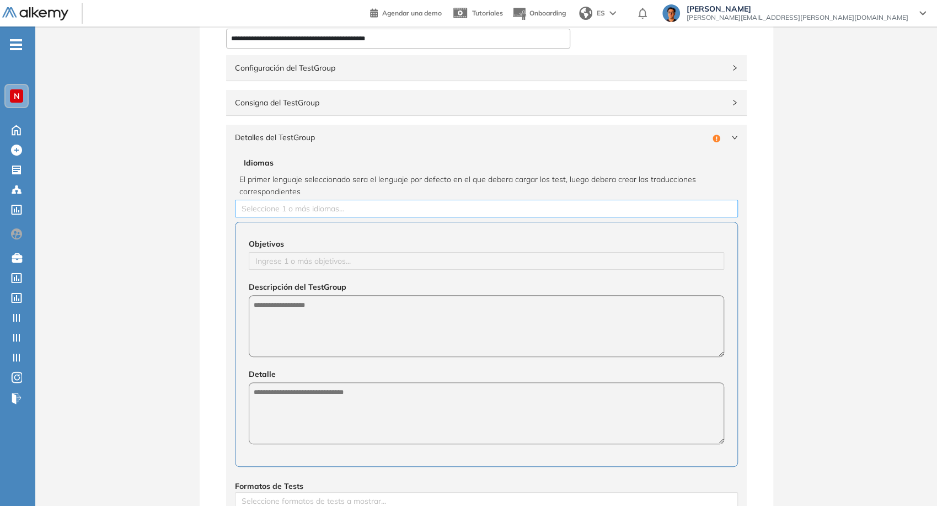
click at [367, 204] on div at bounding box center [487, 208] width 498 height 13
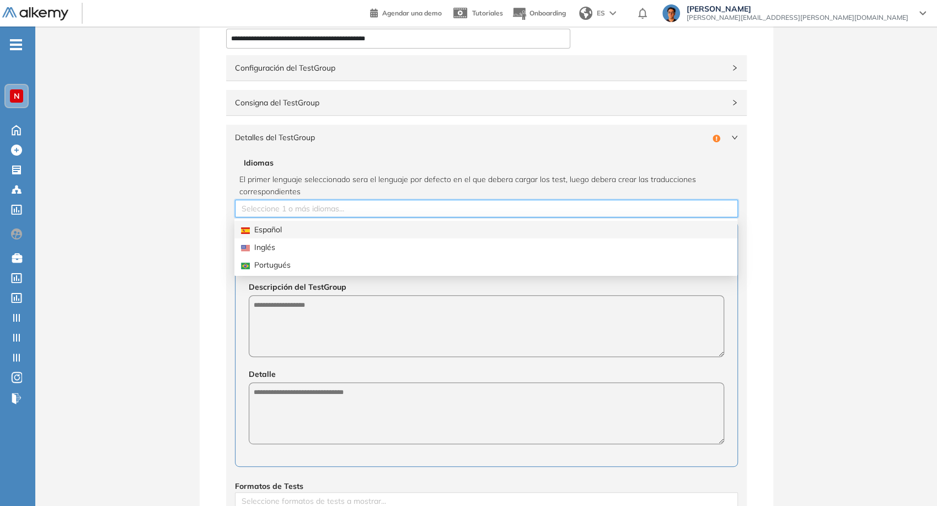
click at [335, 231] on div "Español" at bounding box center [486, 229] width 490 height 12
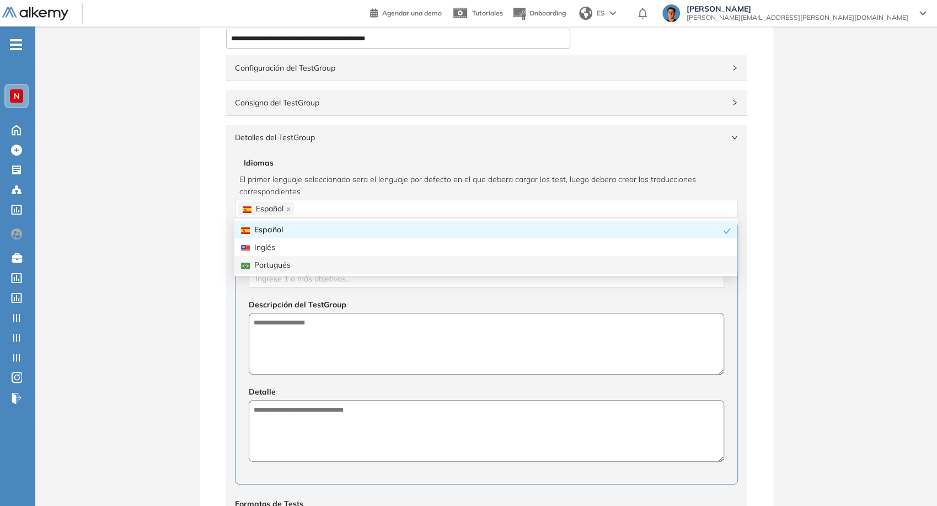
click at [317, 296] on div "Descripción del TestGroup" at bounding box center [487, 335] width 476 height 78
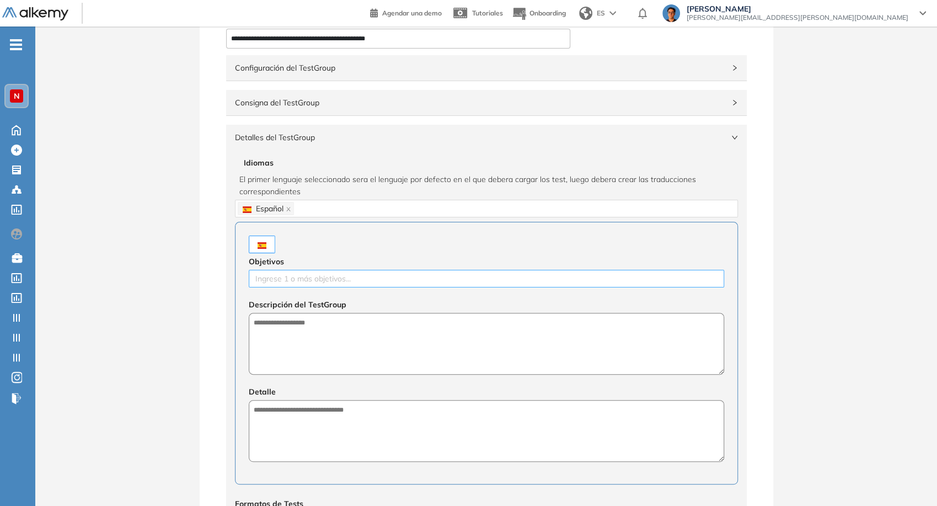
click at [312, 284] on div "Ingrese 1 o más objetivos..." at bounding box center [487, 279] width 476 height 18
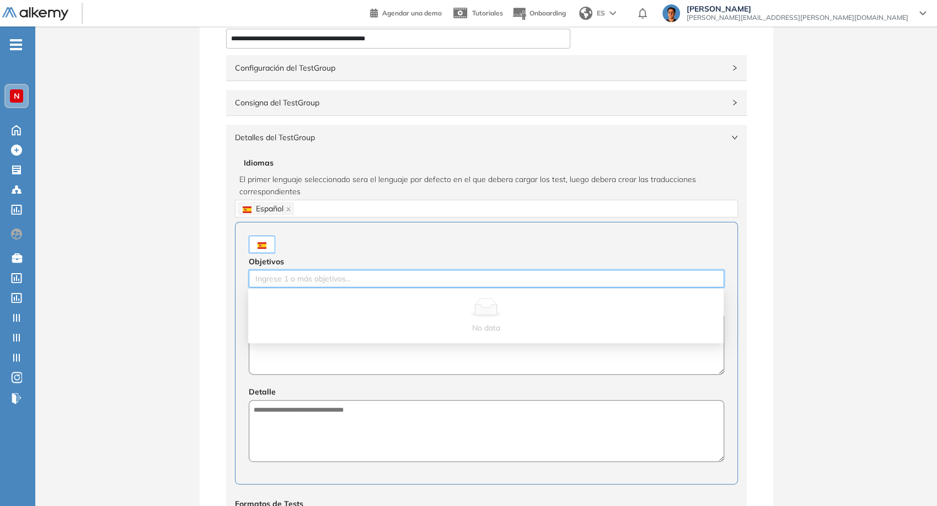
paste input "**********"
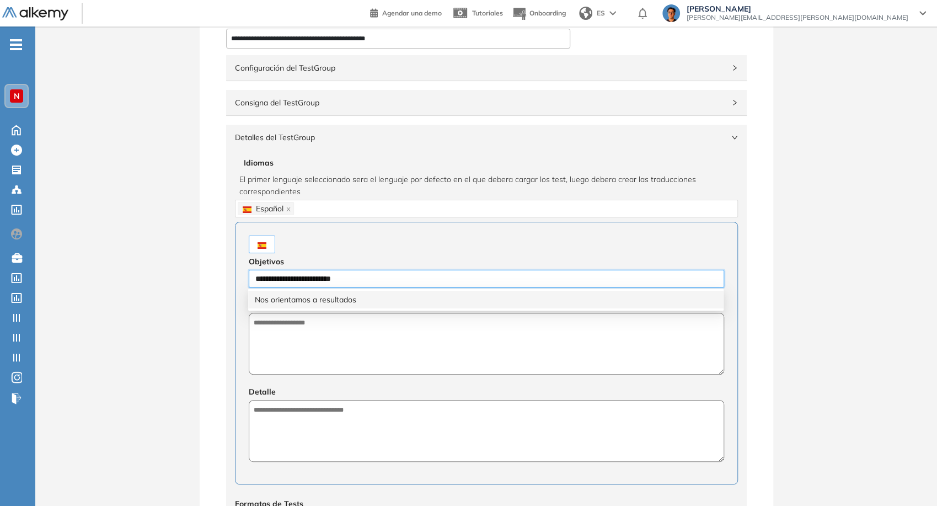
type input "**********"
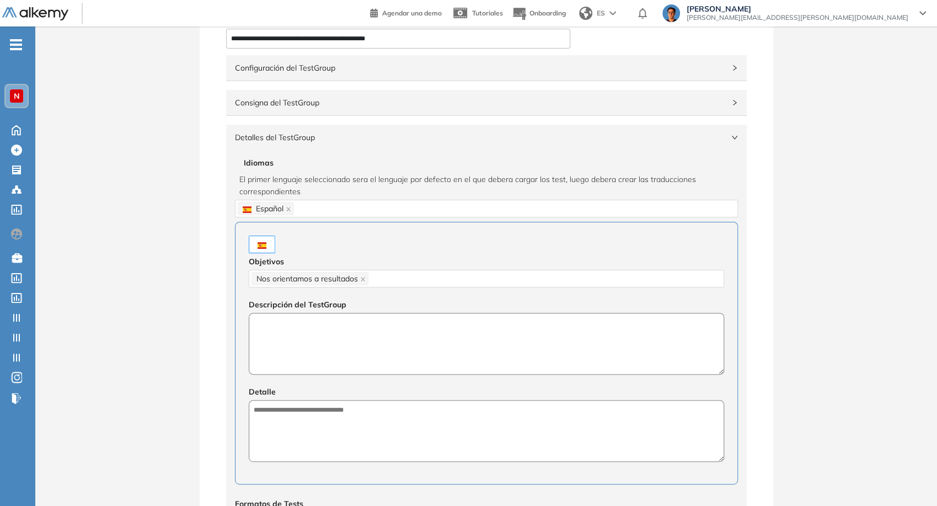
click at [328, 323] on textarea at bounding box center [487, 344] width 476 height 62
type textarea "**********"
paste textarea "**********"
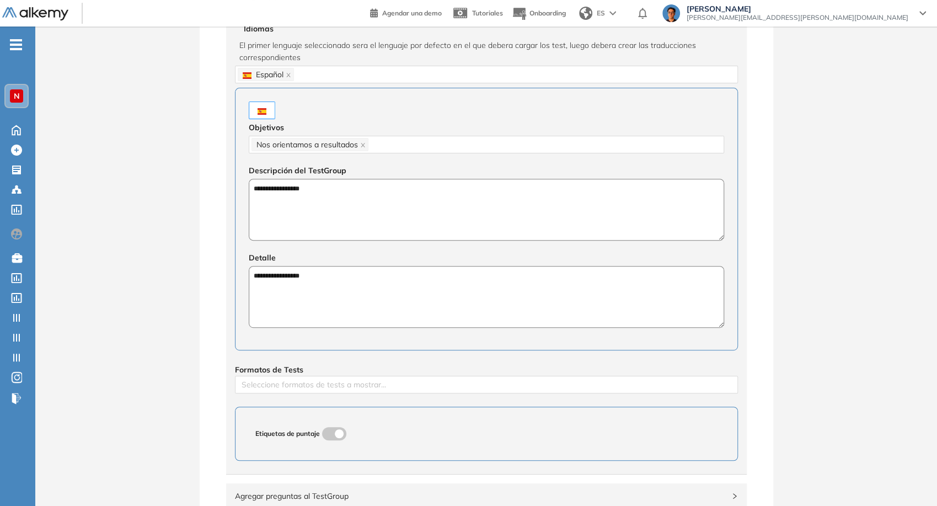
scroll to position [303, 0]
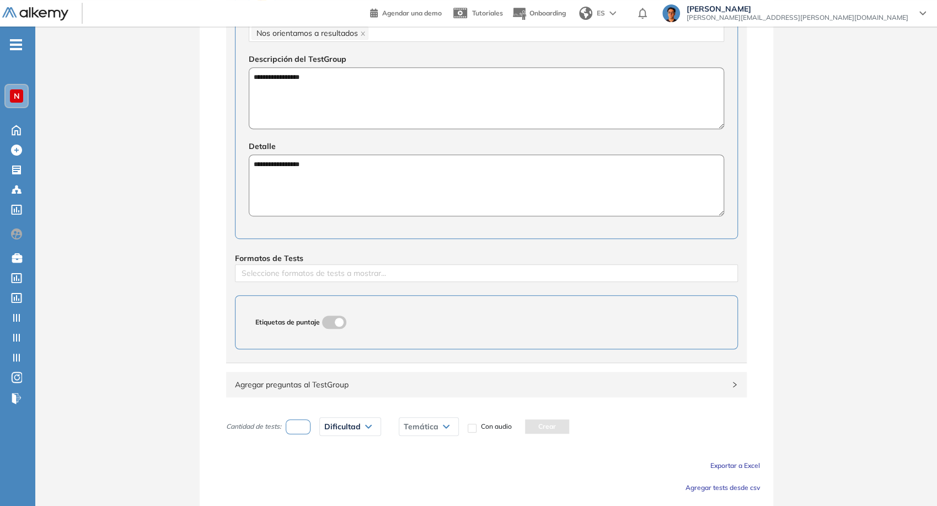
type textarea "**********"
click at [312, 279] on div at bounding box center [487, 272] width 498 height 13
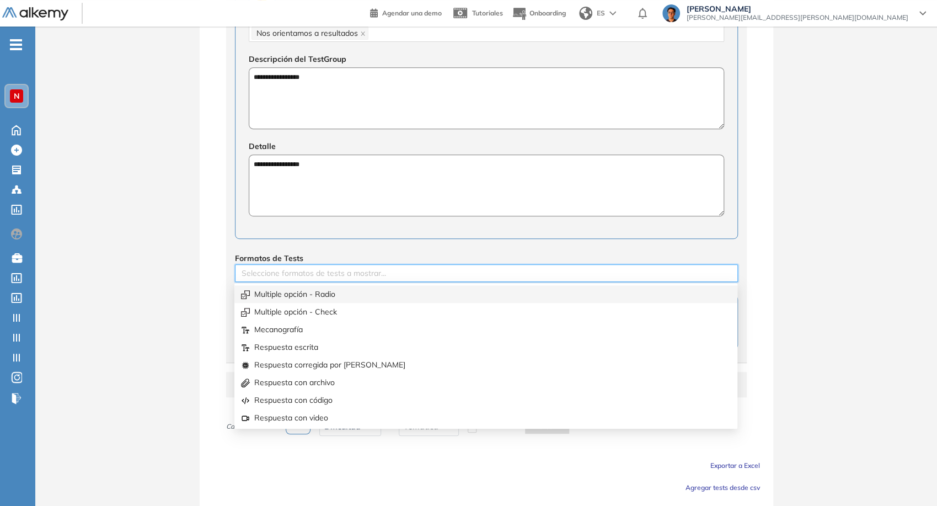
click at [312, 294] on div "Multiple opción - Radio" at bounding box center [486, 294] width 490 height 12
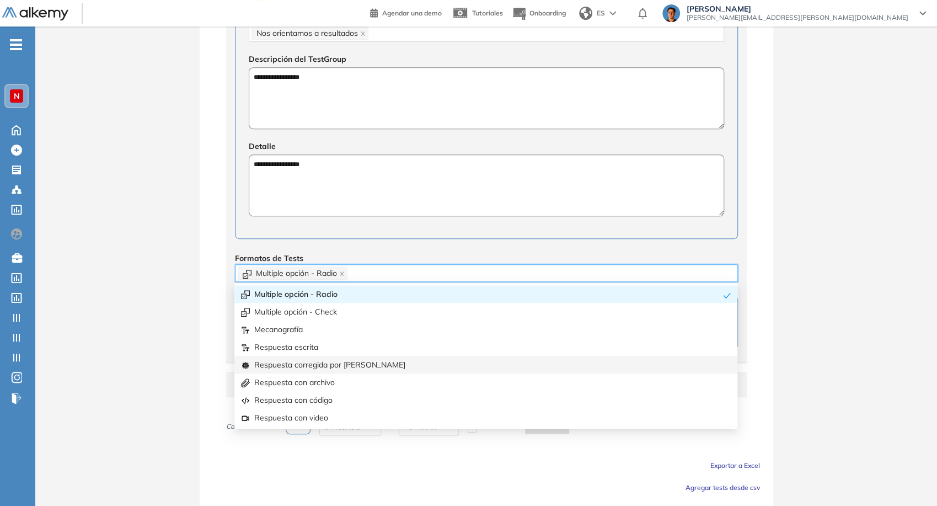
click at [317, 359] on div "Respuesta corregida por [PERSON_NAME]" at bounding box center [486, 365] width 490 height 12
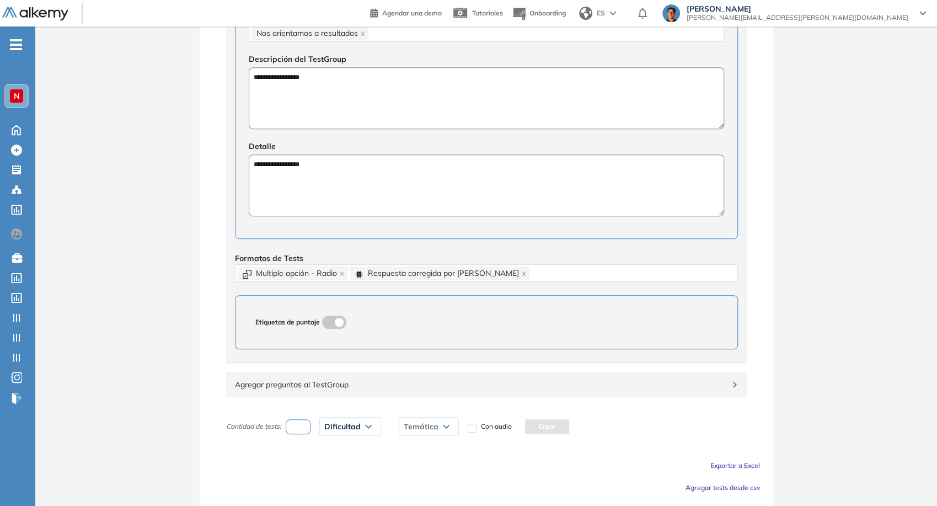
click at [380, 241] on div "**********" at bounding box center [486, 134] width 521 height 458
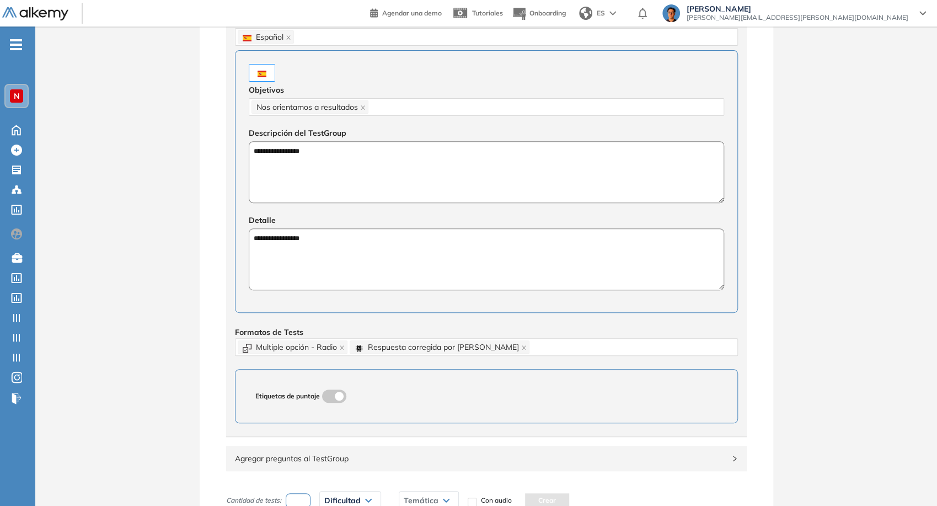
scroll to position [242, 0]
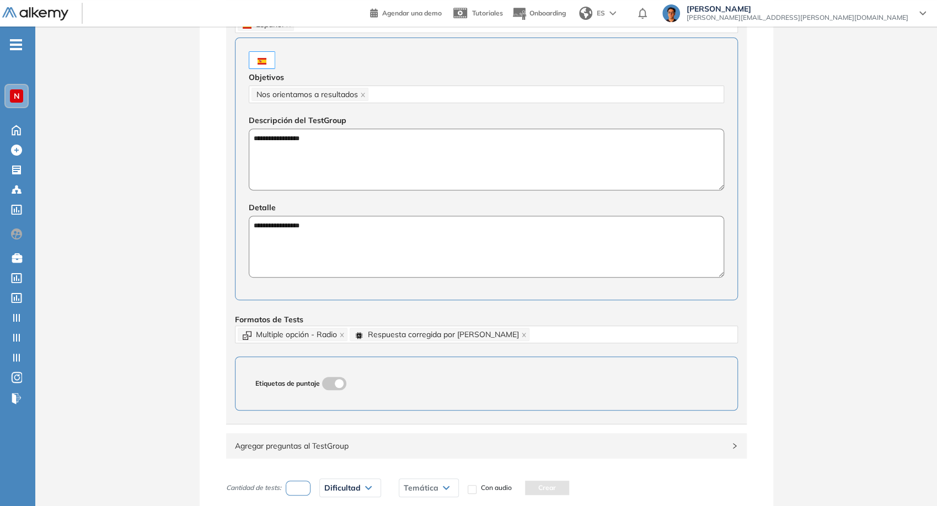
click at [335, 377] on label at bounding box center [334, 383] width 24 height 13
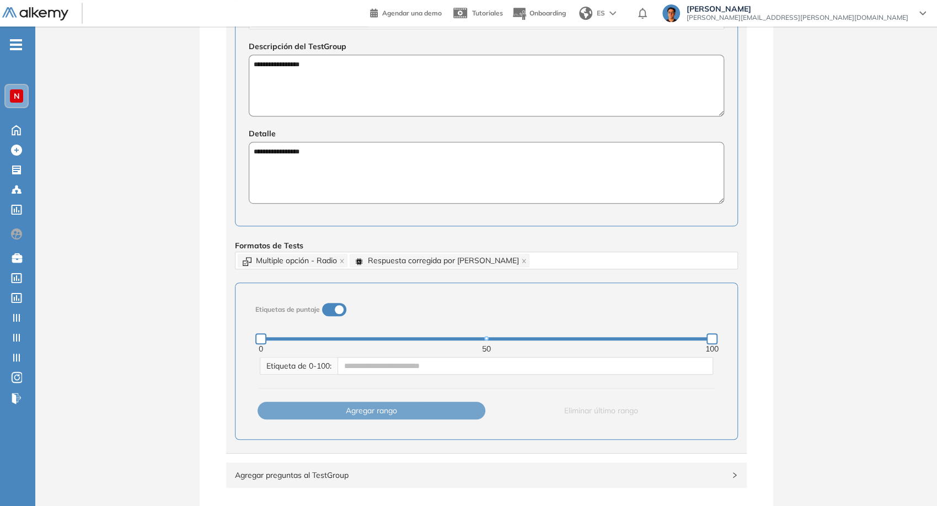
scroll to position [365, 0]
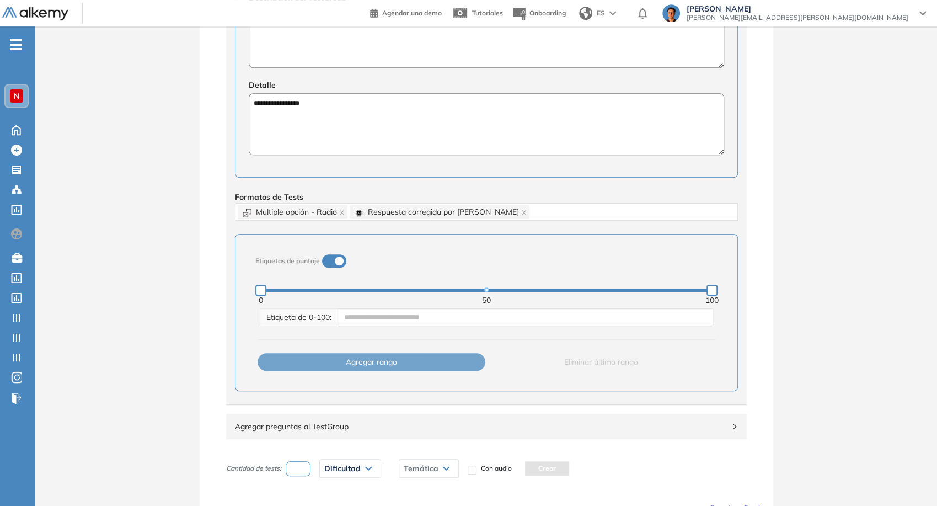
click at [331, 256] on span at bounding box center [326, 258] width 9 height 9
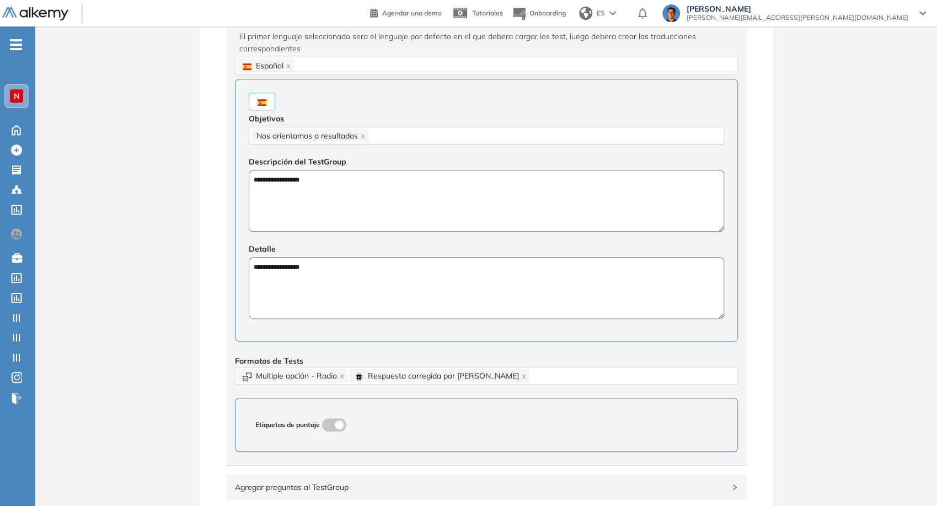
scroll to position [339, 0]
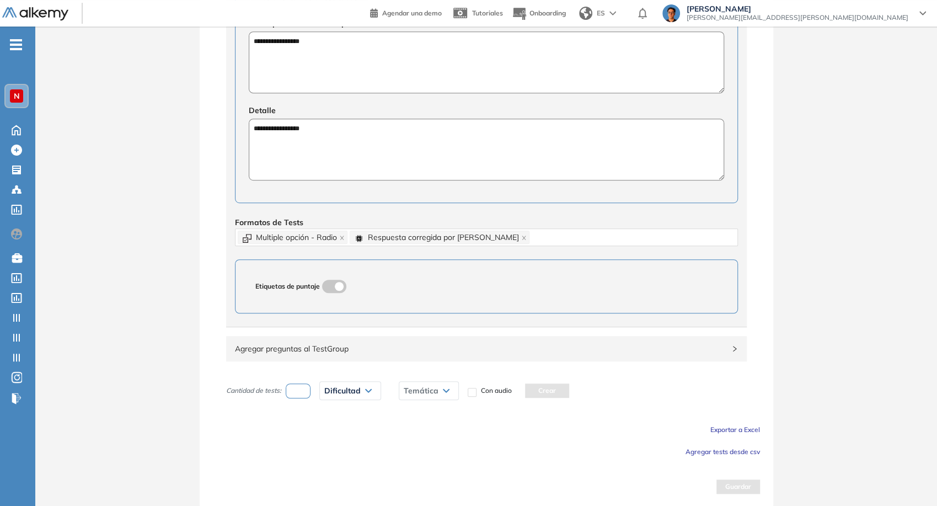
click at [334, 297] on div "Etiquetas de puntaje" at bounding box center [487, 286] width 476 height 26
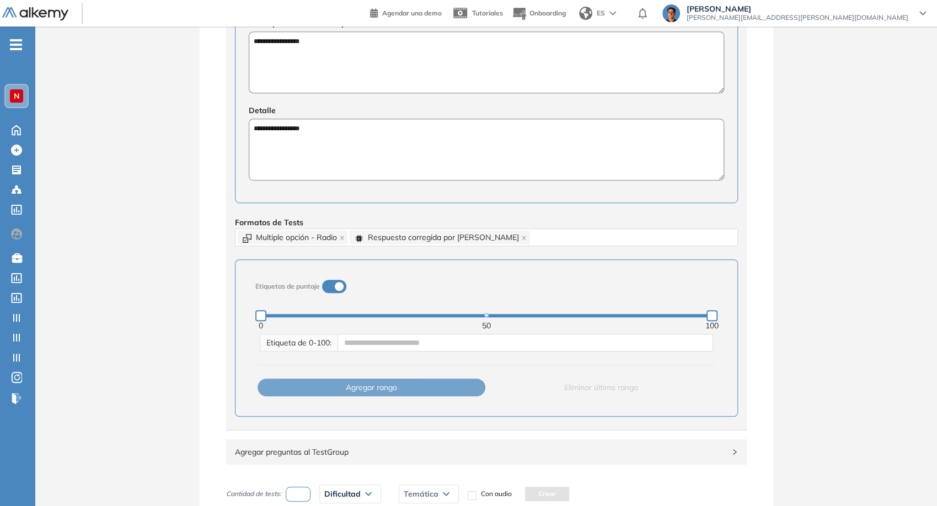
click at [331, 288] on span at bounding box center [326, 284] width 9 height 9
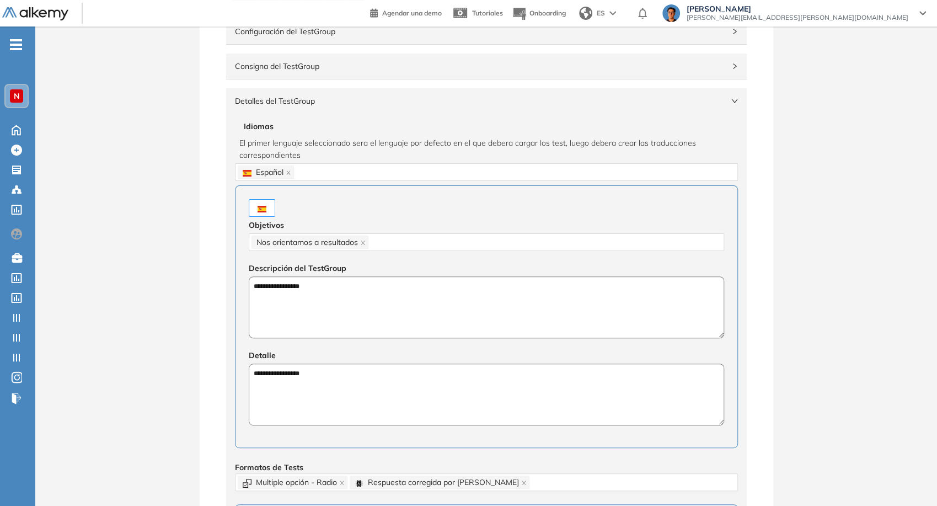
scroll to position [94, 0]
click at [742, 98] on div "Detalles del TestGroup Incompleto" at bounding box center [486, 101] width 521 height 25
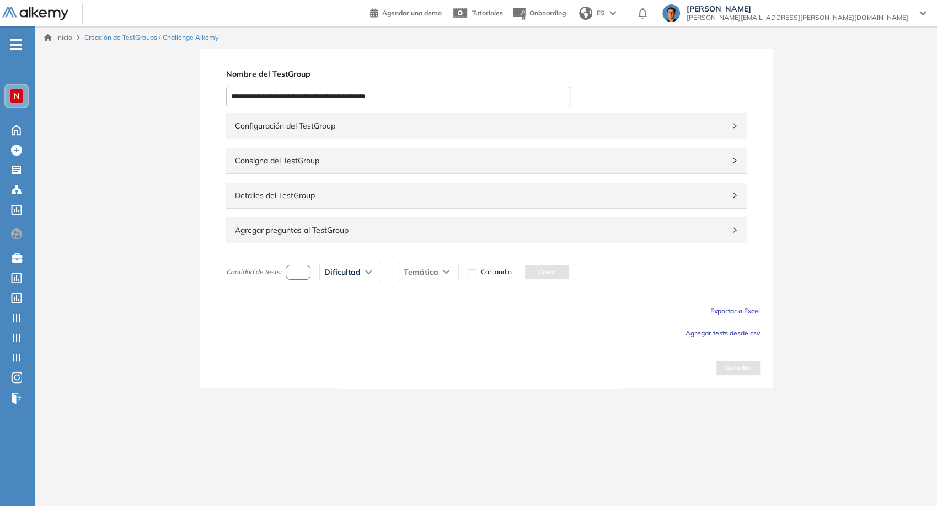
scroll to position [0, 0]
click at [455, 200] on span "Detalles del TestGroup" at bounding box center [482, 195] width 490 height 12
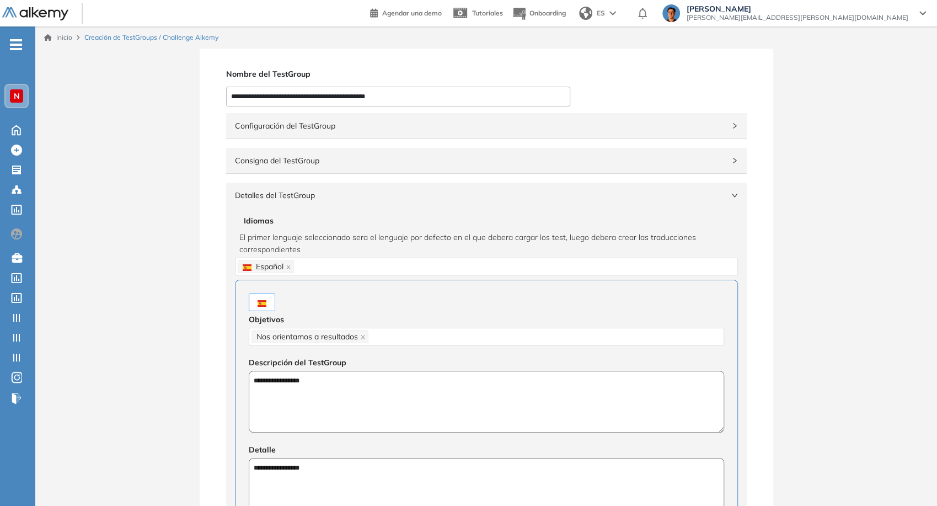
click at [455, 200] on span "Detalles del TestGroup" at bounding box center [480, 195] width 490 height 12
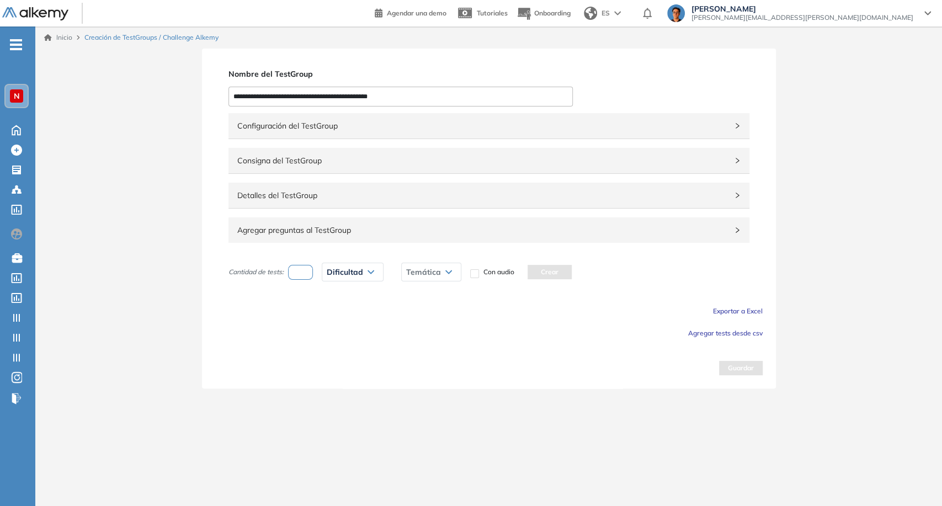
click at [455, 238] on div "Agregar preguntas al TestGroup" at bounding box center [488, 229] width 521 height 25
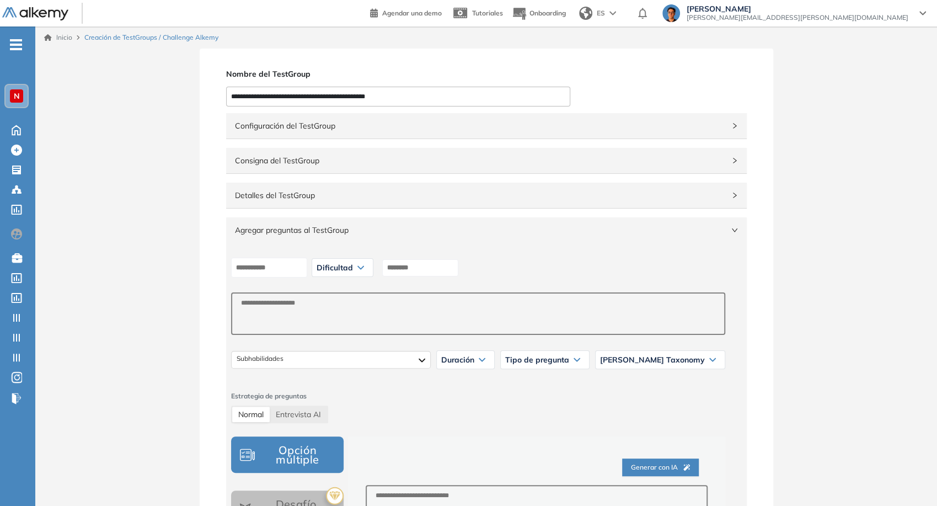
click at [403, 132] on div "Configuración del TestGroup Incompleto" at bounding box center [486, 125] width 521 height 25
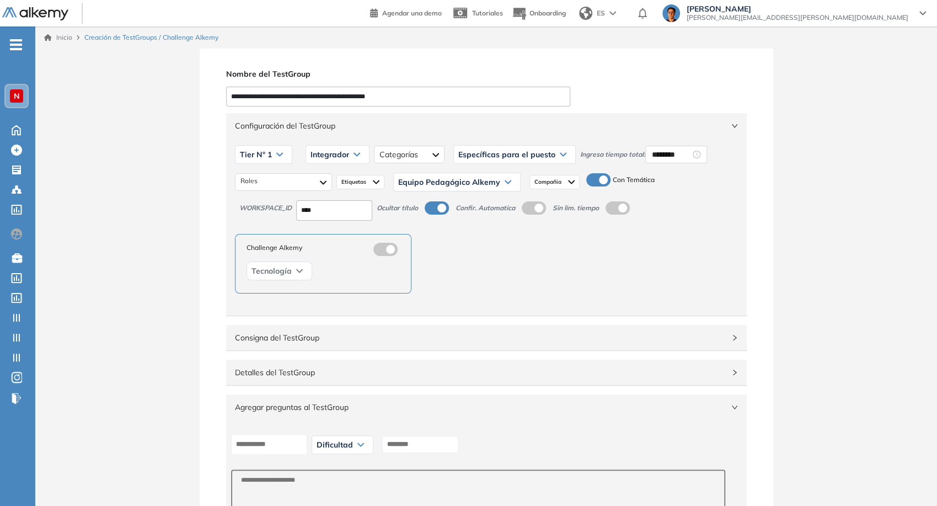
click at [548, 113] on div "Configuración del TestGroup Incompleto" at bounding box center [486, 125] width 521 height 25
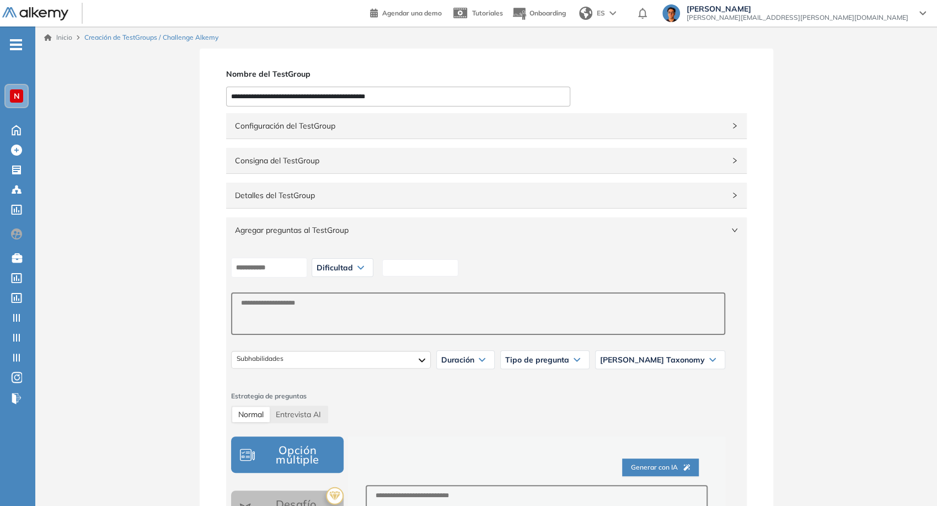
click at [423, 263] on input at bounding box center [420, 267] width 76 height 17
type input "*"
click at [354, 274] on div "Dificultad" at bounding box center [342, 268] width 61 height 18
click at [340, 289] on li "Muy fácil" at bounding box center [329, 291] width 25 height 11
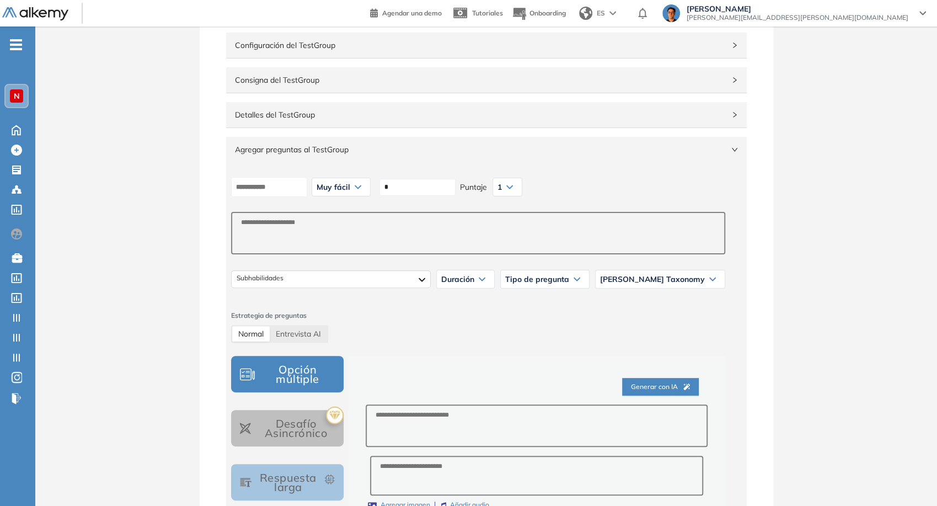
scroll to position [122, 0]
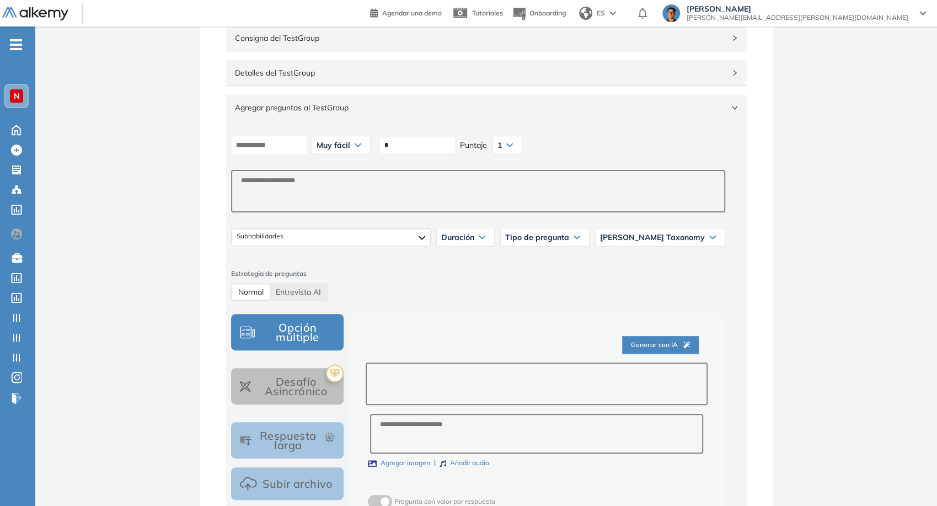
click at [410, 378] on textarea at bounding box center [537, 383] width 342 height 42
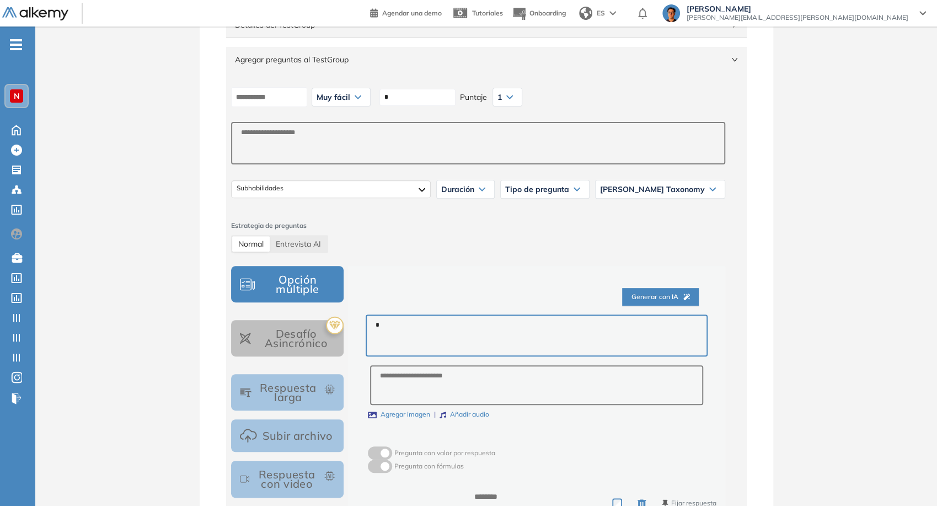
scroll to position [245, 0]
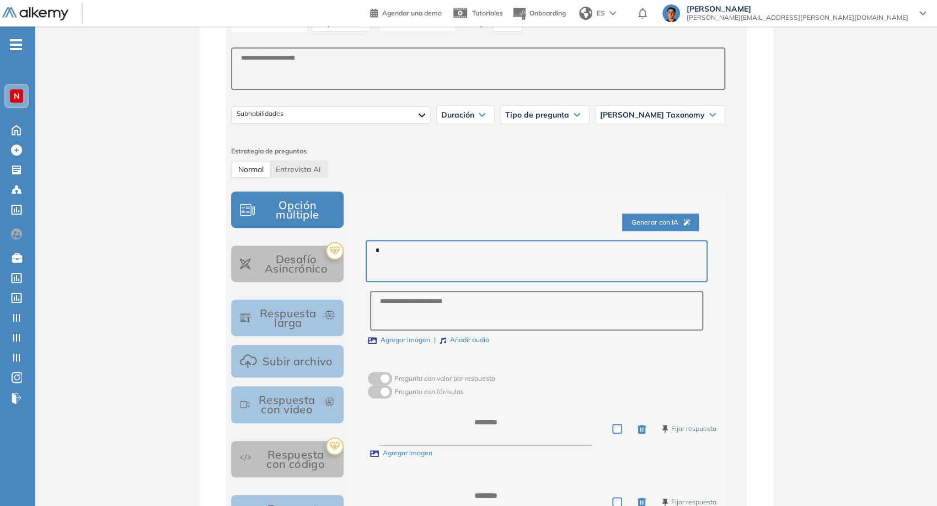
type textarea "*"
click at [422, 417] on textarea at bounding box center [486, 429] width 214 height 34
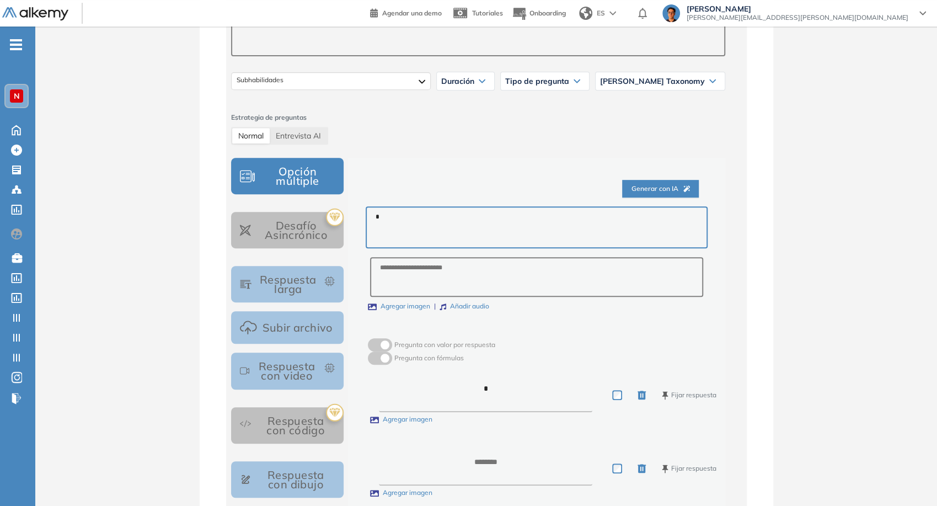
scroll to position [306, 0]
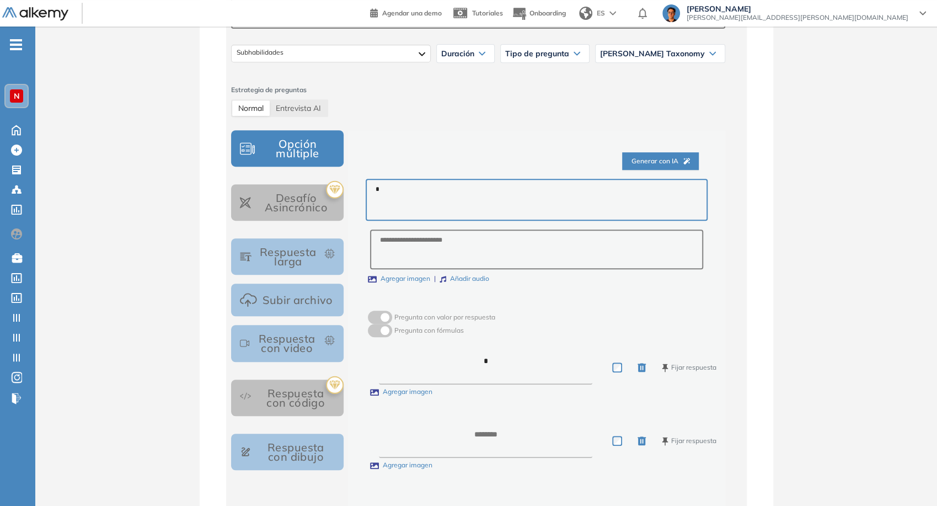
type textarea "*"
click at [480, 428] on textarea at bounding box center [486, 441] width 214 height 34
type textarea "*"
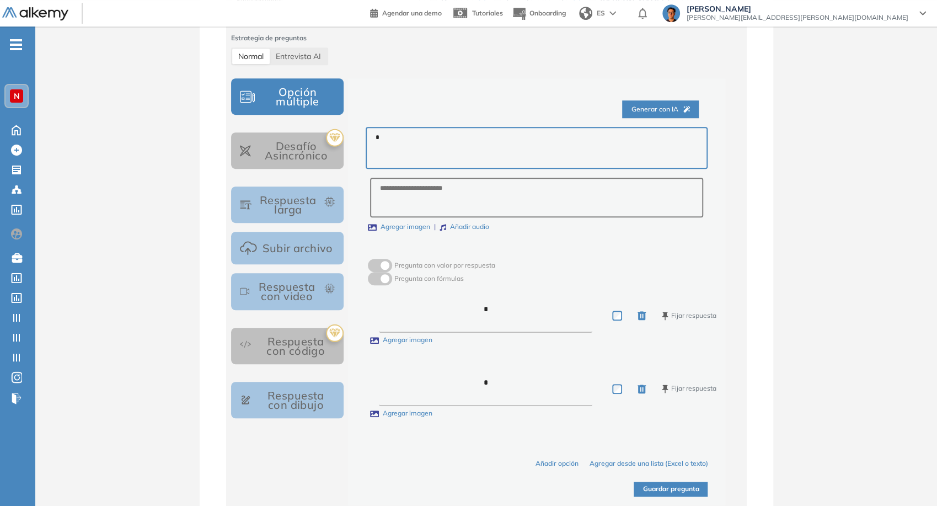
scroll to position [429, 0]
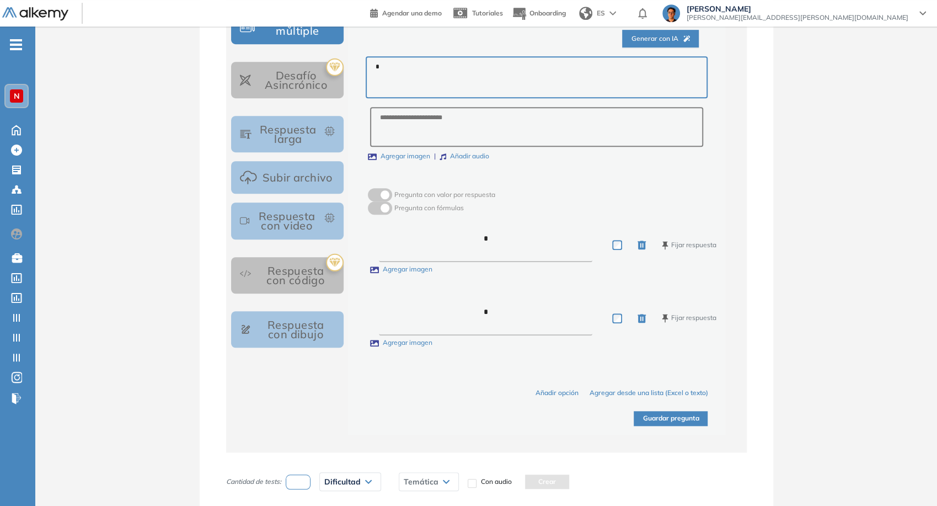
click at [671, 429] on div "Generar con IA * Agregar imagen Añadir audio Pregunta con valor por respuesta P…" at bounding box center [536, 221] width 377 height 427
click at [673, 422] on button "Guardar pregunta" at bounding box center [671, 418] width 74 height 15
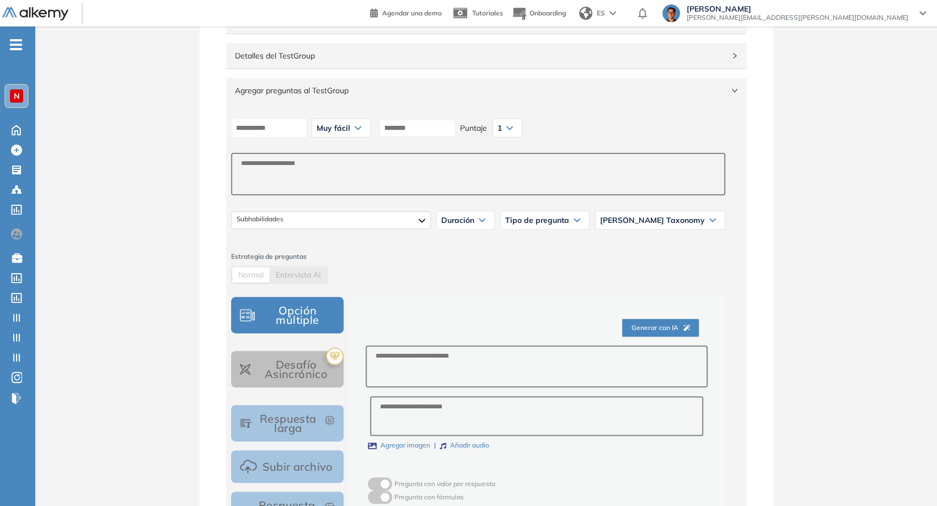
scroll to position [129, 0]
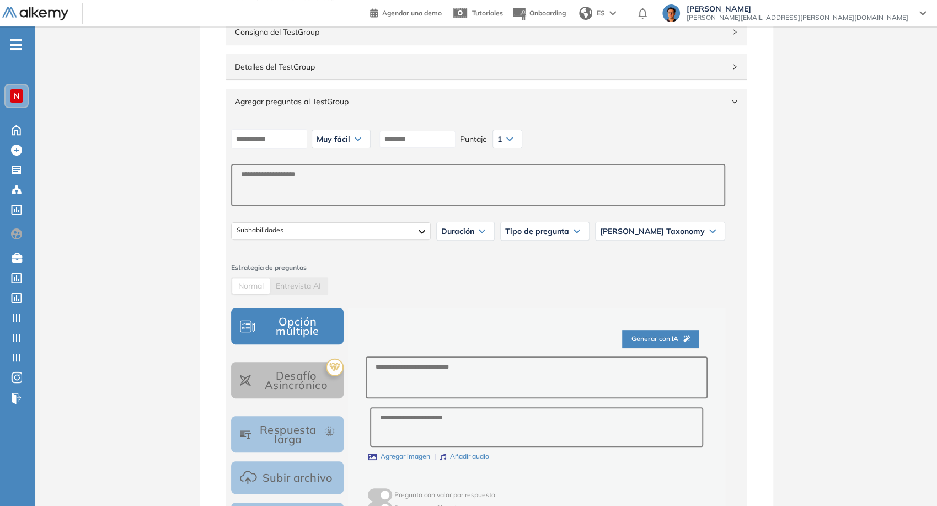
click at [662, 100] on span "Agregar preguntas al TestGroup" at bounding box center [480, 101] width 490 height 12
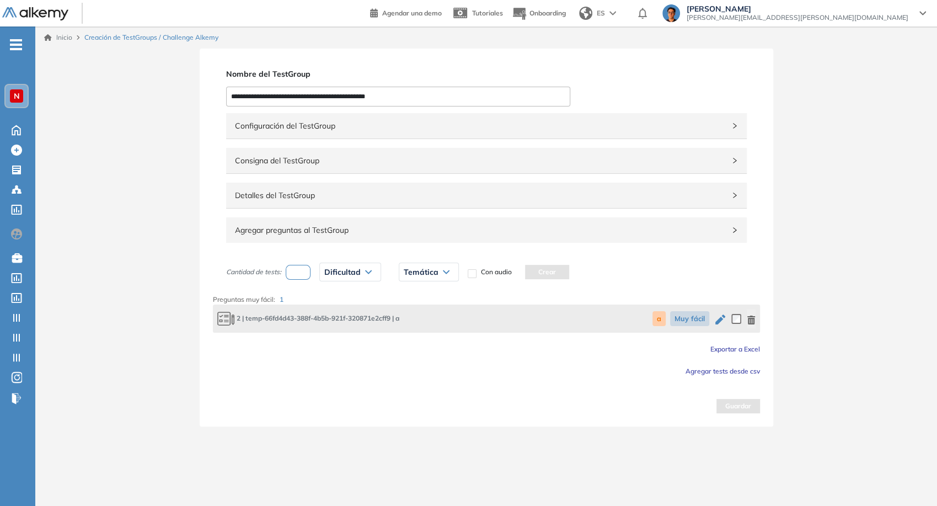
scroll to position [0, 0]
click at [744, 374] on span "Agregar tests desde csv" at bounding box center [725, 371] width 74 height 8
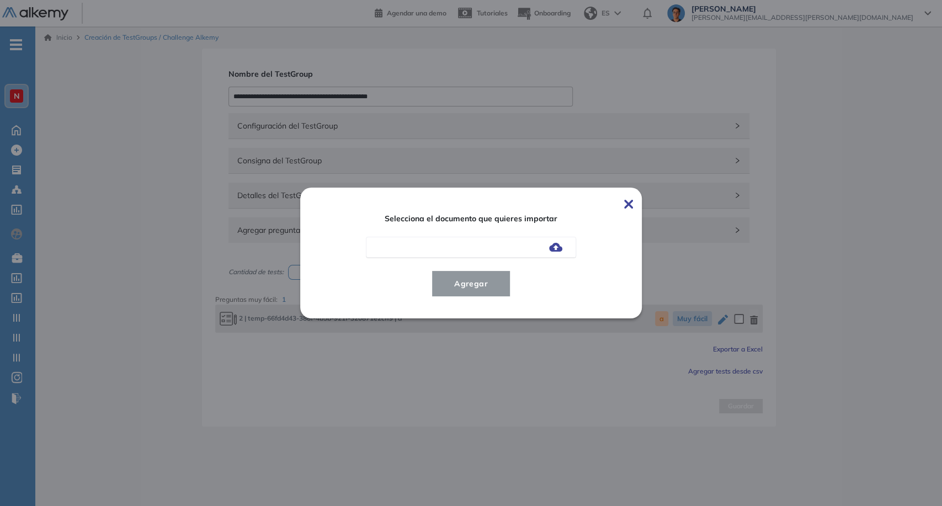
click at [557, 243] on img at bounding box center [555, 247] width 13 height 9
click at [0, 0] on input "file" at bounding box center [0, 0] width 0 height 0
click at [491, 291] on button "Agregar" at bounding box center [470, 283] width 79 height 26
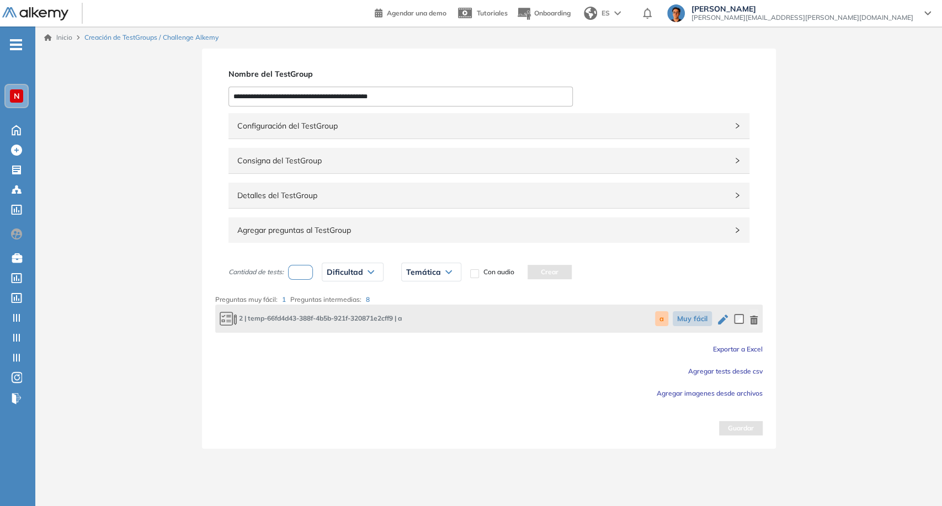
click at [751, 318] on icon "button" at bounding box center [754, 320] width 8 height 9
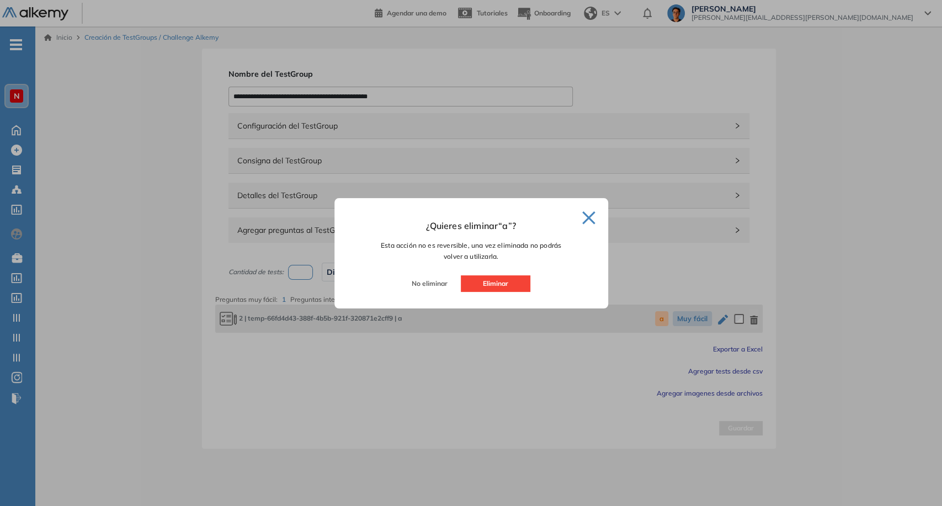
click at [525, 284] on button "Eliminar" at bounding box center [496, 283] width 70 height 17
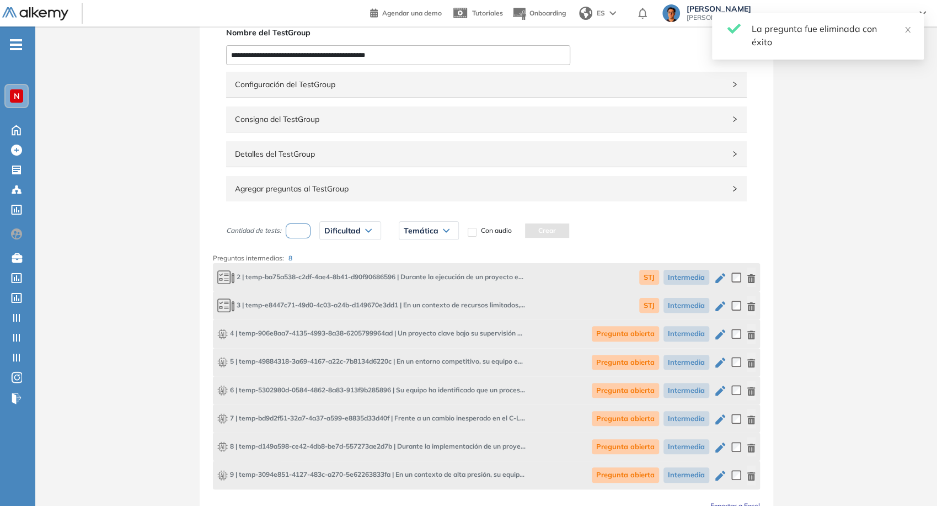
scroll to position [61, 0]
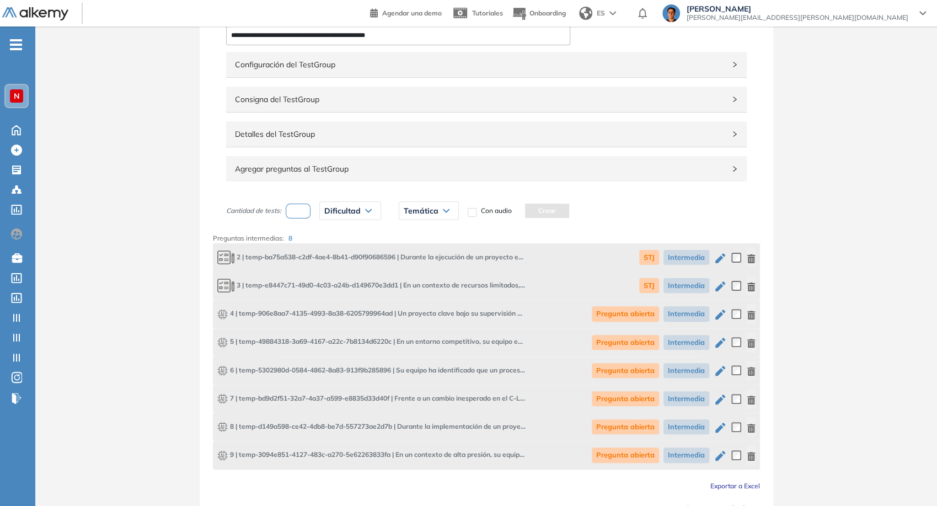
click at [309, 211] on input "number" at bounding box center [298, 211] width 25 height 15
type input "*"
click at [376, 202] on div "Dificultad" at bounding box center [350, 211] width 61 height 18
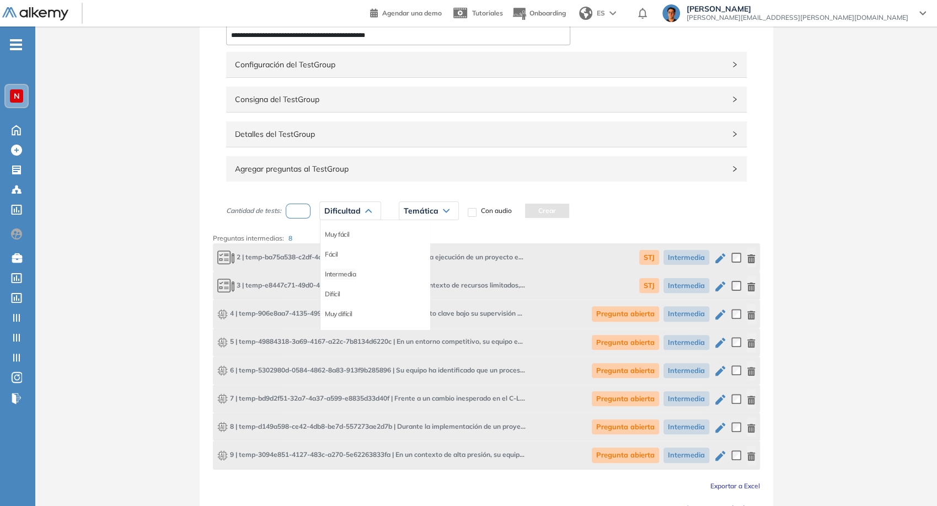
click at [340, 271] on li "Intermedia" at bounding box center [340, 274] width 31 height 11
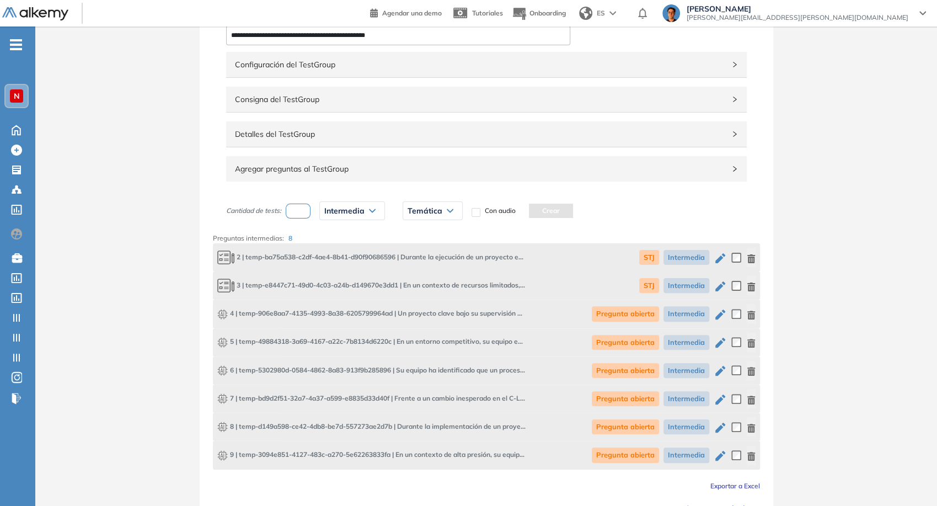
click at [425, 212] on span "Temática" at bounding box center [425, 210] width 35 height 9
click at [412, 232] on li "STJ" at bounding box center [412, 234] width 9 height 11
click at [530, 211] on button "Crear" at bounding box center [528, 211] width 44 height 14
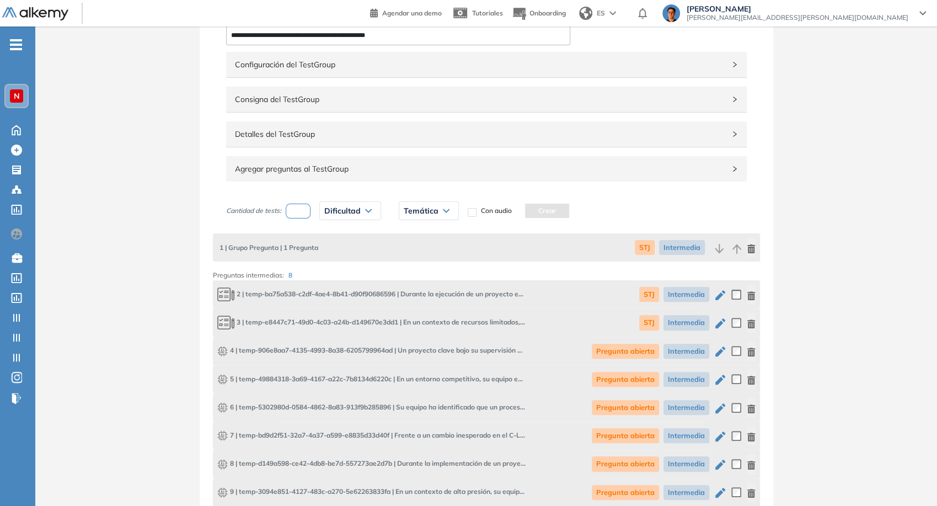
click at [296, 211] on input "number" at bounding box center [298, 211] width 25 height 15
type input "*"
click at [368, 211] on icon at bounding box center [369, 211] width 6 height 3
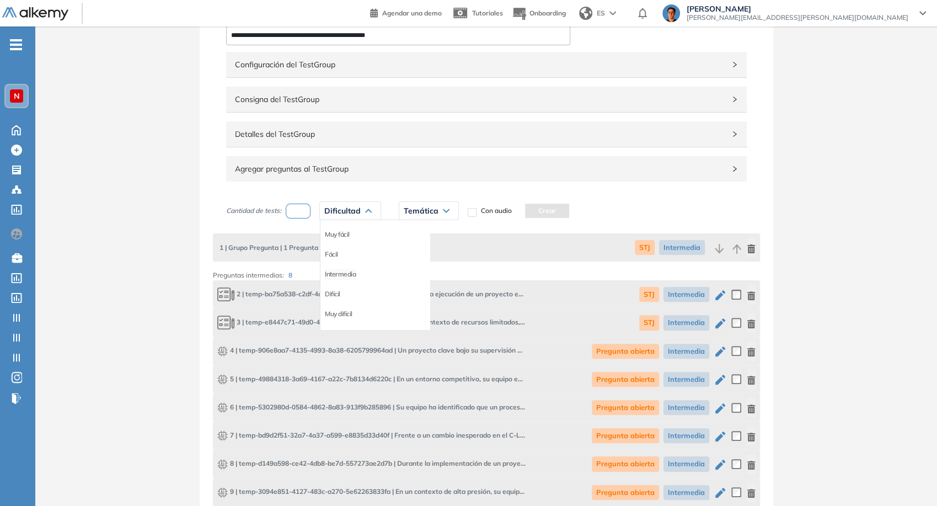
click at [349, 275] on li "Intermedia" at bounding box center [340, 274] width 31 height 11
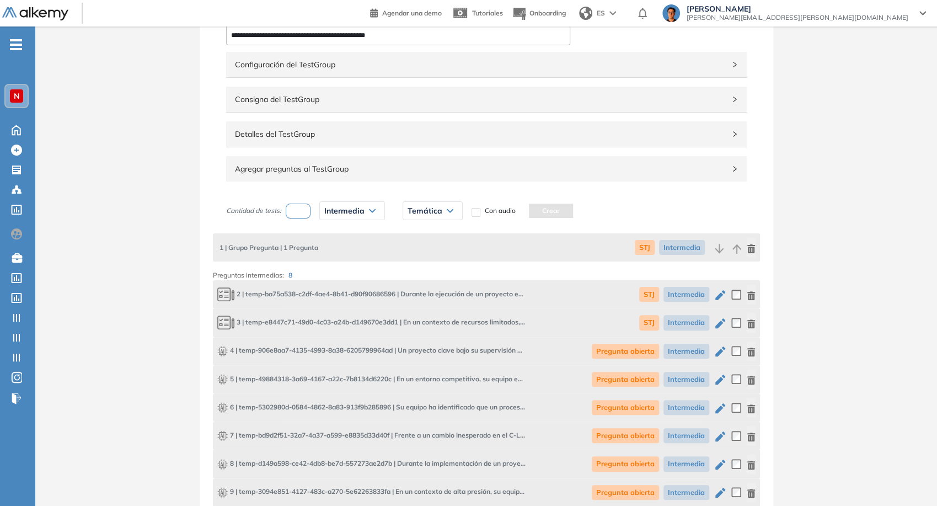
click at [442, 217] on div "Temática" at bounding box center [432, 211] width 59 height 18
click at [440, 252] on li "Pregunta abierta" at bounding box center [432, 254] width 48 height 11
click at [577, 213] on button "Crear" at bounding box center [579, 211] width 44 height 14
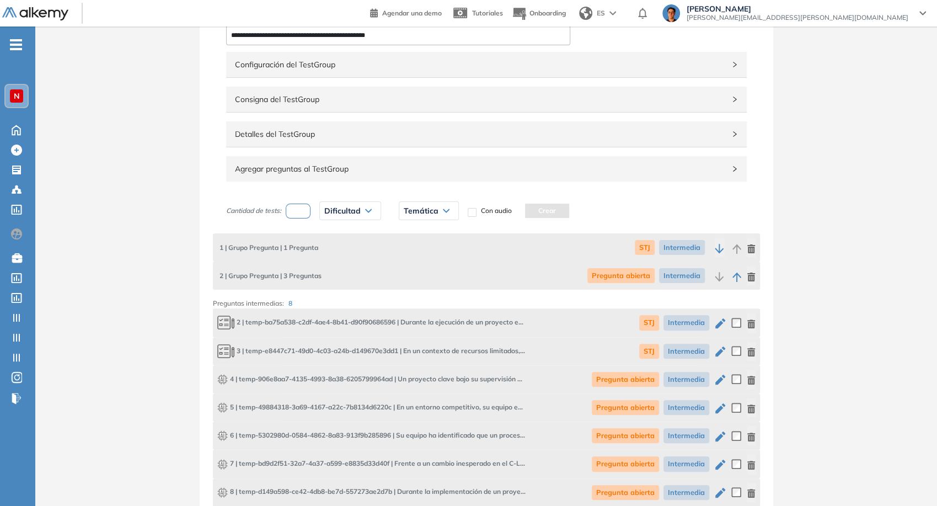
scroll to position [184, 0]
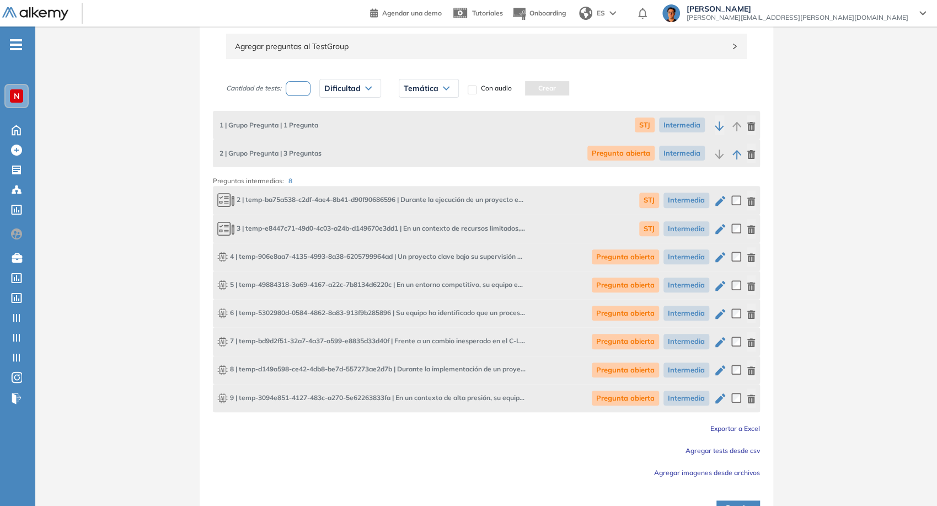
click at [721, 248] on button "button" at bounding box center [720, 256] width 13 height 19
type input "**********"
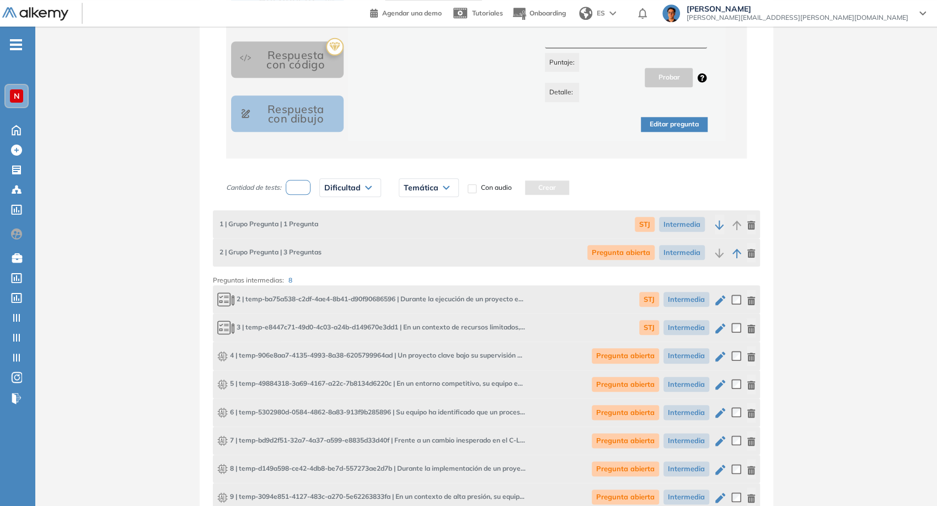
scroll to position [764, 0]
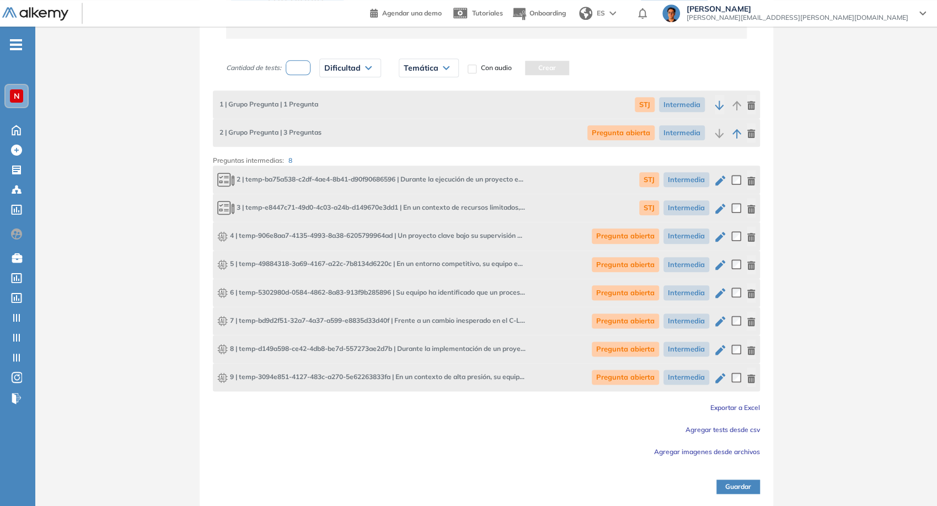
click at [728, 487] on button "Guardar" at bounding box center [739, 486] width 44 height 14
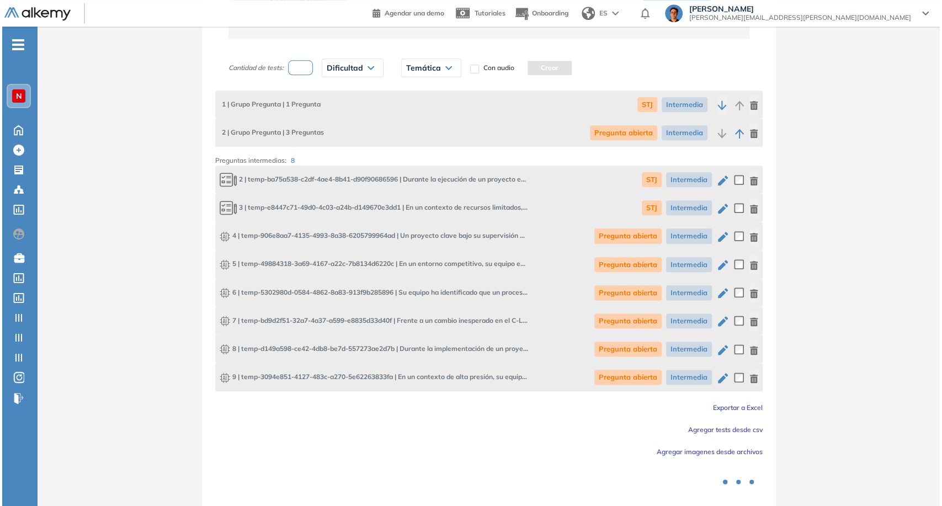
scroll to position [0, 0]
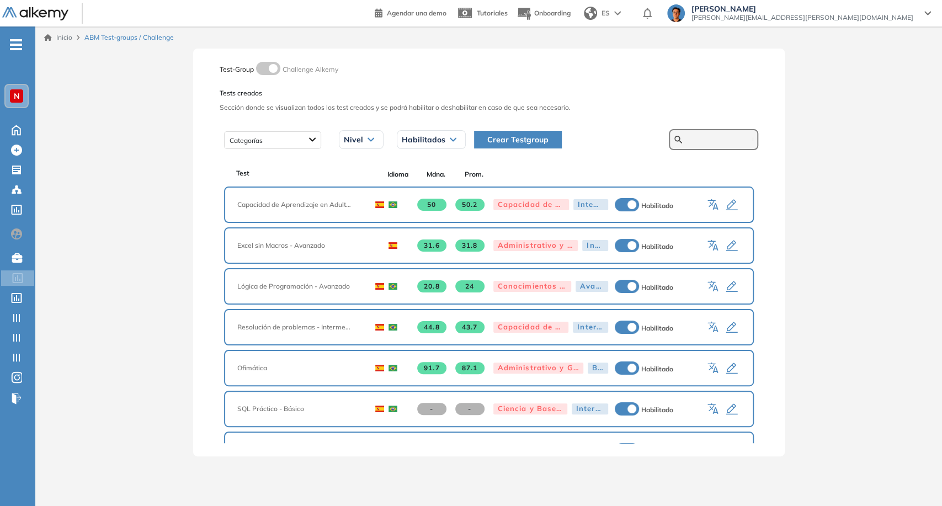
click at [688, 138] on input "text" at bounding box center [719, 140] width 66 height 10
paste input "**********"
type input "**********"
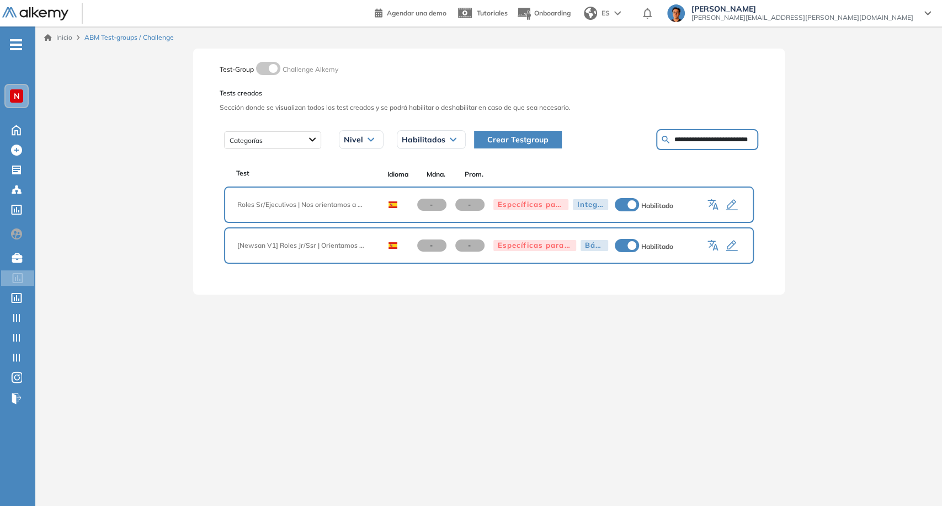
scroll to position [0, 0]
drag, startPoint x: 234, startPoint y: 207, endPoint x: 300, endPoint y: 214, distance: 66.0
click at [300, 214] on div "Roles Sr/Ejecutivos | Nos orientamos a resultados - - Específicas para el puest…" at bounding box center [489, 204] width 530 height 36
copy span "Roles Sr/Ejecutivos |"
click at [517, 137] on span "Crear Testgroup" at bounding box center [517, 140] width 61 height 12
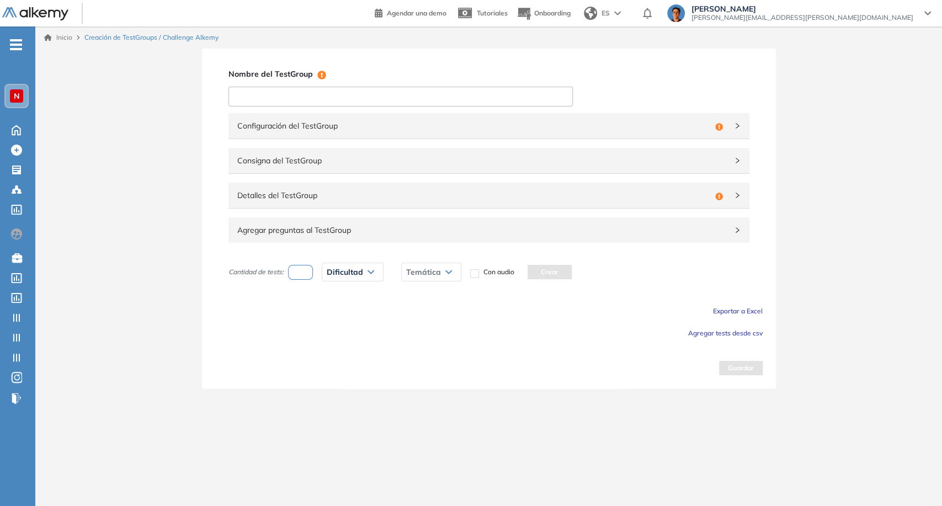
click at [388, 102] on input at bounding box center [400, 97] width 344 height 20
paste input "**********"
type input "**********"
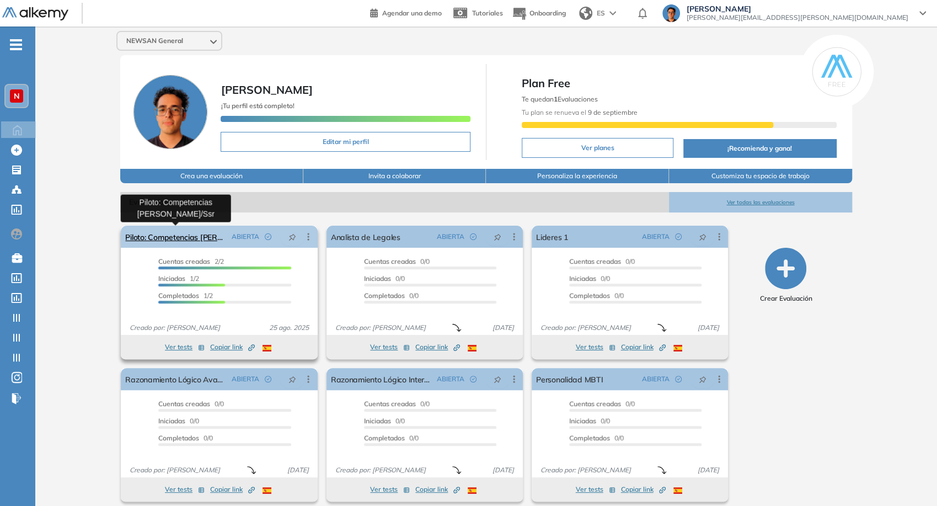
click at [199, 243] on link "Piloto: Competencias [PERSON_NAME]/Ssr" at bounding box center [176, 237] width 102 height 22
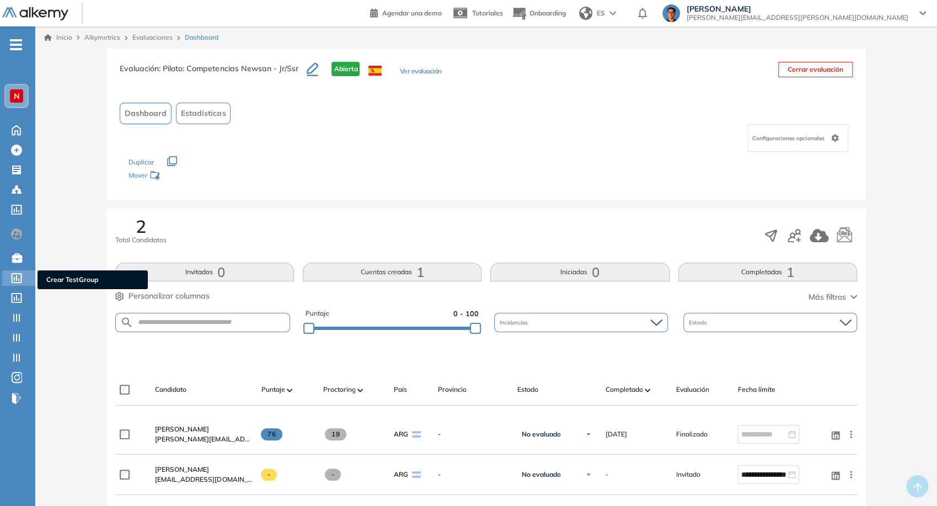
click at [20, 271] on div at bounding box center [17, 276] width 13 height 13
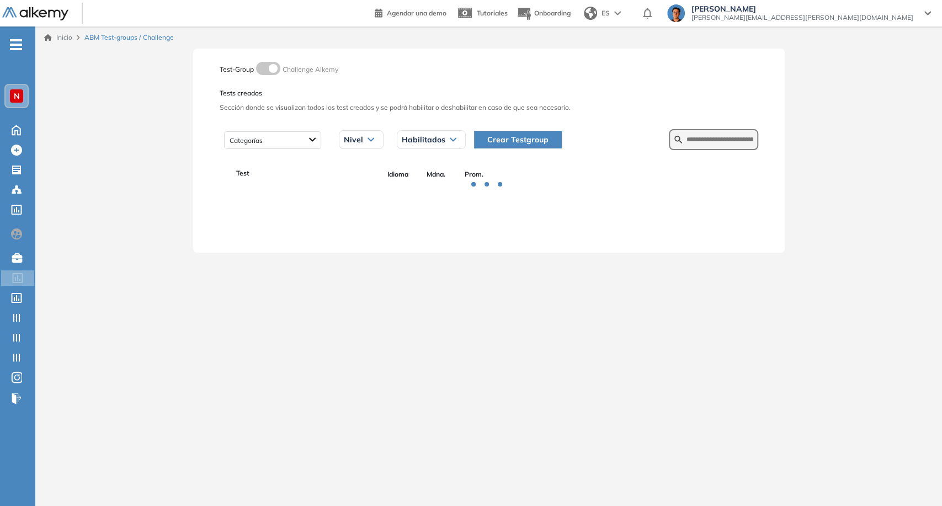
click at [699, 151] on div "Categorías Nivel Habilitados Todos los estados Habilitados Deshabilitados Crear…" at bounding box center [489, 140] width 538 height 28
click at [699, 146] on form at bounding box center [713, 139] width 89 height 21
click at [697, 142] on input "text" at bounding box center [719, 140] width 66 height 10
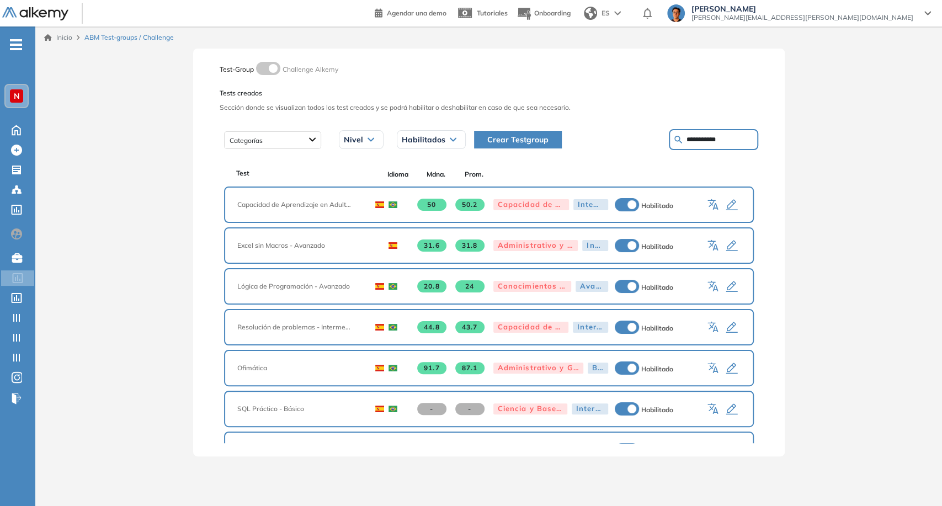
type input "**********"
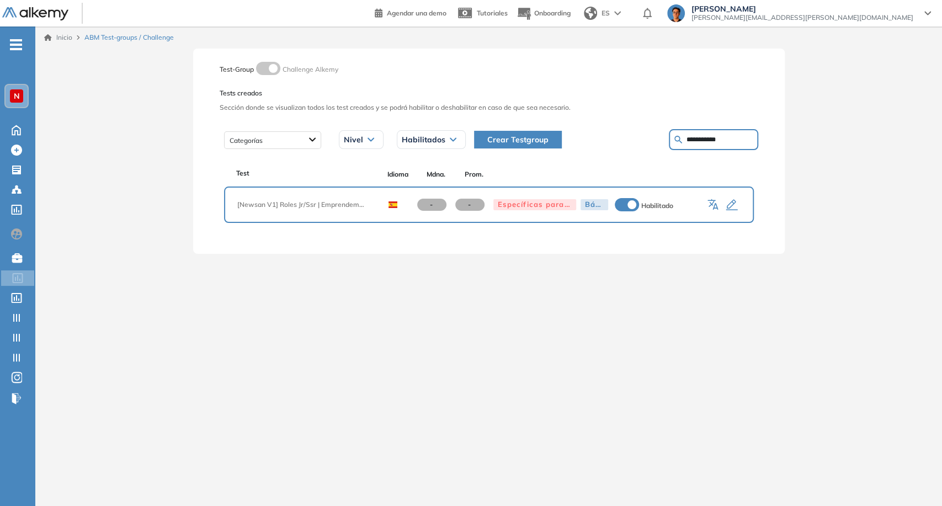
click at [729, 203] on icon "button" at bounding box center [731, 205] width 12 height 11
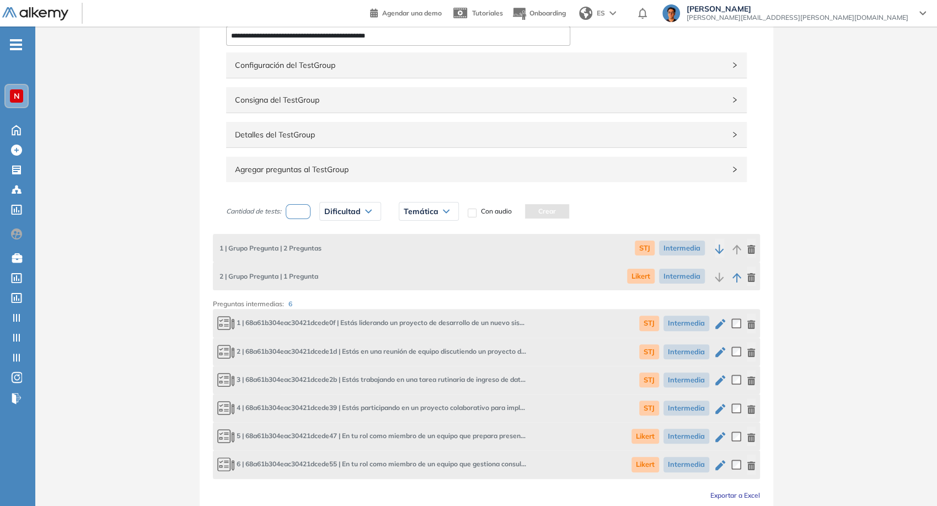
scroll to position [126, 0]
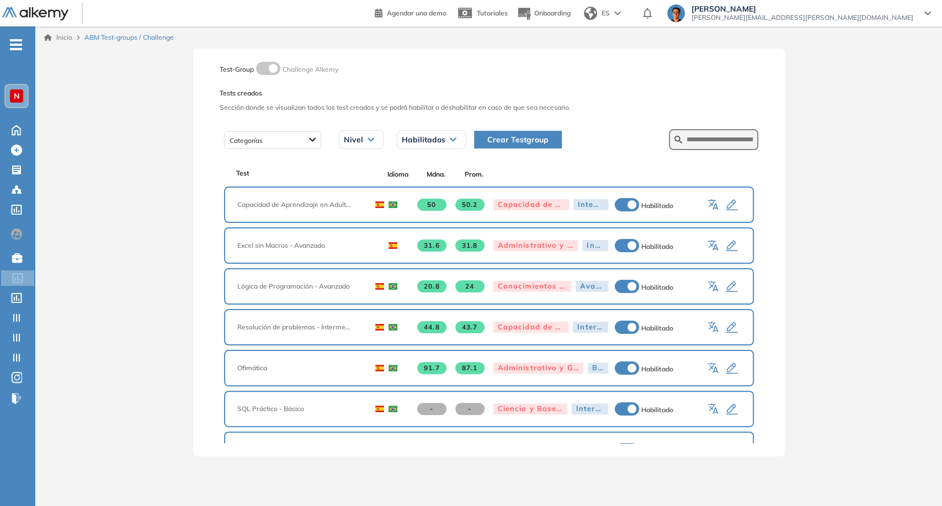
click at [707, 146] on form at bounding box center [713, 139] width 89 height 21
paste input "**********"
click at [700, 138] on input "text" at bounding box center [719, 140] width 66 height 10
type input "**********"
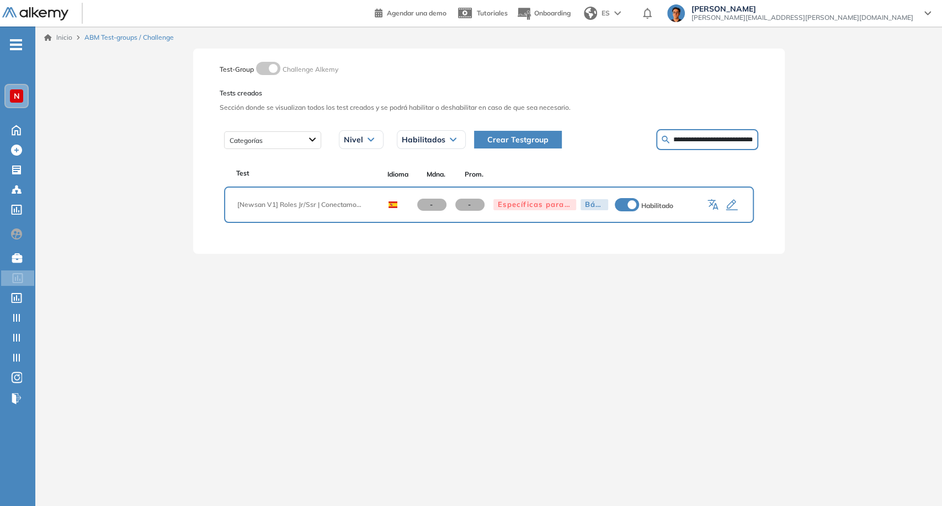
click at [732, 203] on icon "button" at bounding box center [731, 205] width 13 height 13
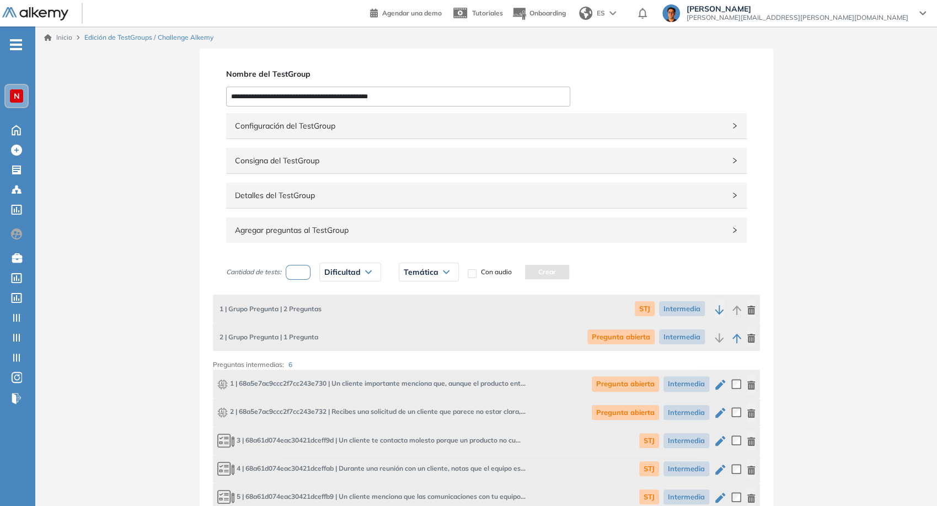
click at [533, 122] on span "Configuración del TestGroup" at bounding box center [480, 126] width 490 height 12
